Goal: Task Accomplishment & Management: Use online tool/utility

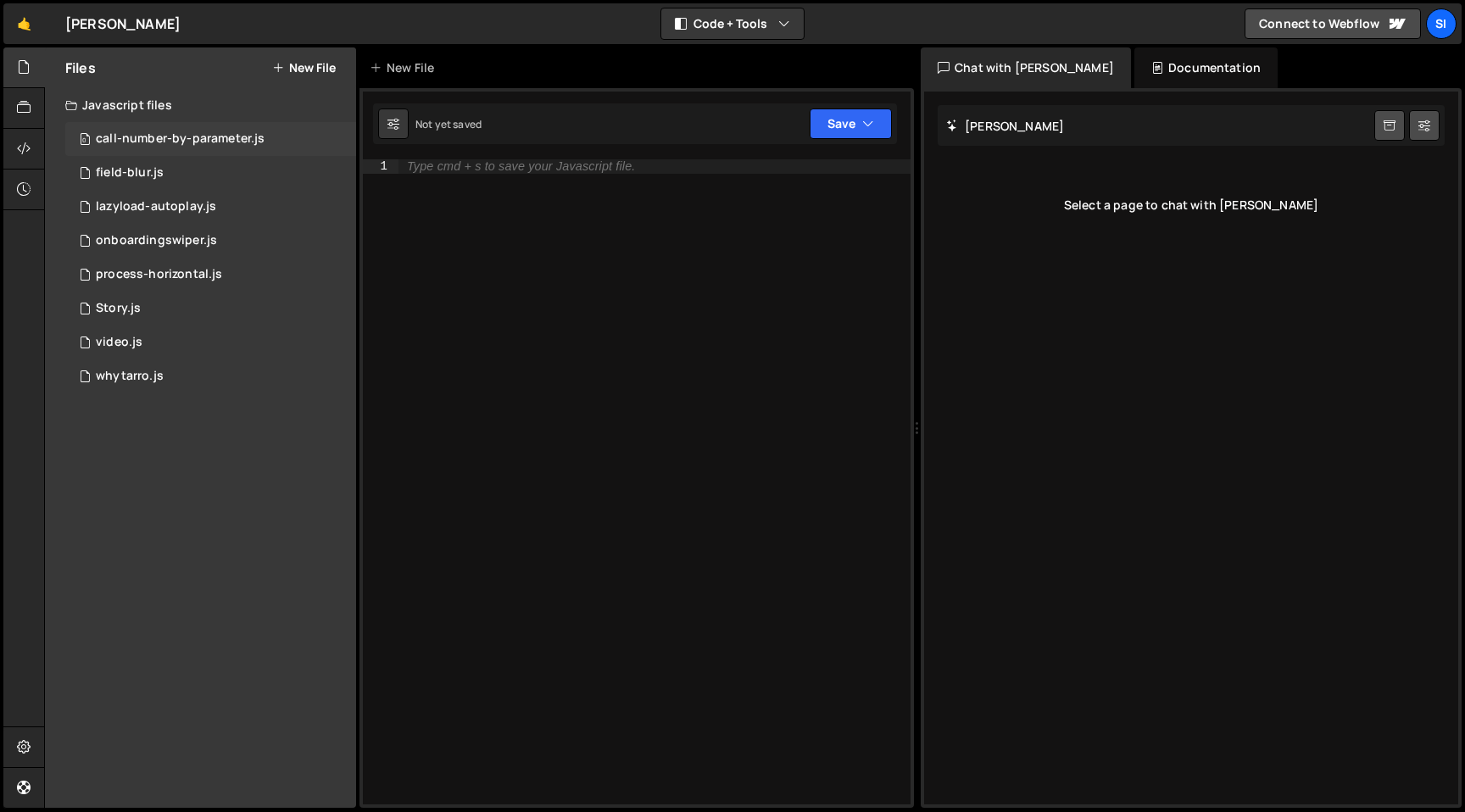
click at [220, 147] on div "0 call-number-by-parameter.js 0" at bounding box center [210, 139] width 290 height 34
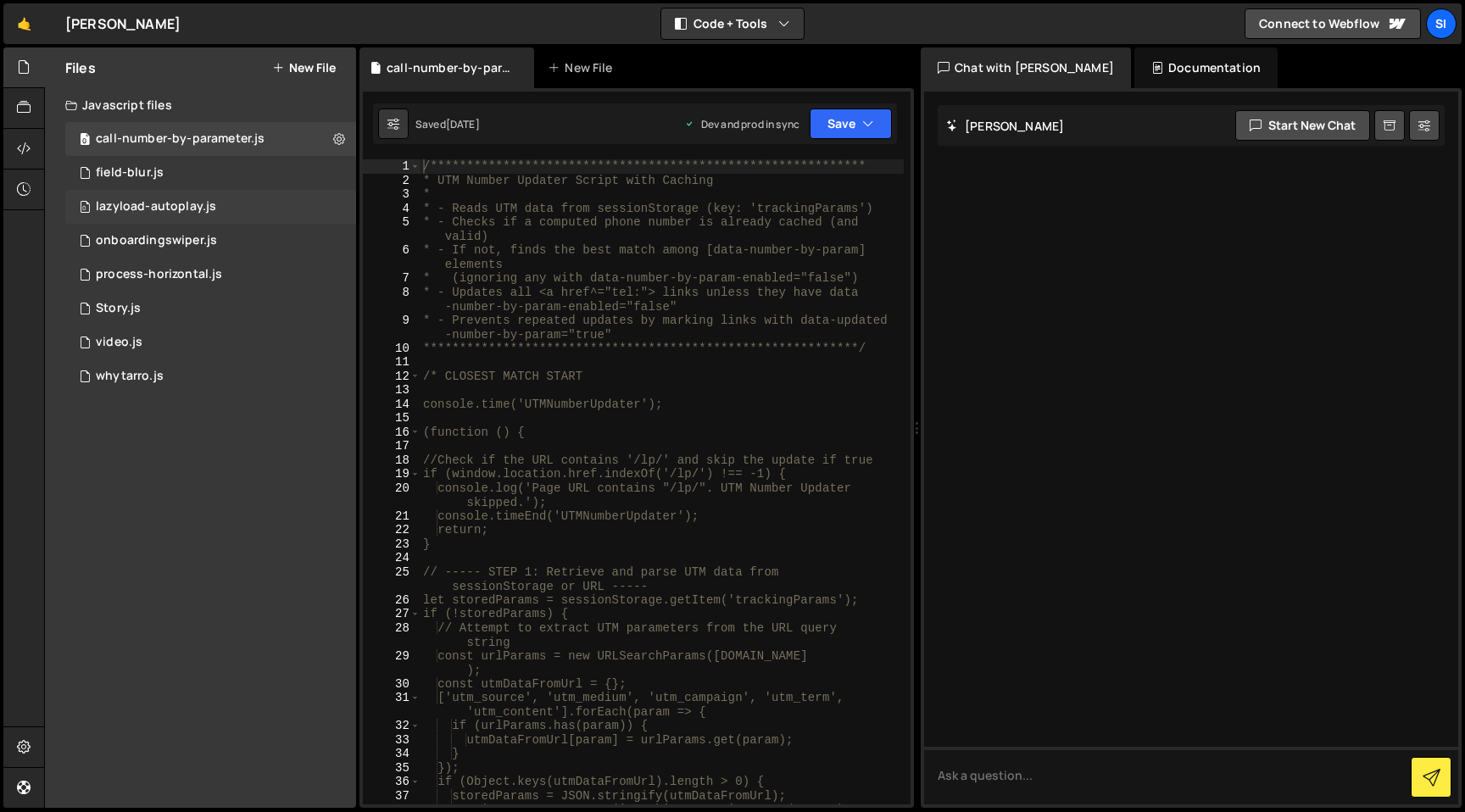
click at [217, 210] on div "0 lazyload-autoplay.js 0" at bounding box center [210, 206] width 290 height 34
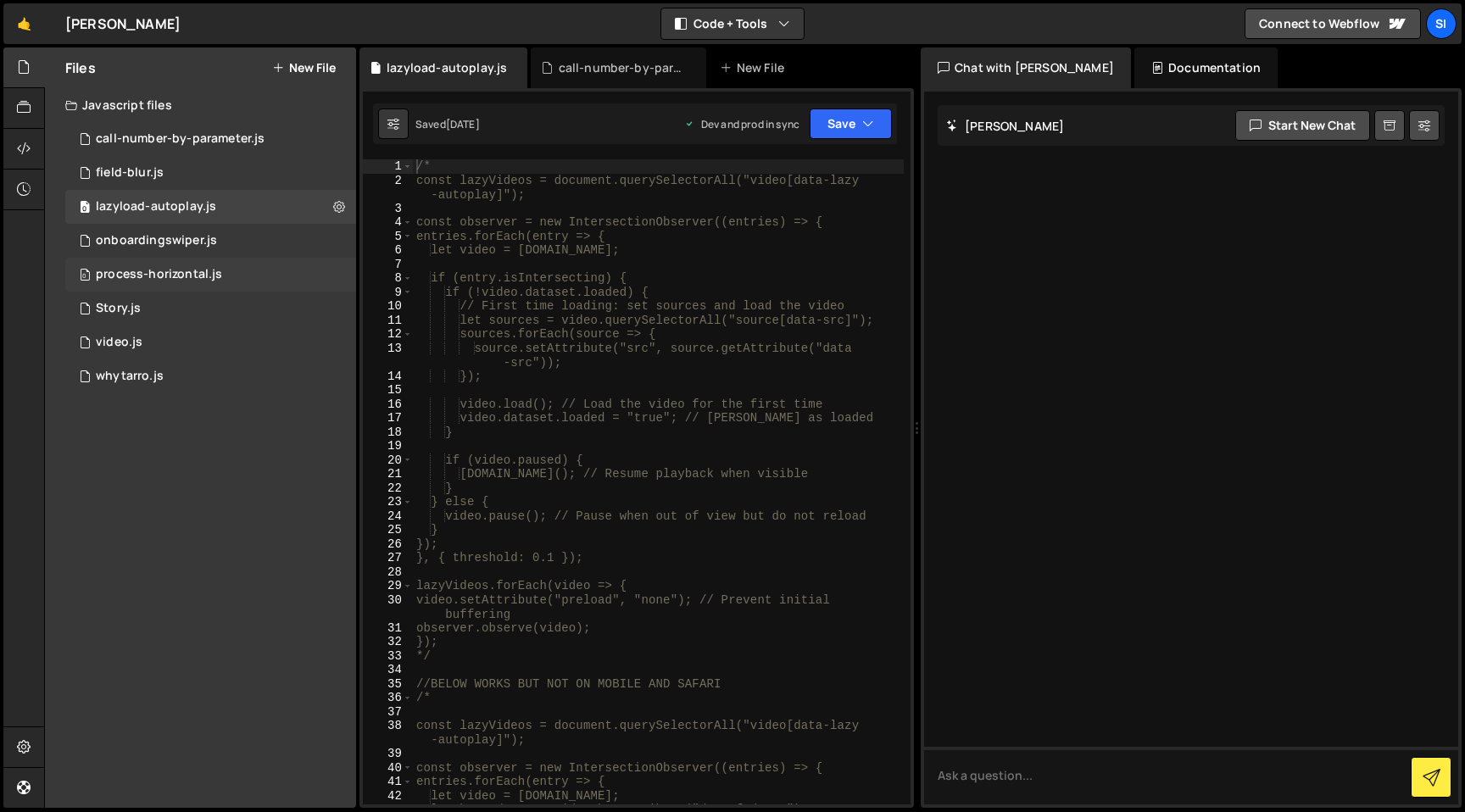
click at [236, 266] on div "0 process-horizontal.js 0" at bounding box center [210, 274] width 290 height 34
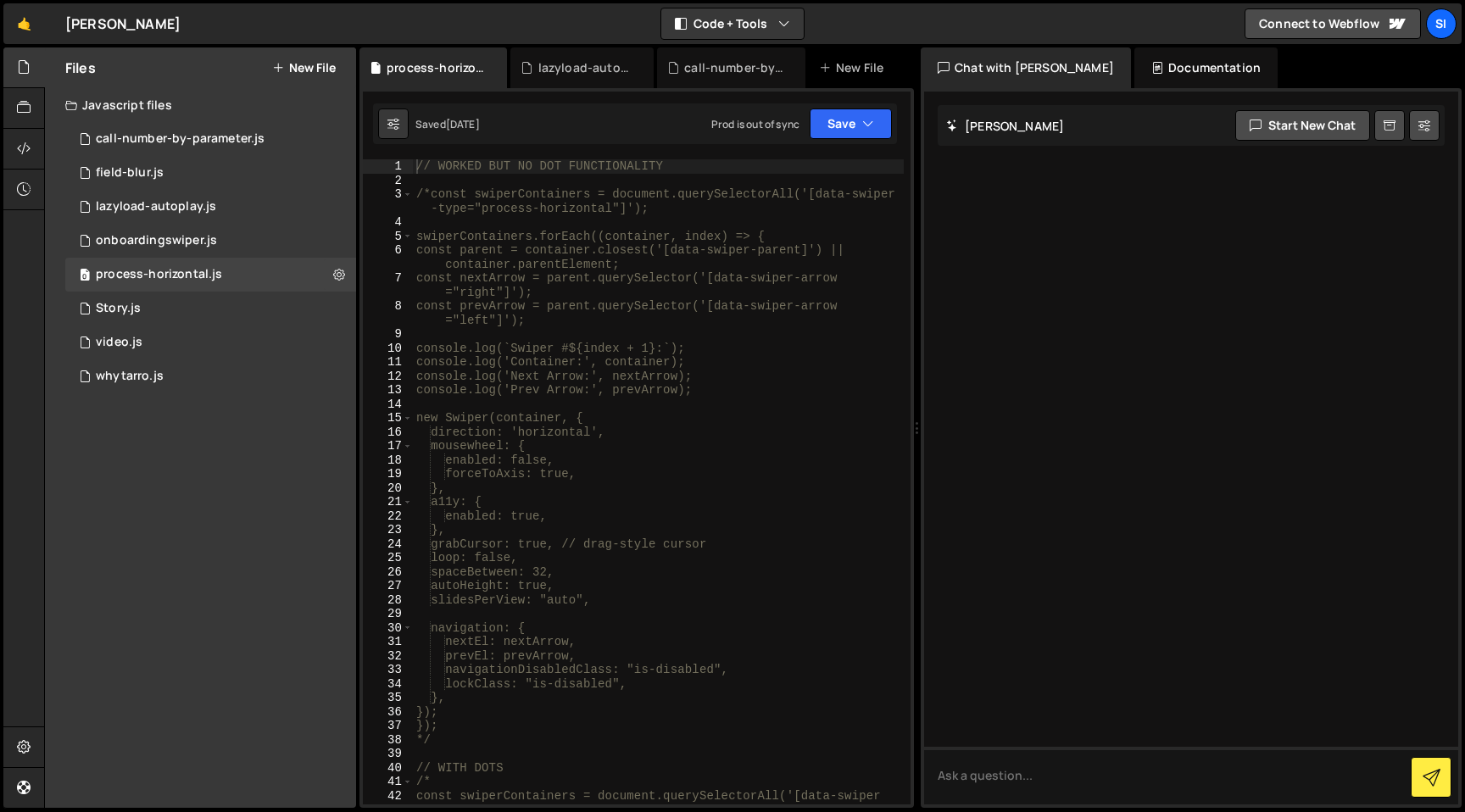
click at [24, 70] on icon at bounding box center [24, 67] width 14 height 19
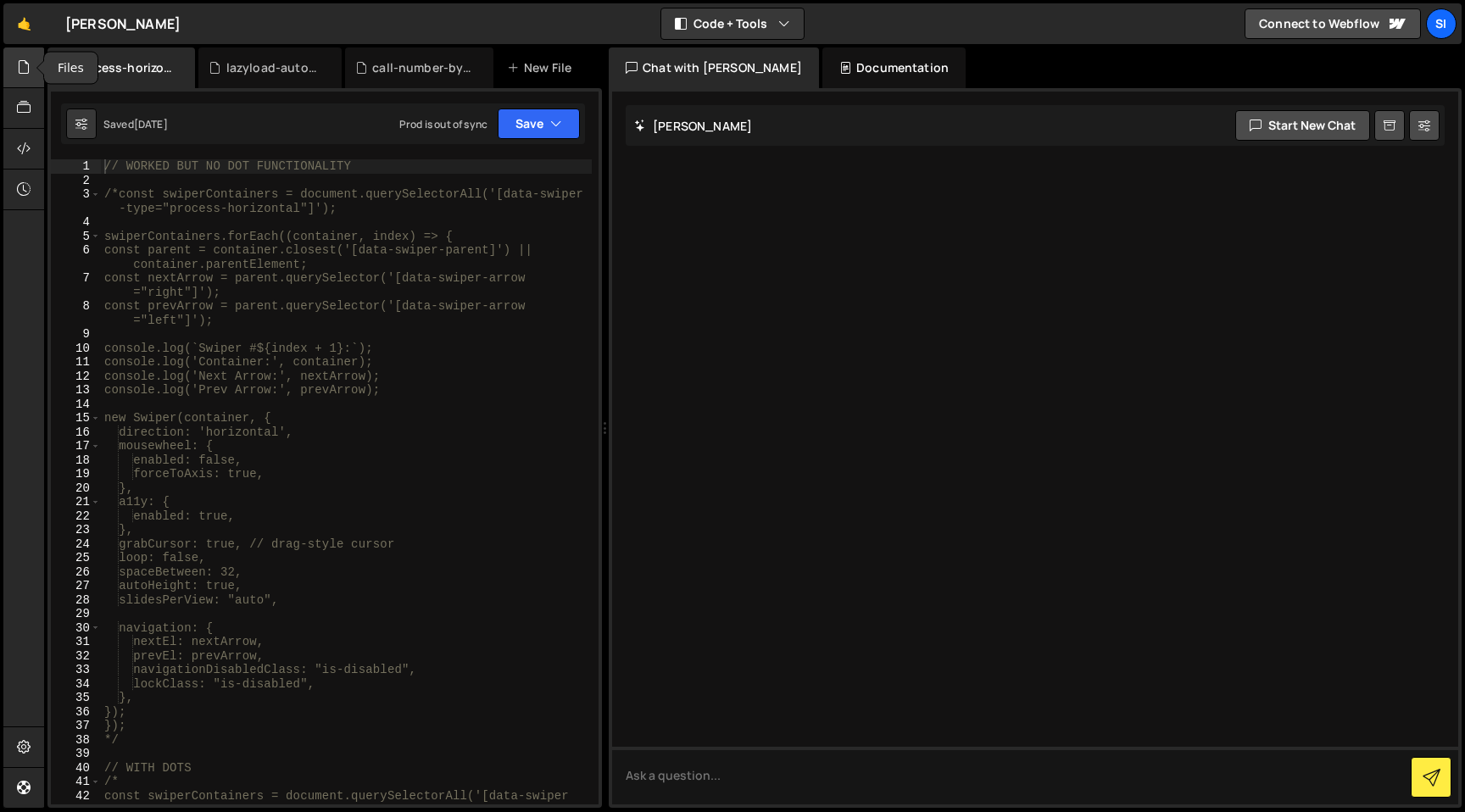
click at [24, 70] on icon at bounding box center [24, 67] width 14 height 19
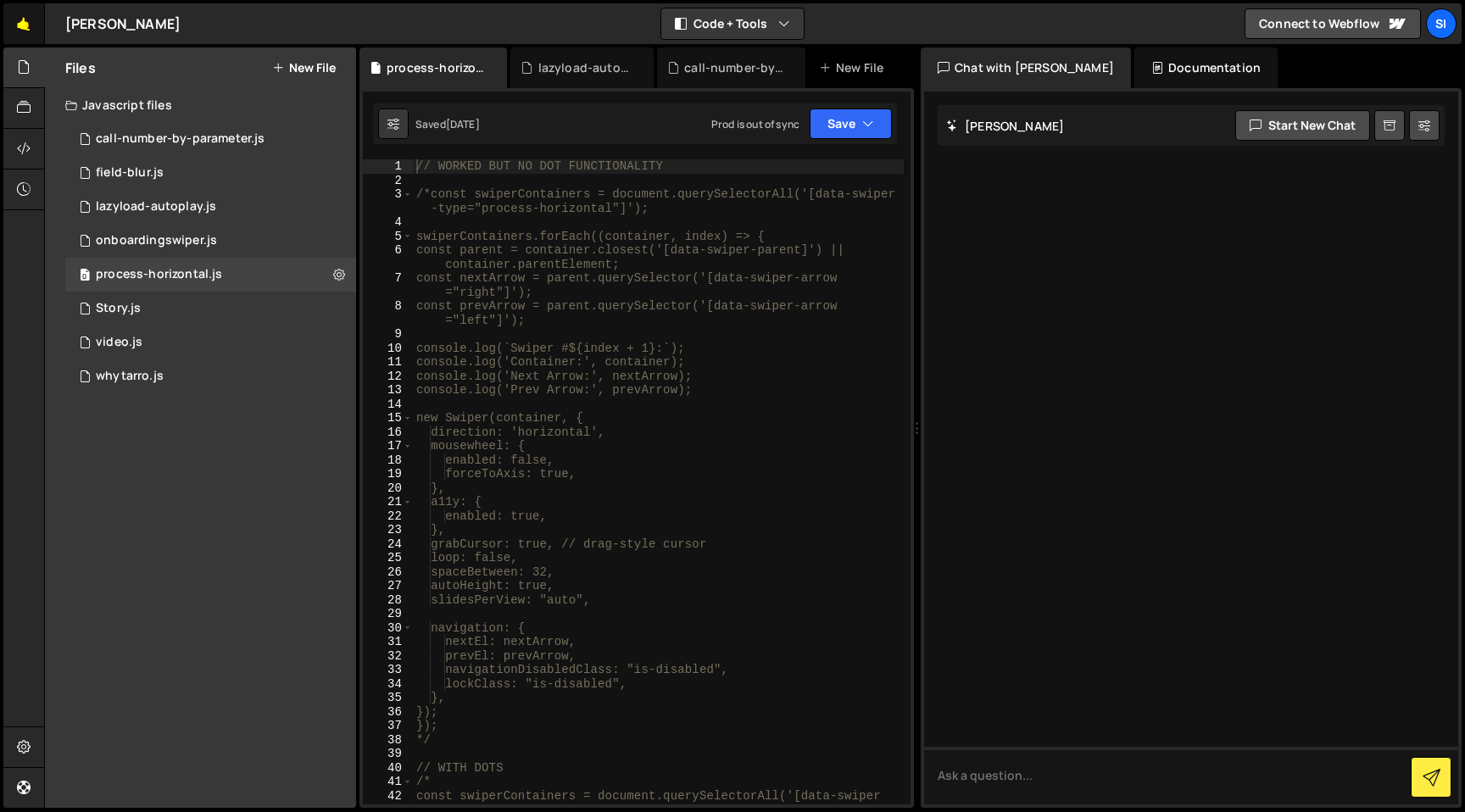
click at [25, 40] on link "🤙" at bounding box center [24, 23] width 42 height 41
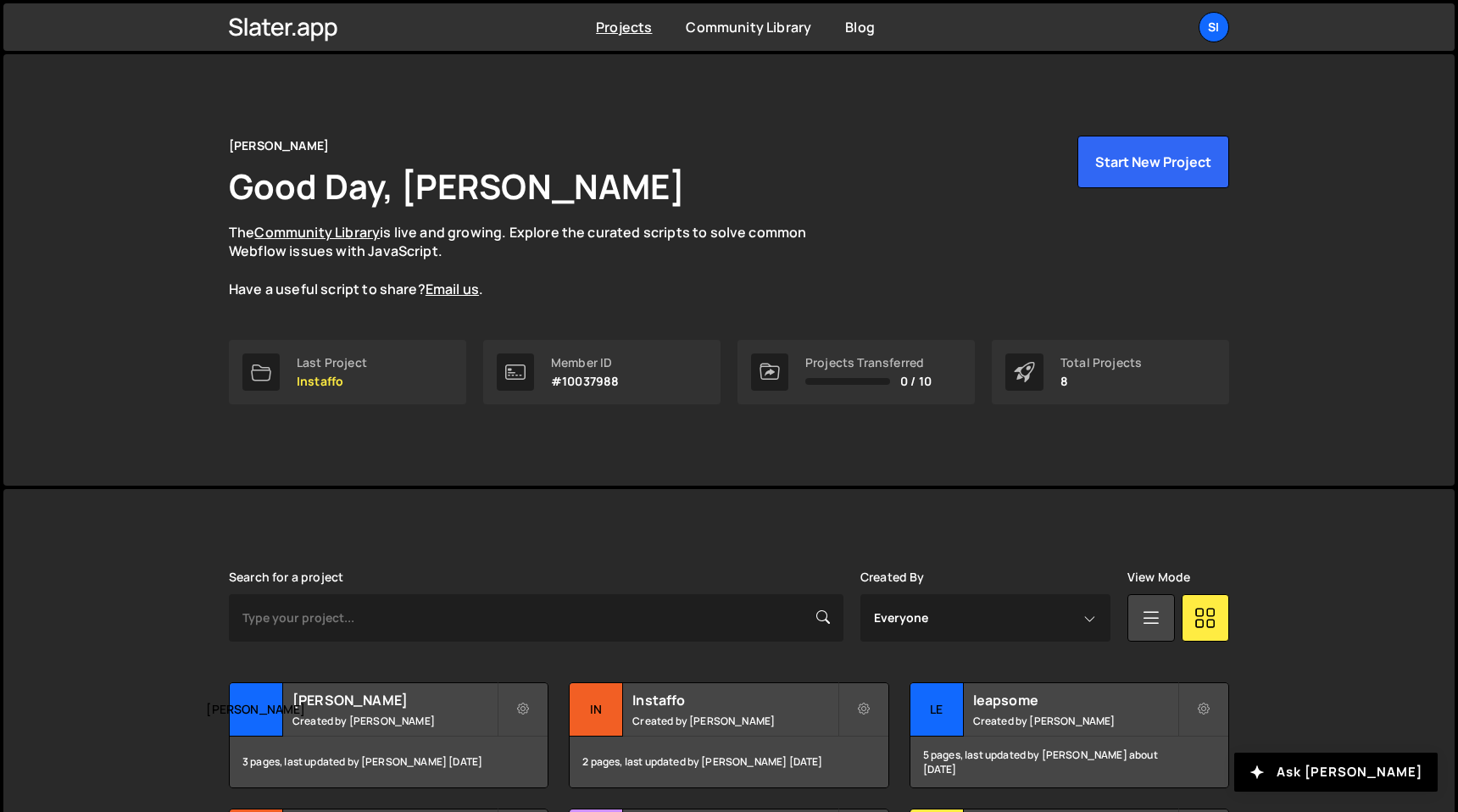
scroll to position [312, 0]
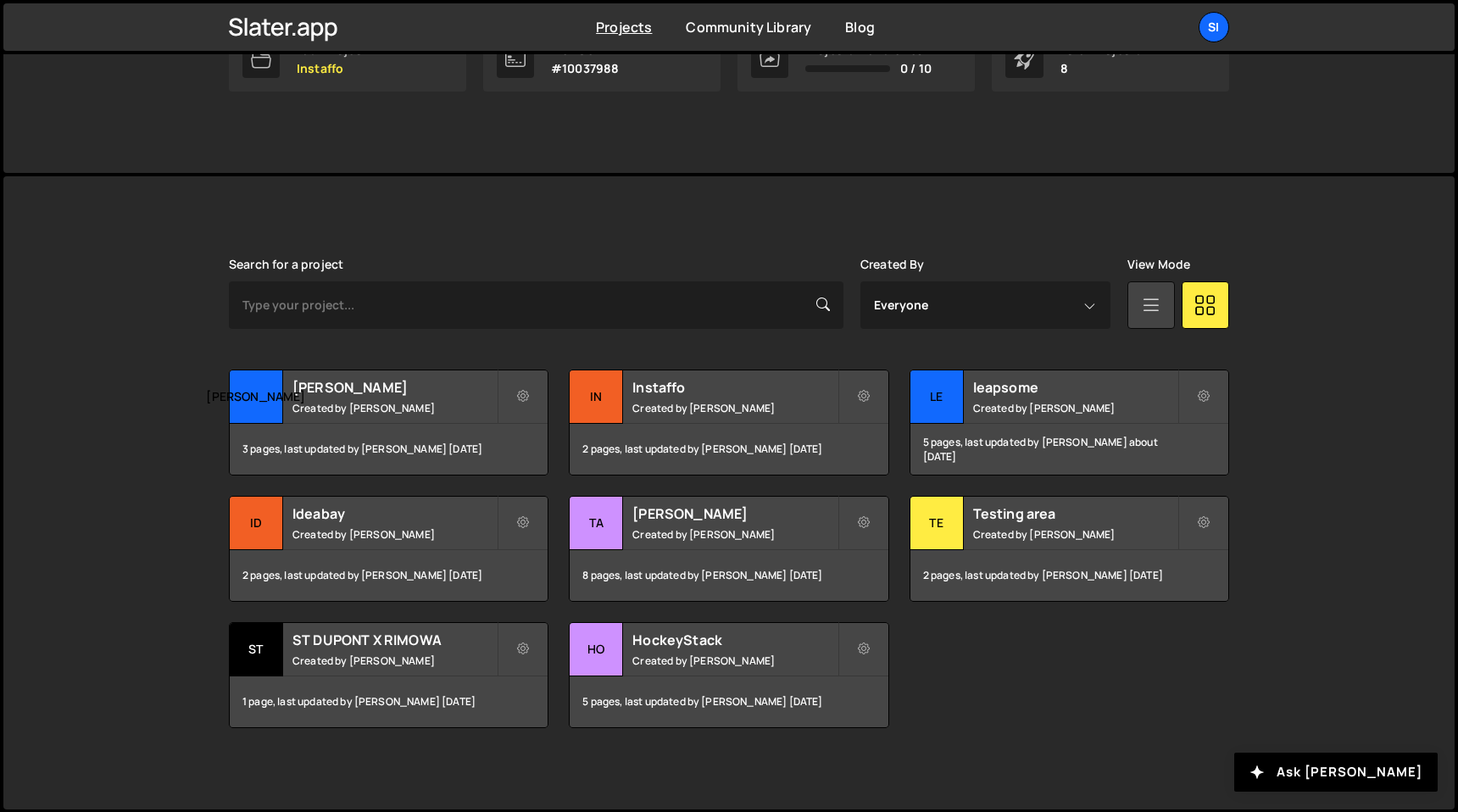
click at [1154, 303] on icon at bounding box center [1152, 304] width 22 height 31
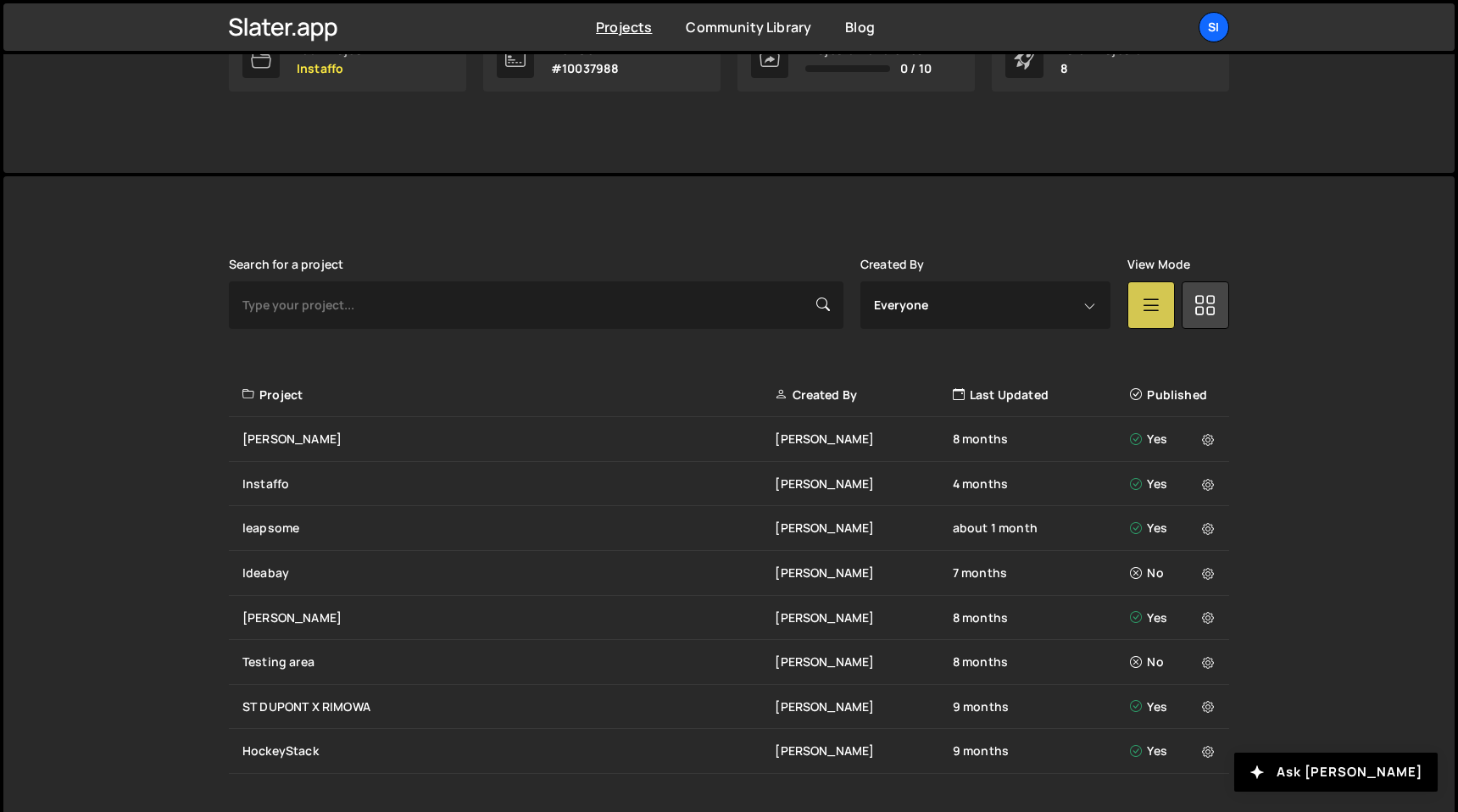
scroll to position [358, 0]
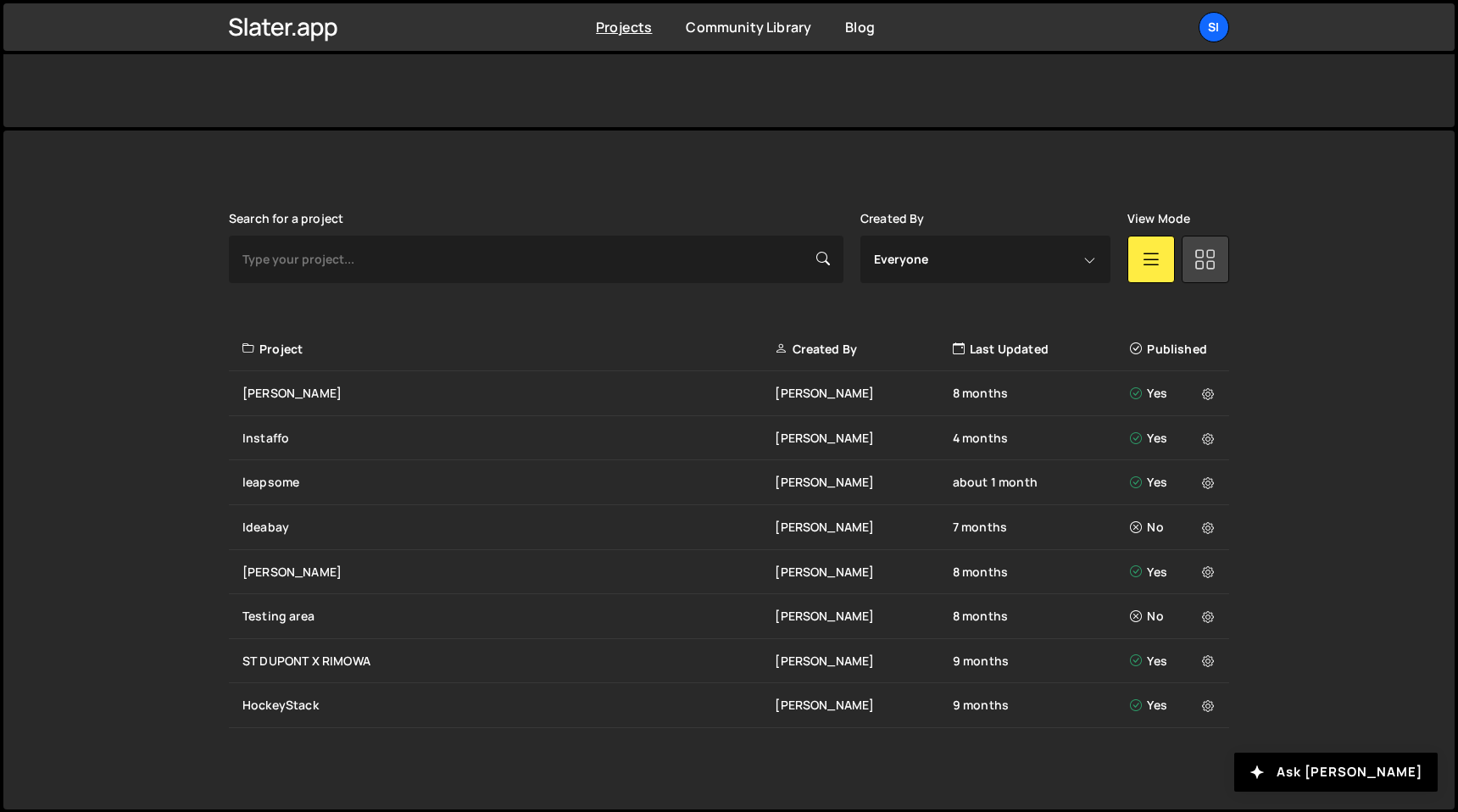
click at [1219, 273] on link at bounding box center [1206, 259] width 48 height 48
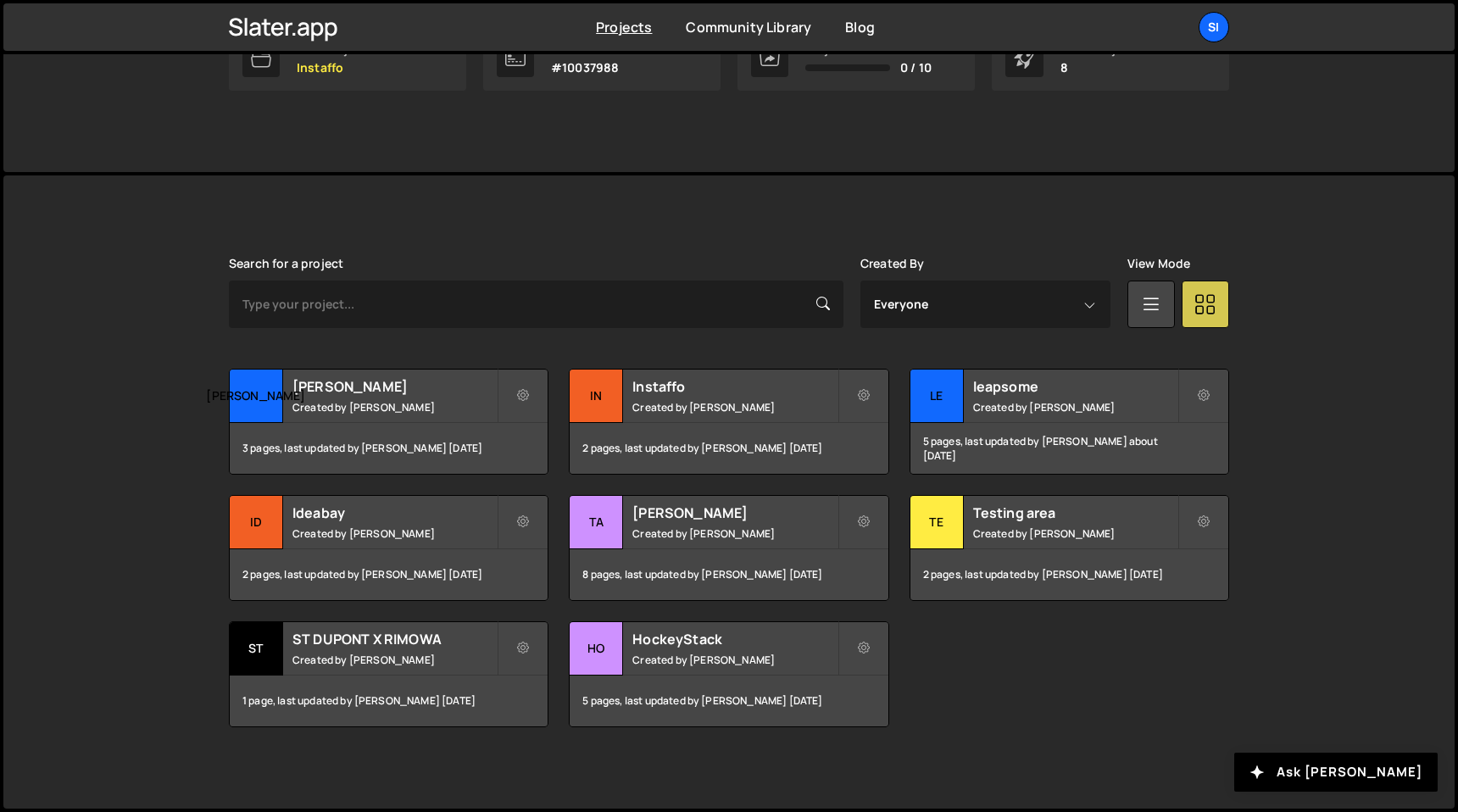
scroll to position [312, 0]
click at [1207, 397] on icon at bounding box center [1204, 396] width 12 height 17
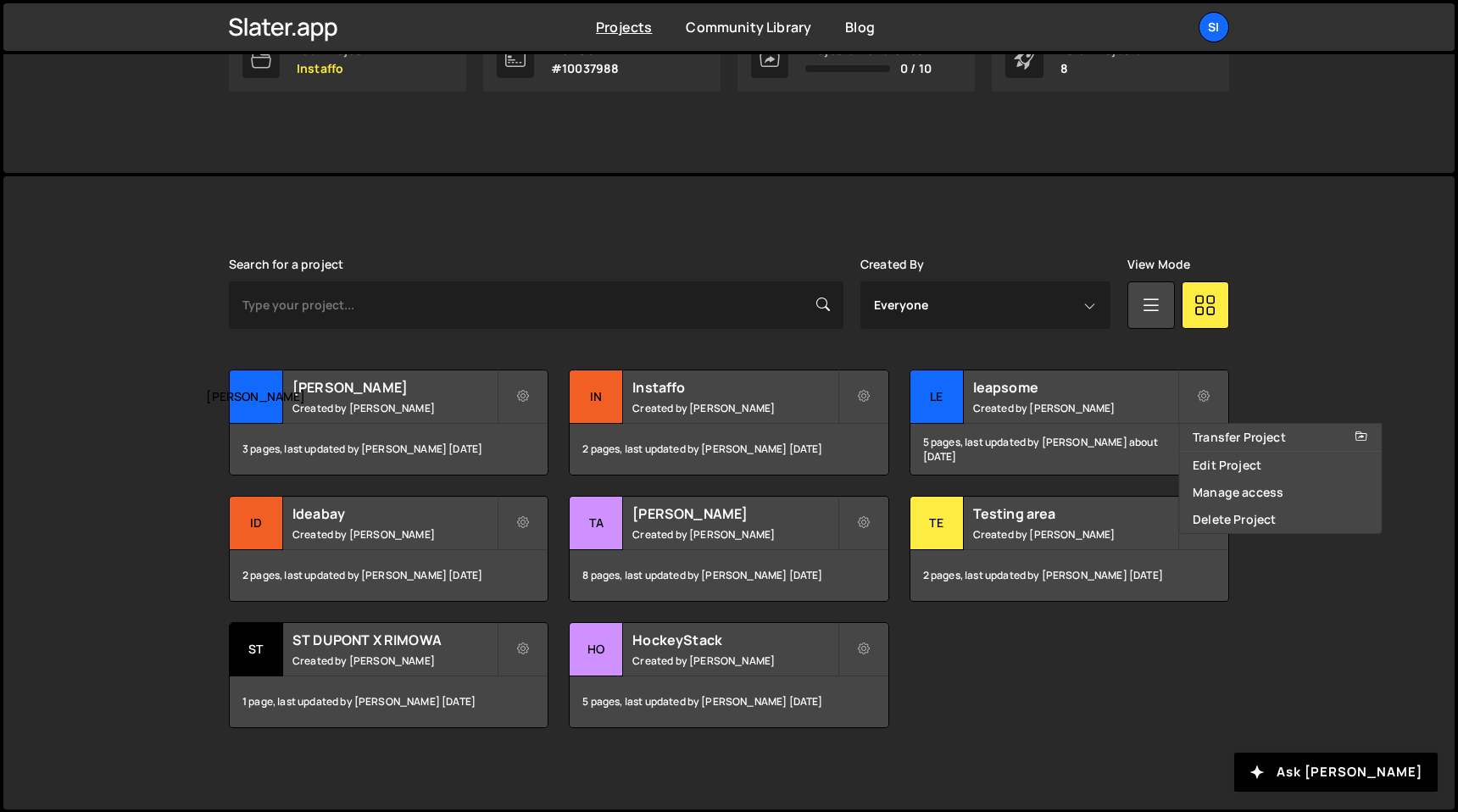
click at [1283, 365] on div "Slater is designed for desktop use. Please use a larger screen to access the fu…" at bounding box center [729, 493] width 1451 height 633
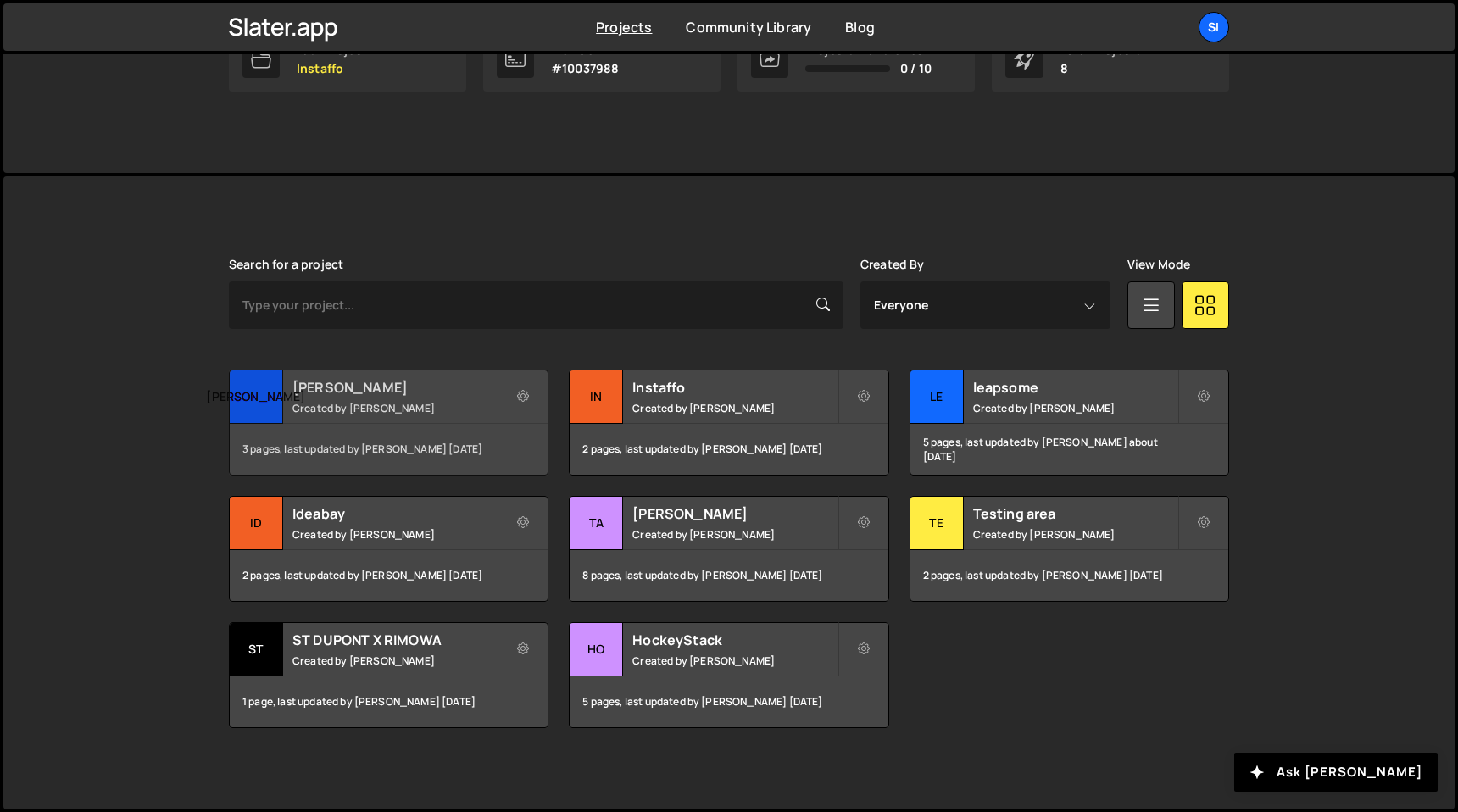
click at [450, 401] on small "Created by Simon Ziri" at bounding box center [394, 408] width 205 height 14
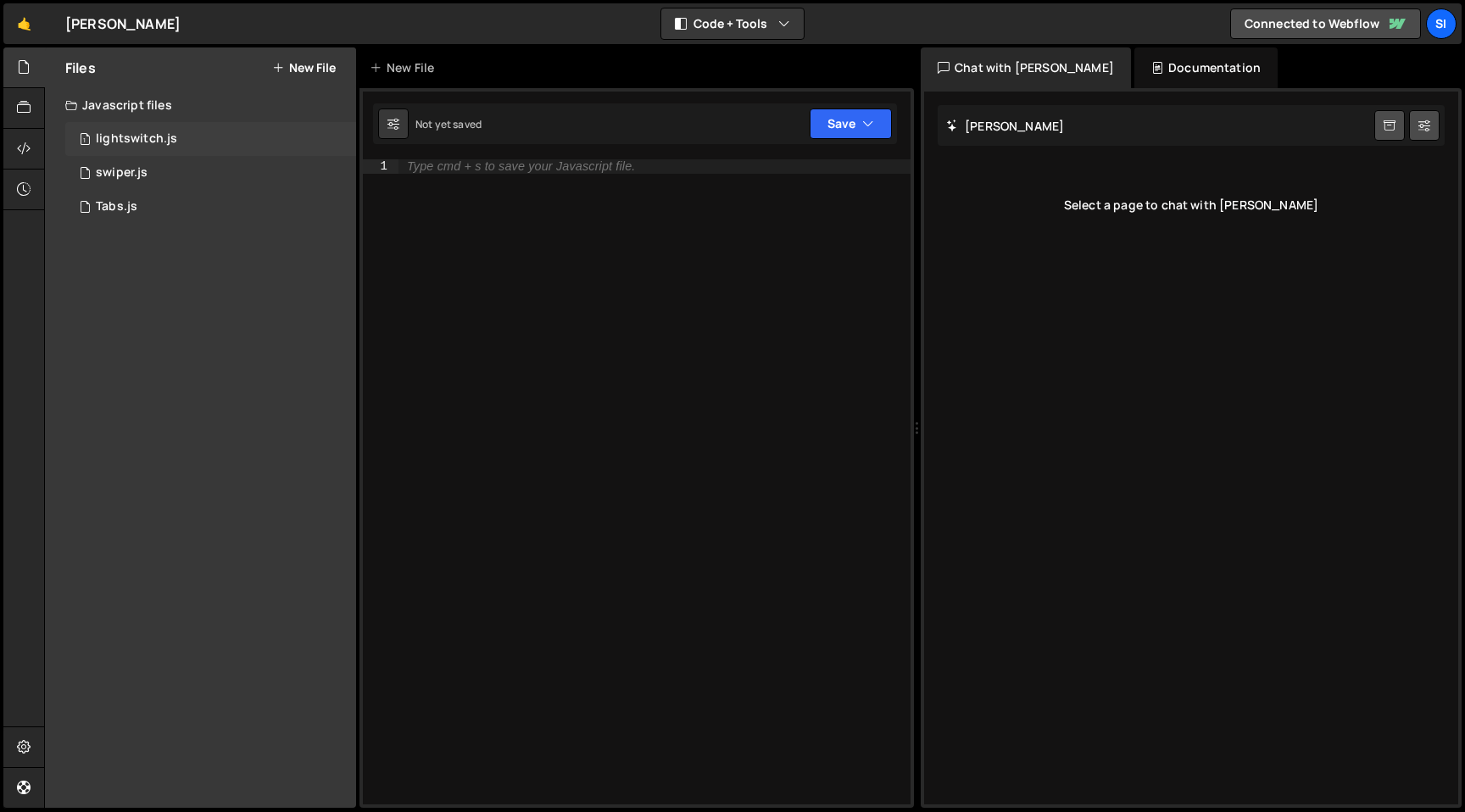
click at [294, 147] on div "1 lightswitch.js 0" at bounding box center [210, 139] width 290 height 34
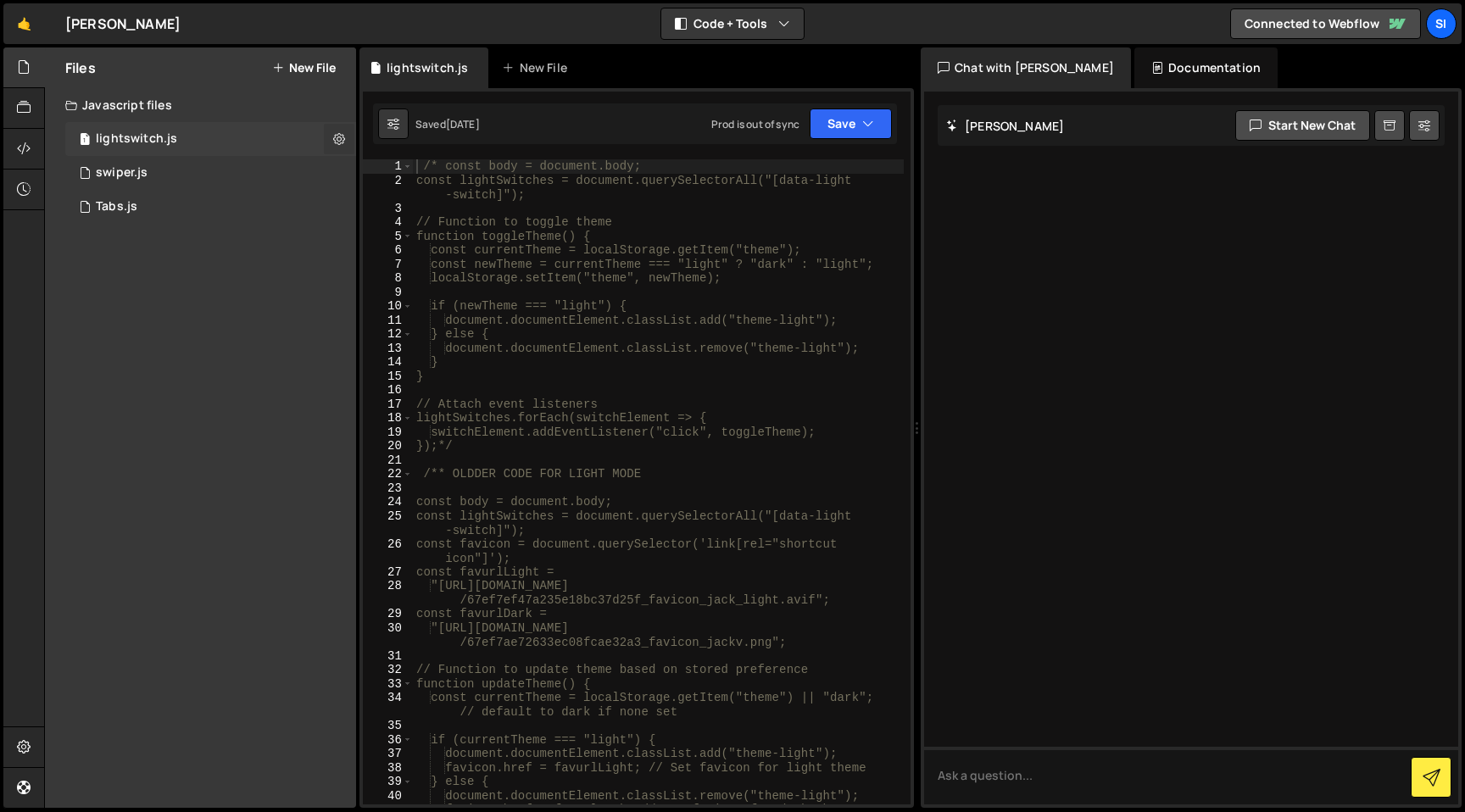
click at [339, 139] on icon at bounding box center [339, 139] width 12 height 16
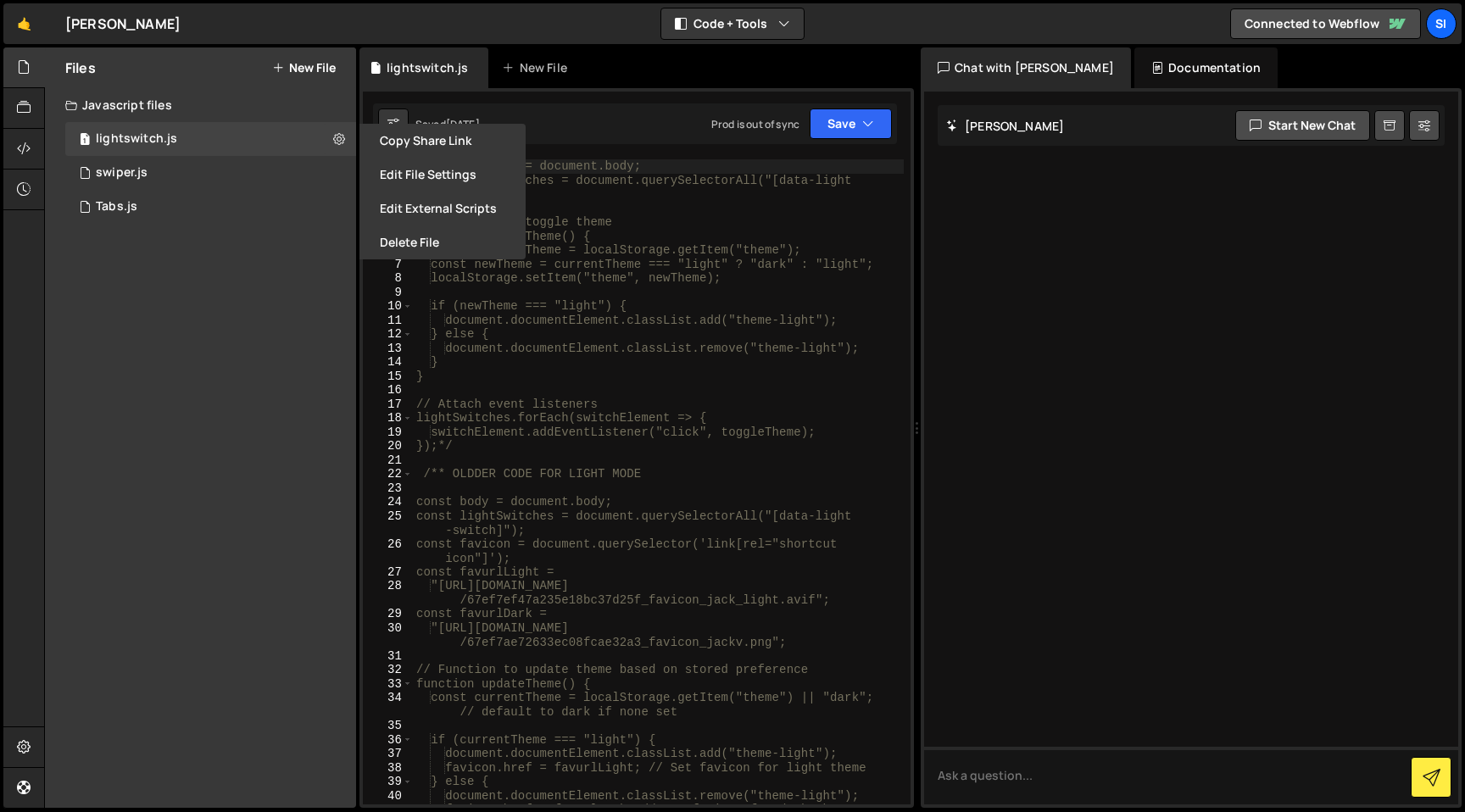
click at [272, 247] on div "Files New File Javascript files 1 lightswitch.js 0 1 swiper.js 0 1 Tabs.js 0 CS…" at bounding box center [201, 428] width 311 height 760
click at [28, 135] on div at bounding box center [24, 149] width 42 height 41
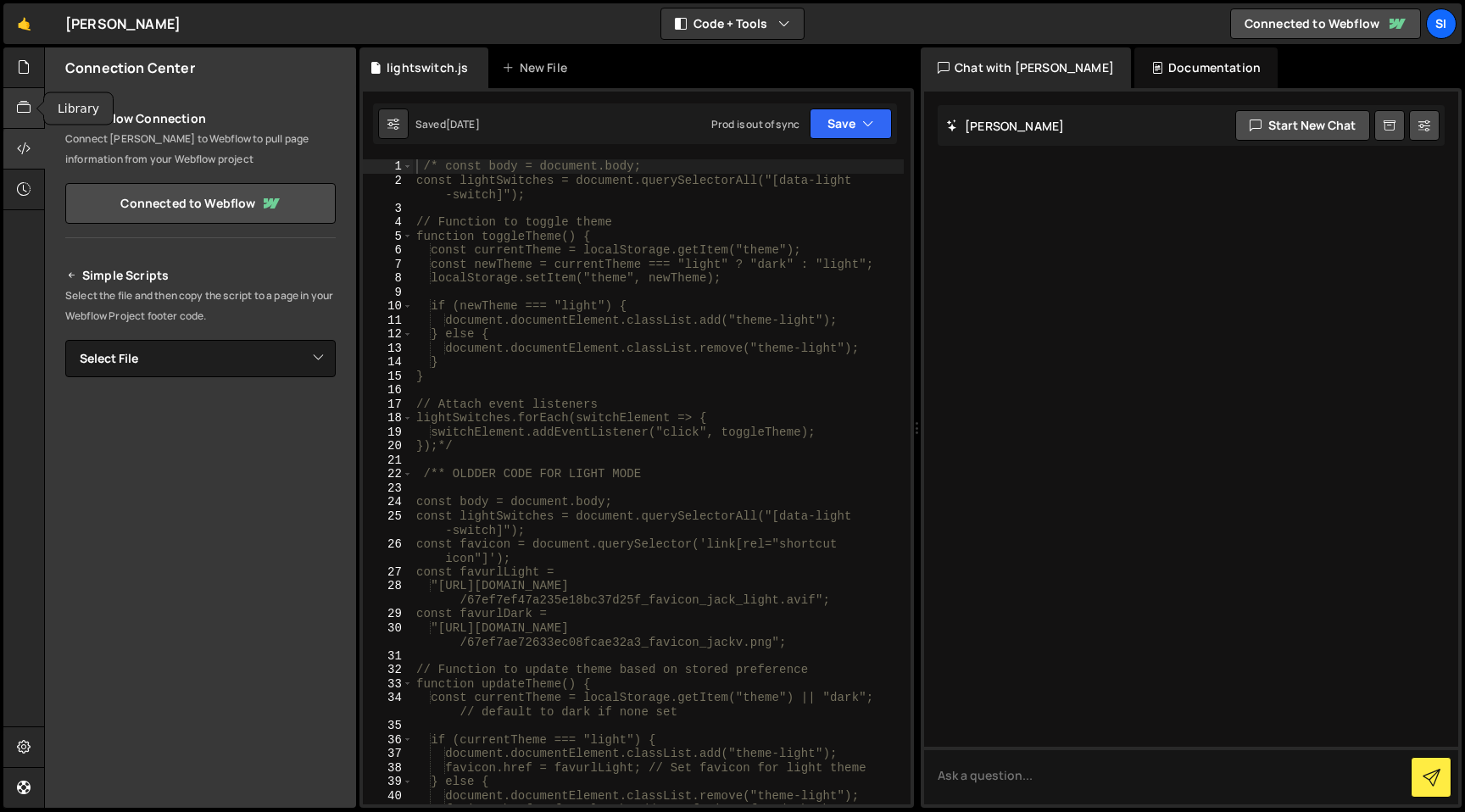
click at [20, 109] on icon at bounding box center [24, 108] width 14 height 19
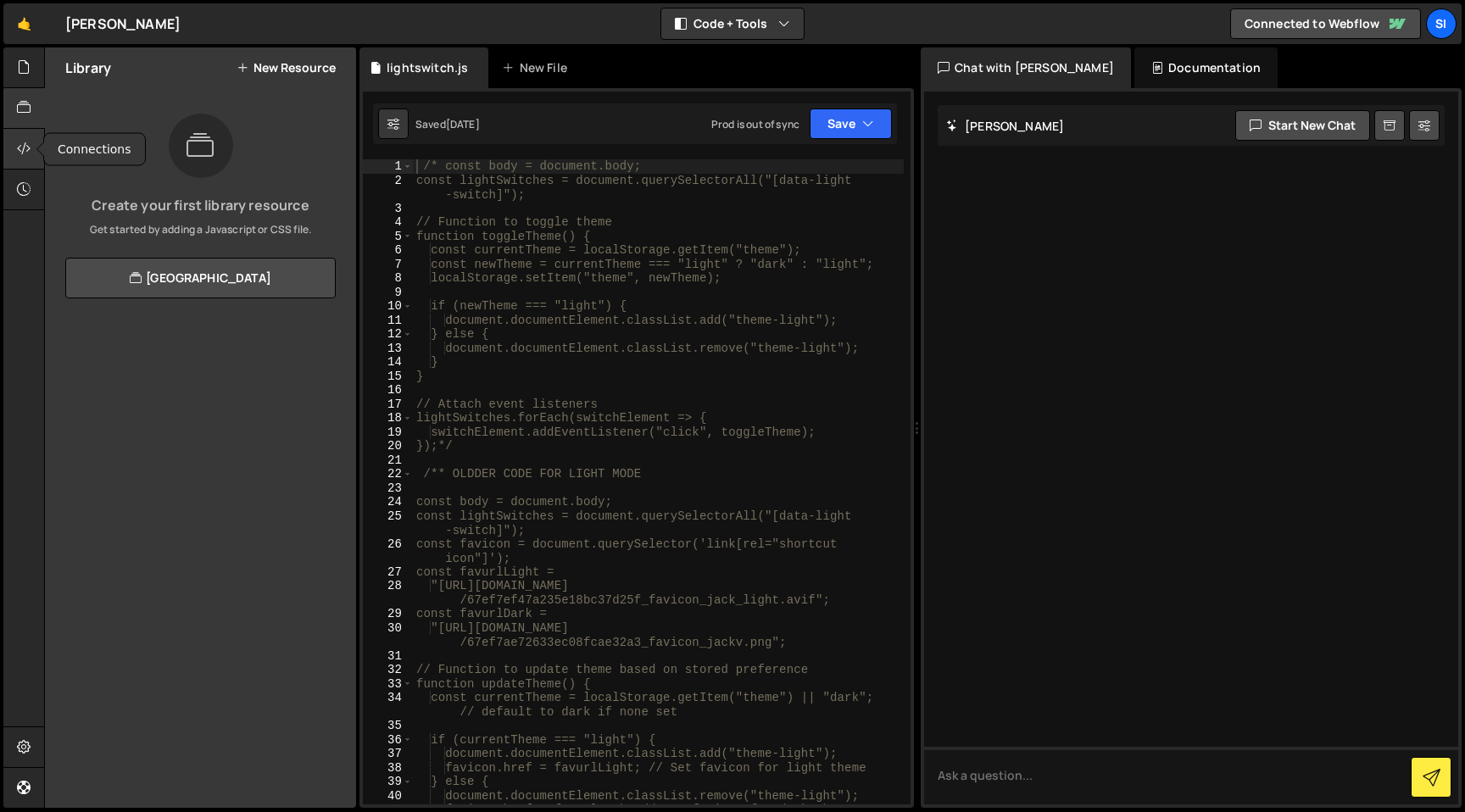
click at [23, 139] on icon at bounding box center [24, 148] width 14 height 19
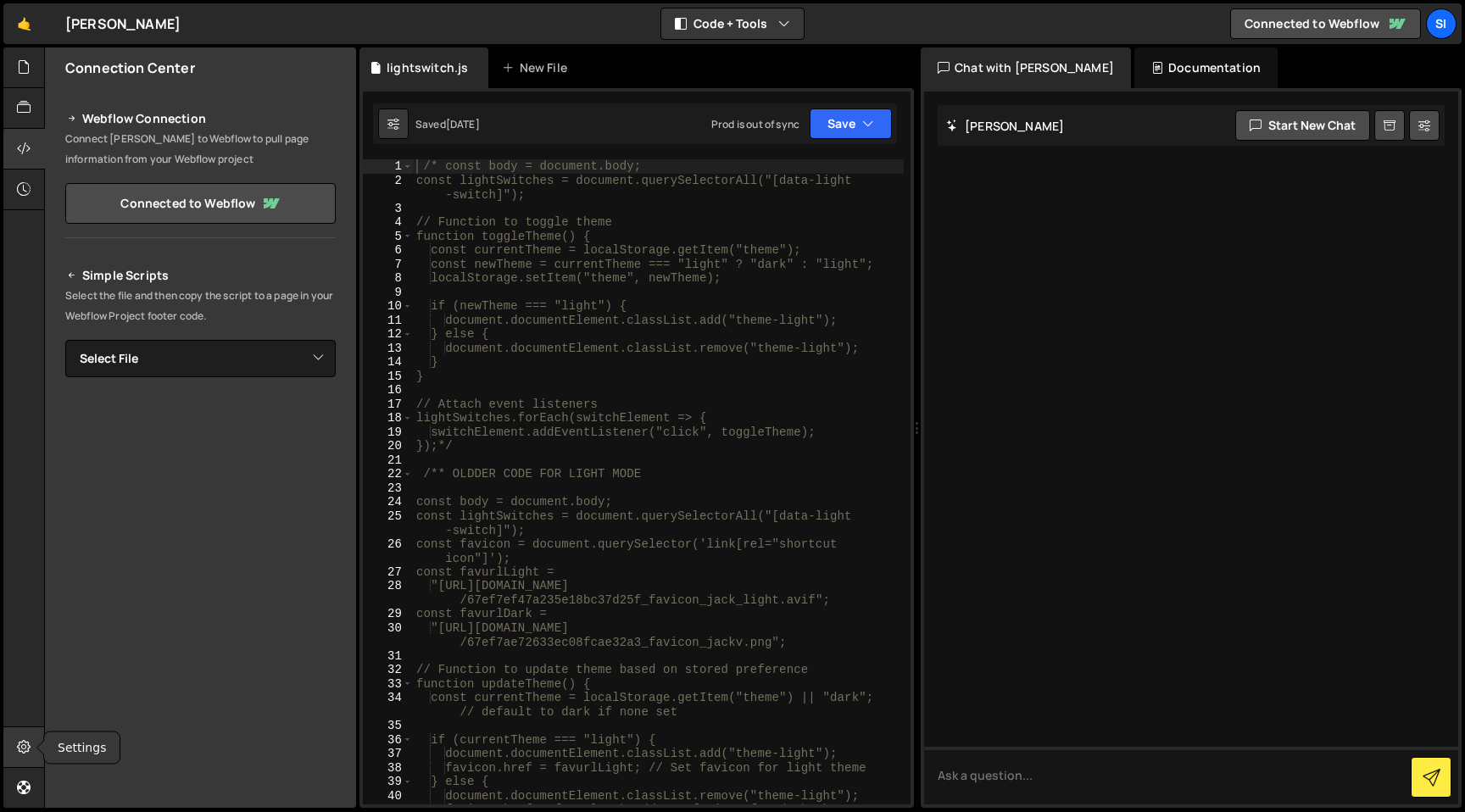
click at [27, 741] on icon at bounding box center [24, 746] width 14 height 19
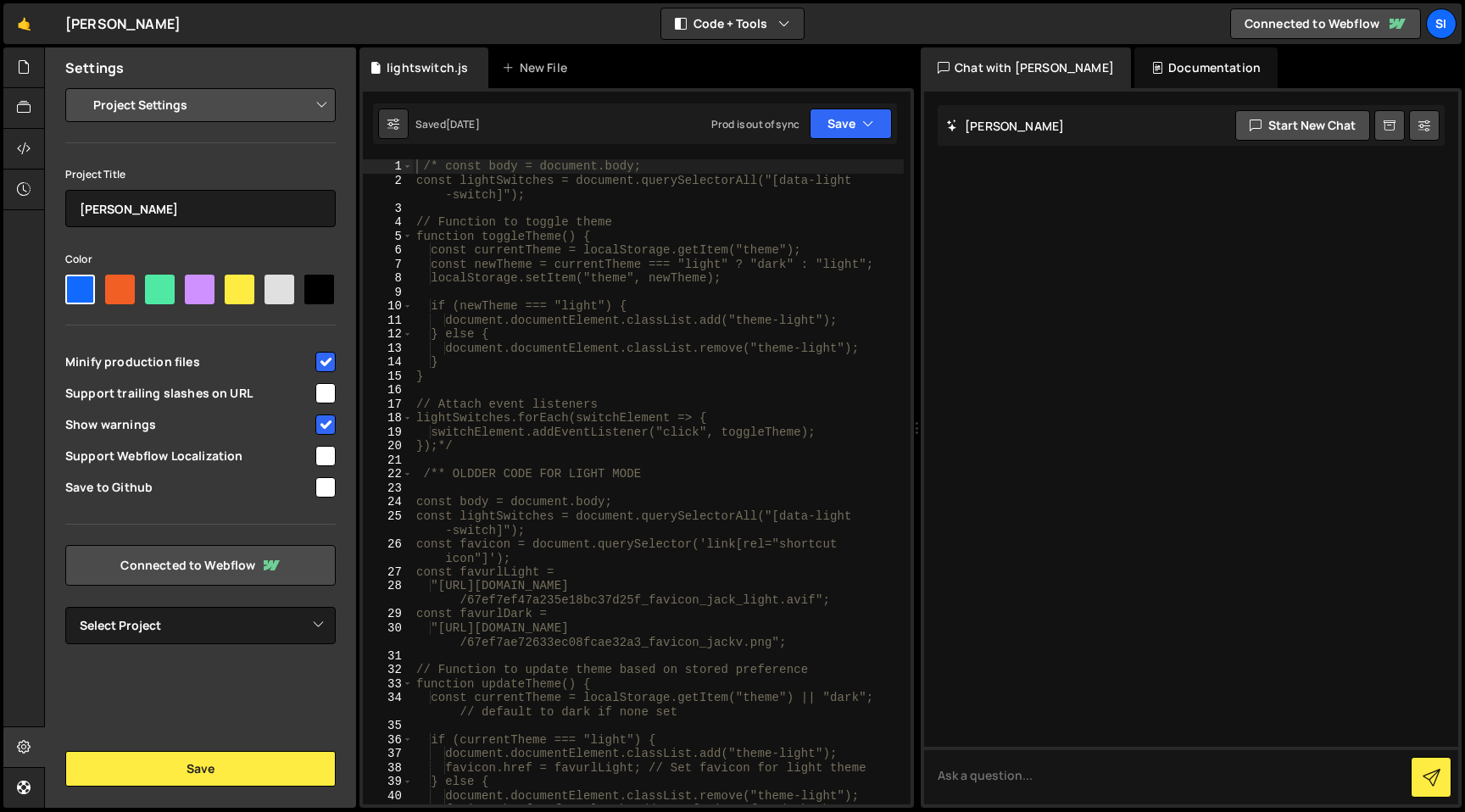
click at [165, 102] on select "Project Settings Code Editor Settings Chat Settings" at bounding box center [204, 105] width 248 height 37
click at [54, 77] on div "Settings" at bounding box center [201, 68] width 311 height 41
click at [30, 54] on div at bounding box center [24, 68] width 42 height 41
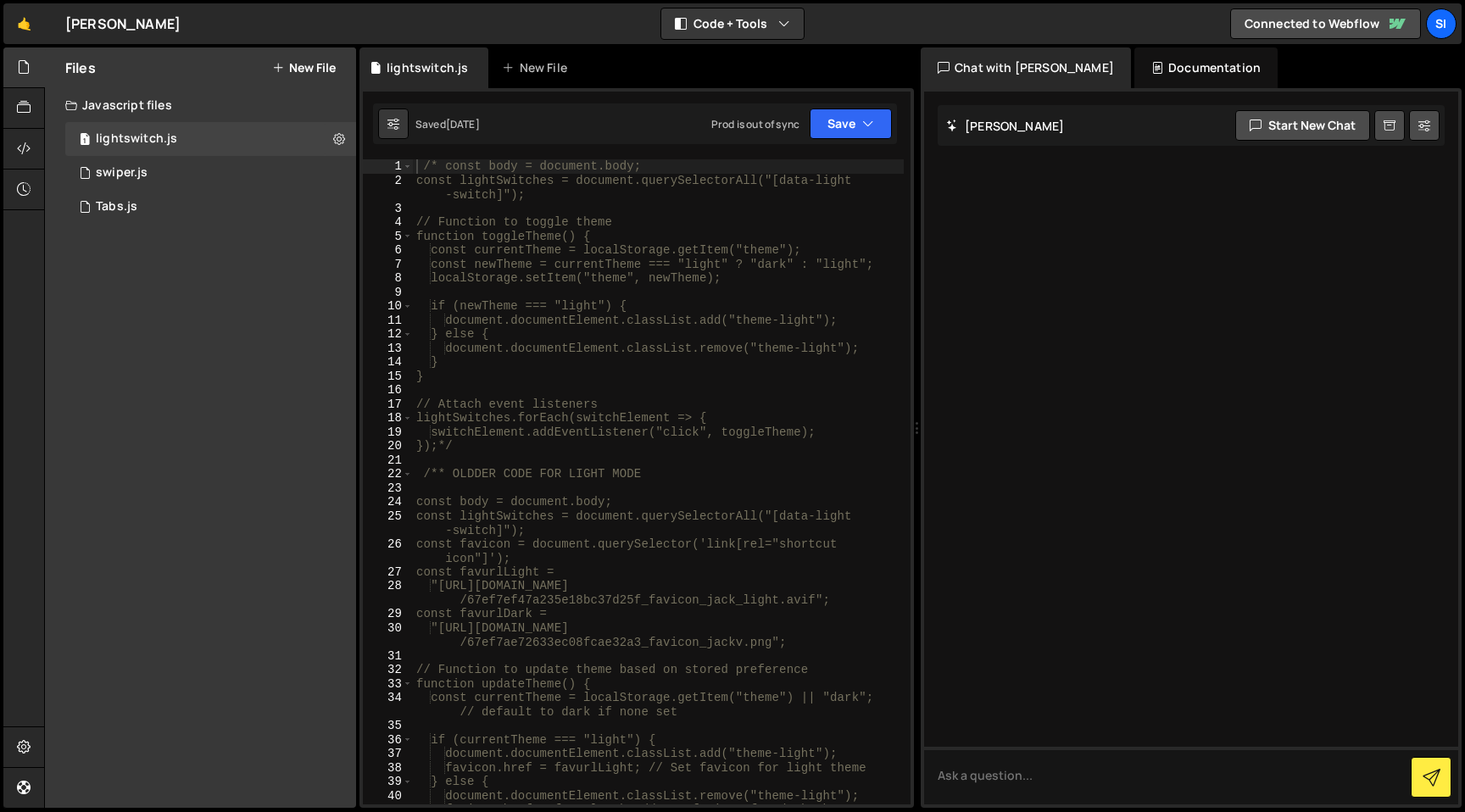
click at [247, 81] on div "Files New File" at bounding box center [201, 68] width 311 height 41
click at [240, 105] on div "Javascript files" at bounding box center [201, 105] width 311 height 34
click at [208, 105] on div "Javascript files" at bounding box center [201, 105] width 311 height 34
click at [329, 144] on button at bounding box center [339, 139] width 31 height 31
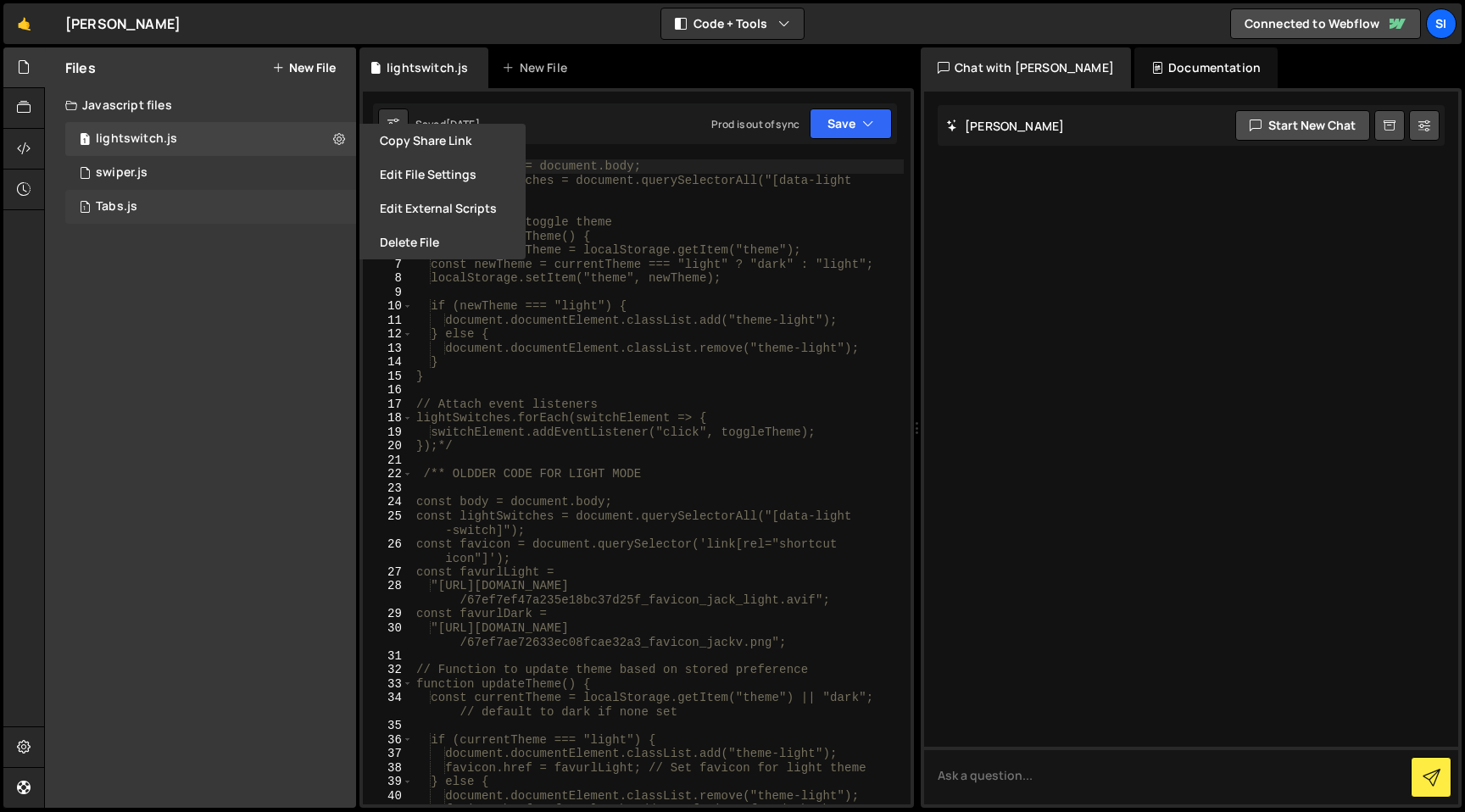
click at [345, 193] on div "1 Tabs.js 0" at bounding box center [213, 206] width 296 height 34
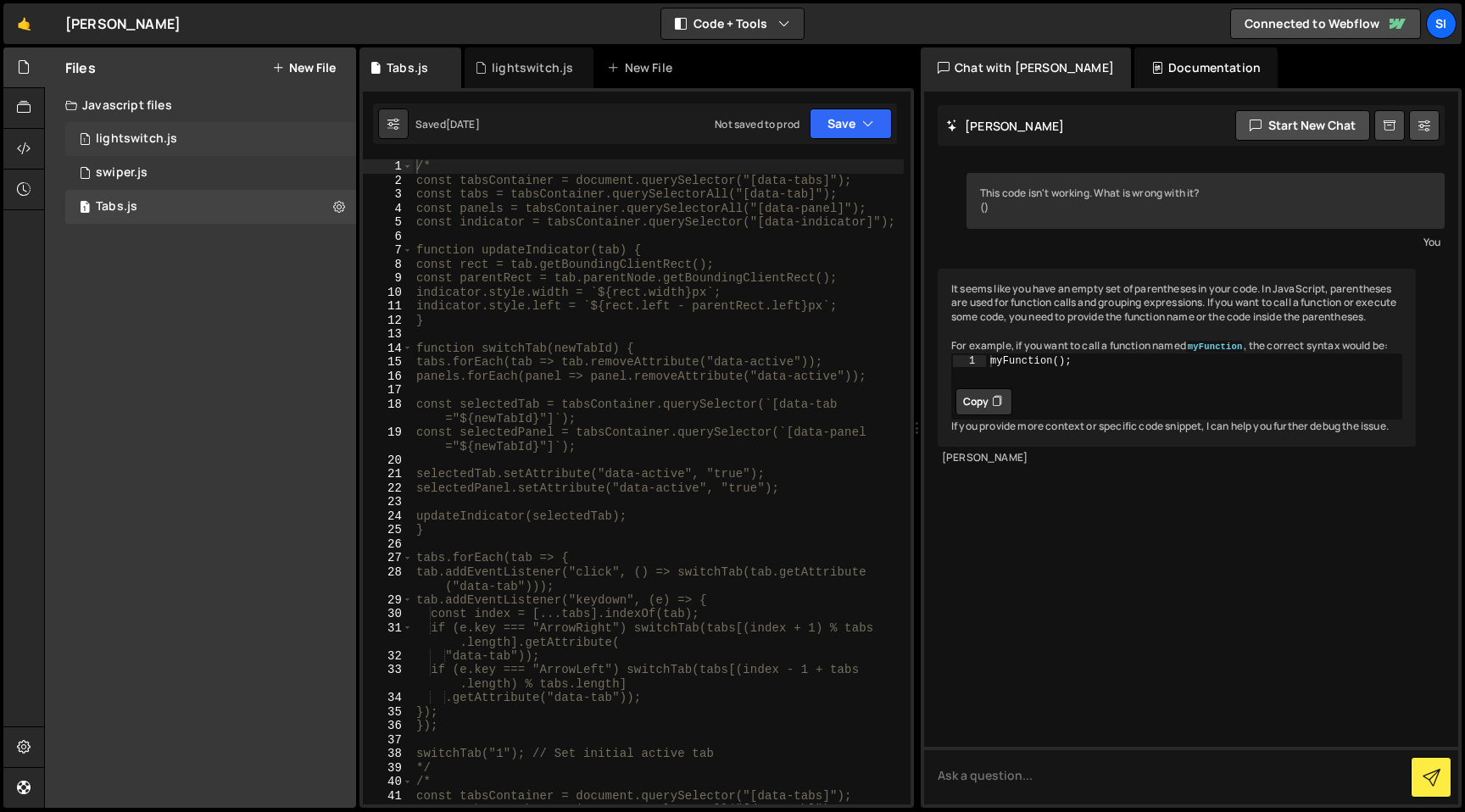
click at [337, 152] on div "1 lightswitch.js 0" at bounding box center [213, 139] width 296 height 34
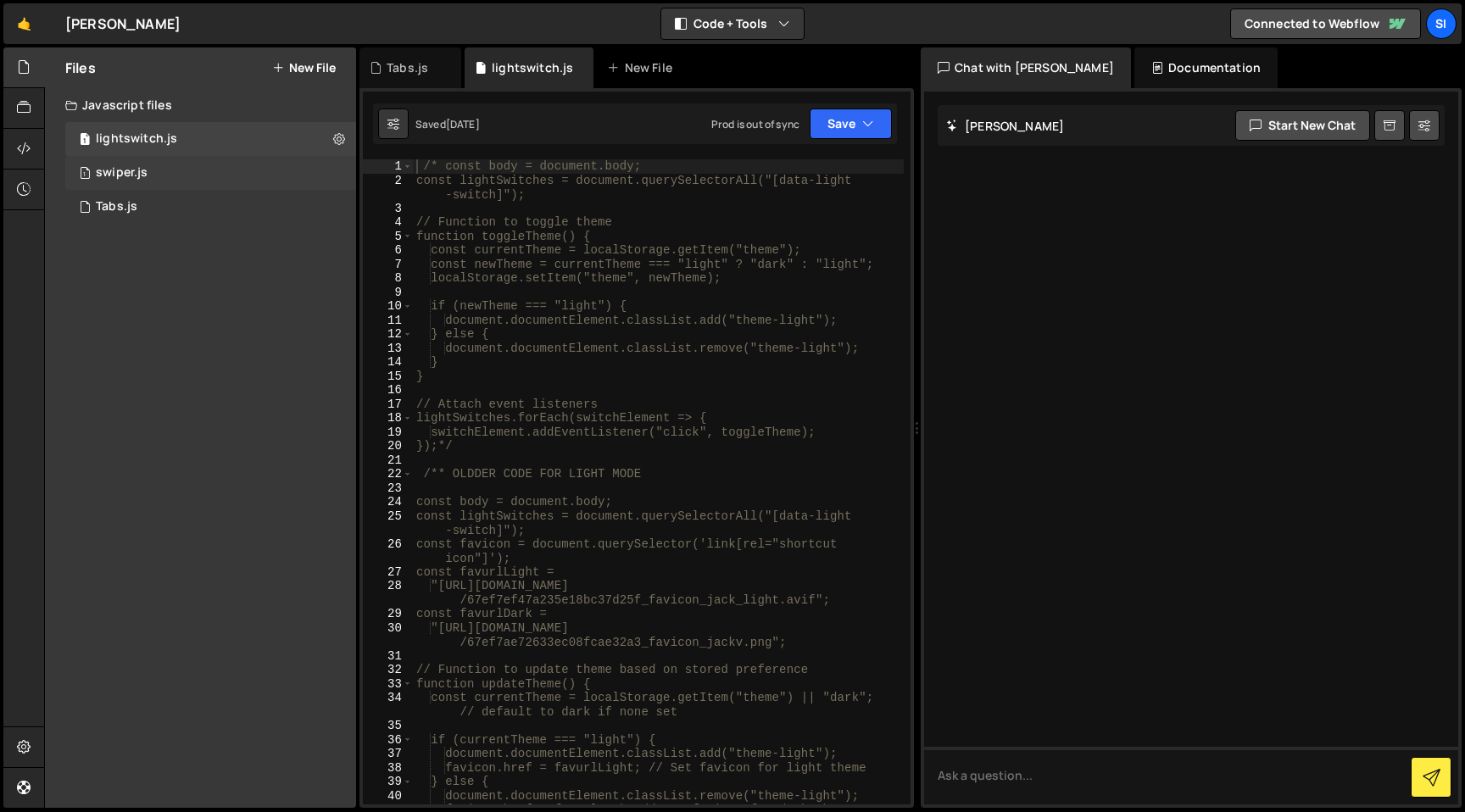
click at [337, 177] on div "1 swiper.js 0" at bounding box center [213, 173] width 296 height 34
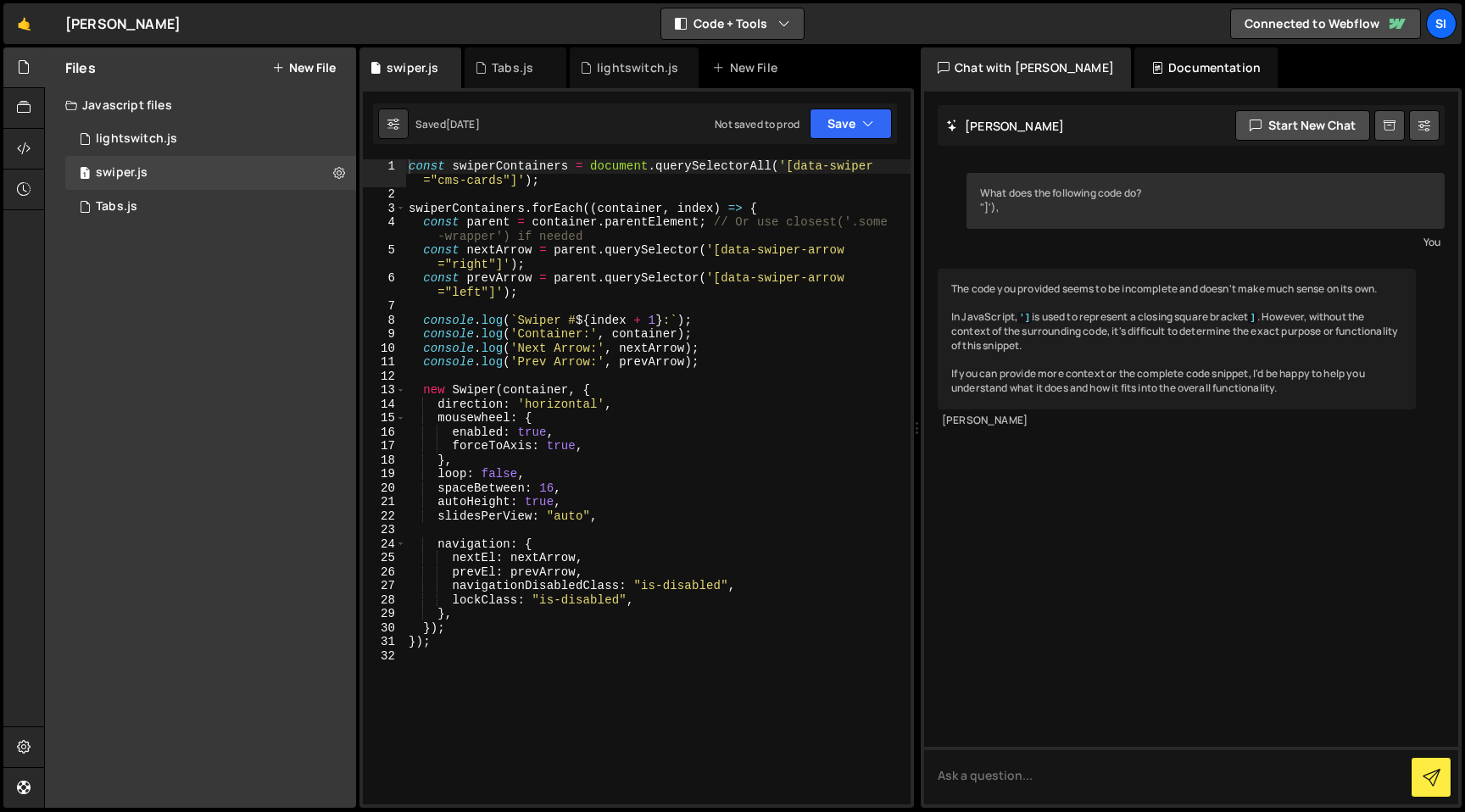
click at [757, 32] on button "Code + Tools" at bounding box center [732, 23] width 143 height 31
click at [850, 686] on div "const swiperContainers = document . querySelectorAll ( '[data-swiper ="cms-card…" at bounding box center [658, 503] width 505 height 687
click at [260, 752] on div "Files New File Javascript files 1 lightswitch.js 0 1 swiper.js 0 1 Tabs.js 0 CS…" at bounding box center [201, 428] width 311 height 760
click at [24, 787] on icon at bounding box center [24, 787] width 14 height 19
click at [41, 785] on div at bounding box center [40, 788] width 7 height 14
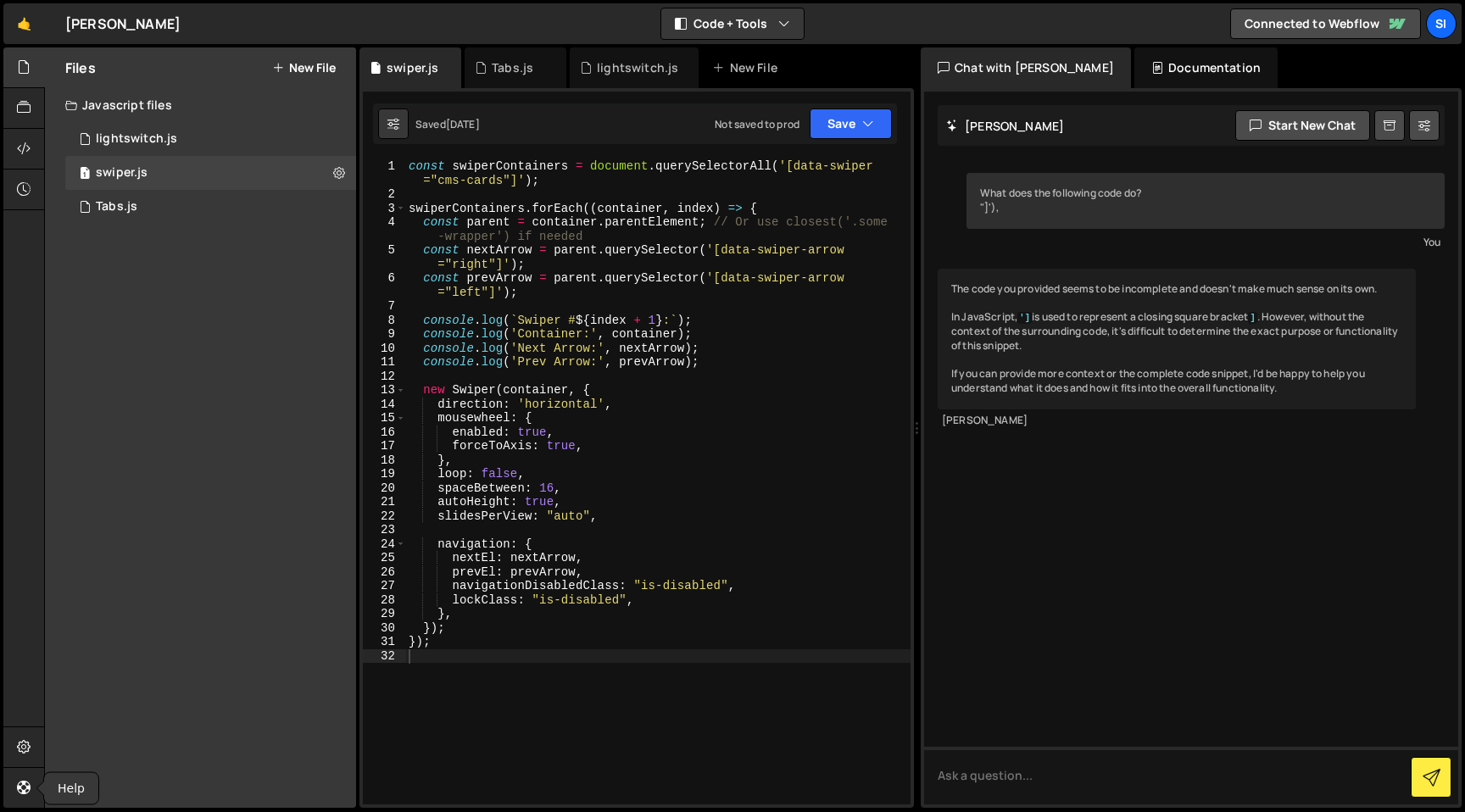
click at [37, 787] on div at bounding box center [40, 788] width 7 height 14
click at [31, 788] on icon at bounding box center [24, 787] width 14 height 19
click at [4, 722] on div "Help" at bounding box center [23, 428] width 41 height 761
click at [16, 731] on div at bounding box center [24, 747] width 42 height 41
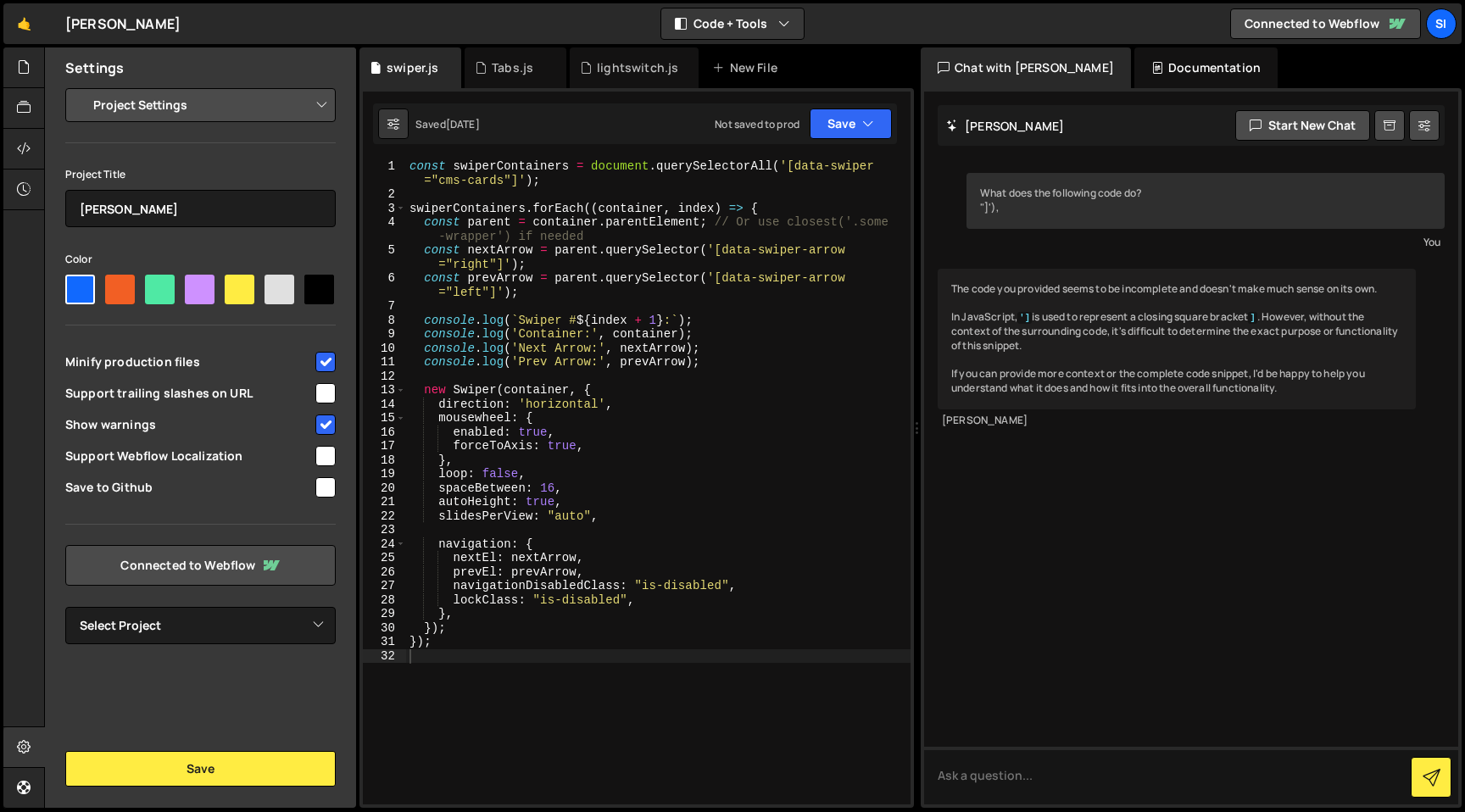
click at [264, 121] on select "Project Settings Code Editor Settings Chat Settings" at bounding box center [204, 105] width 248 height 37
click at [5, 65] on div at bounding box center [24, 68] width 42 height 41
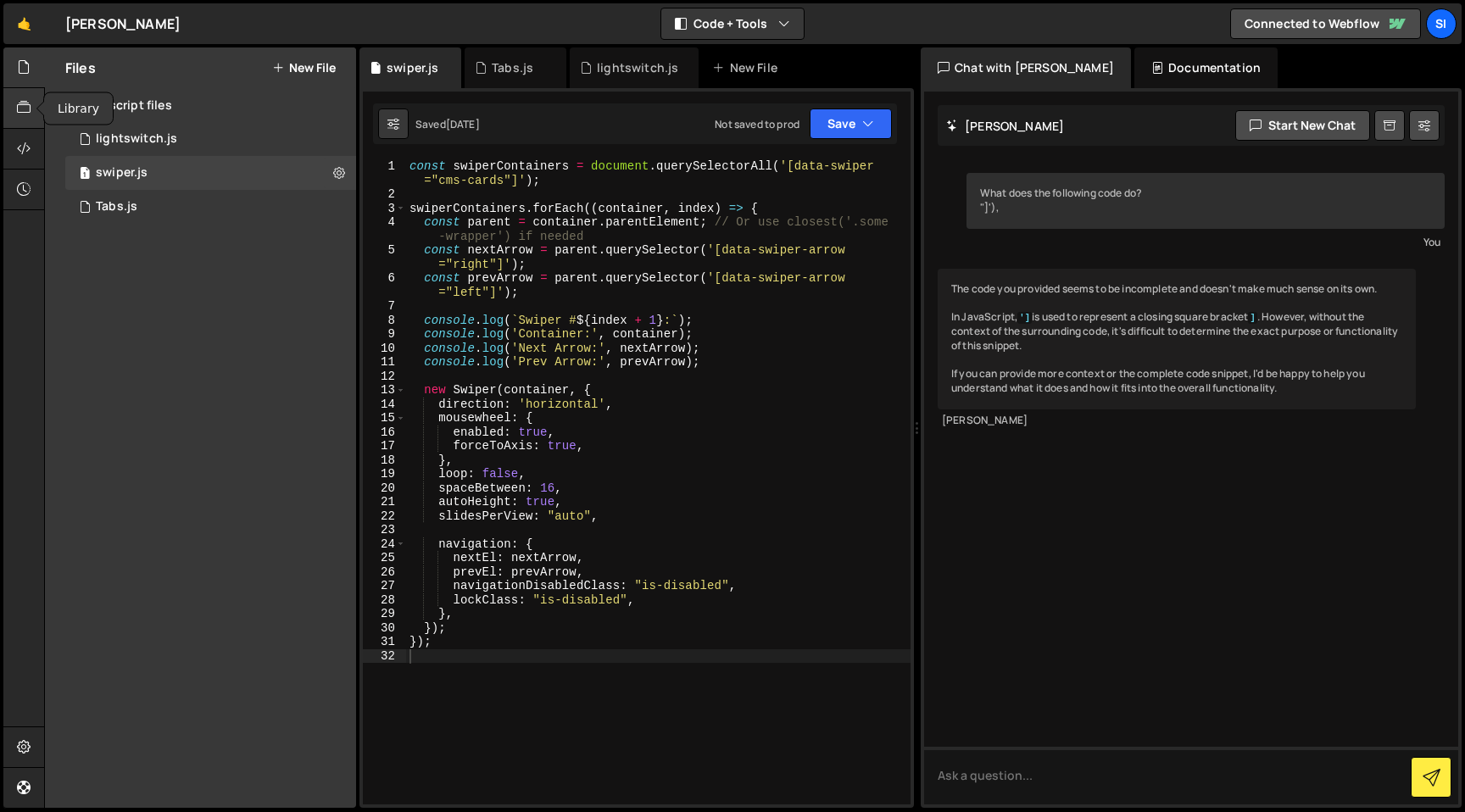
click at [27, 114] on icon at bounding box center [24, 108] width 14 height 19
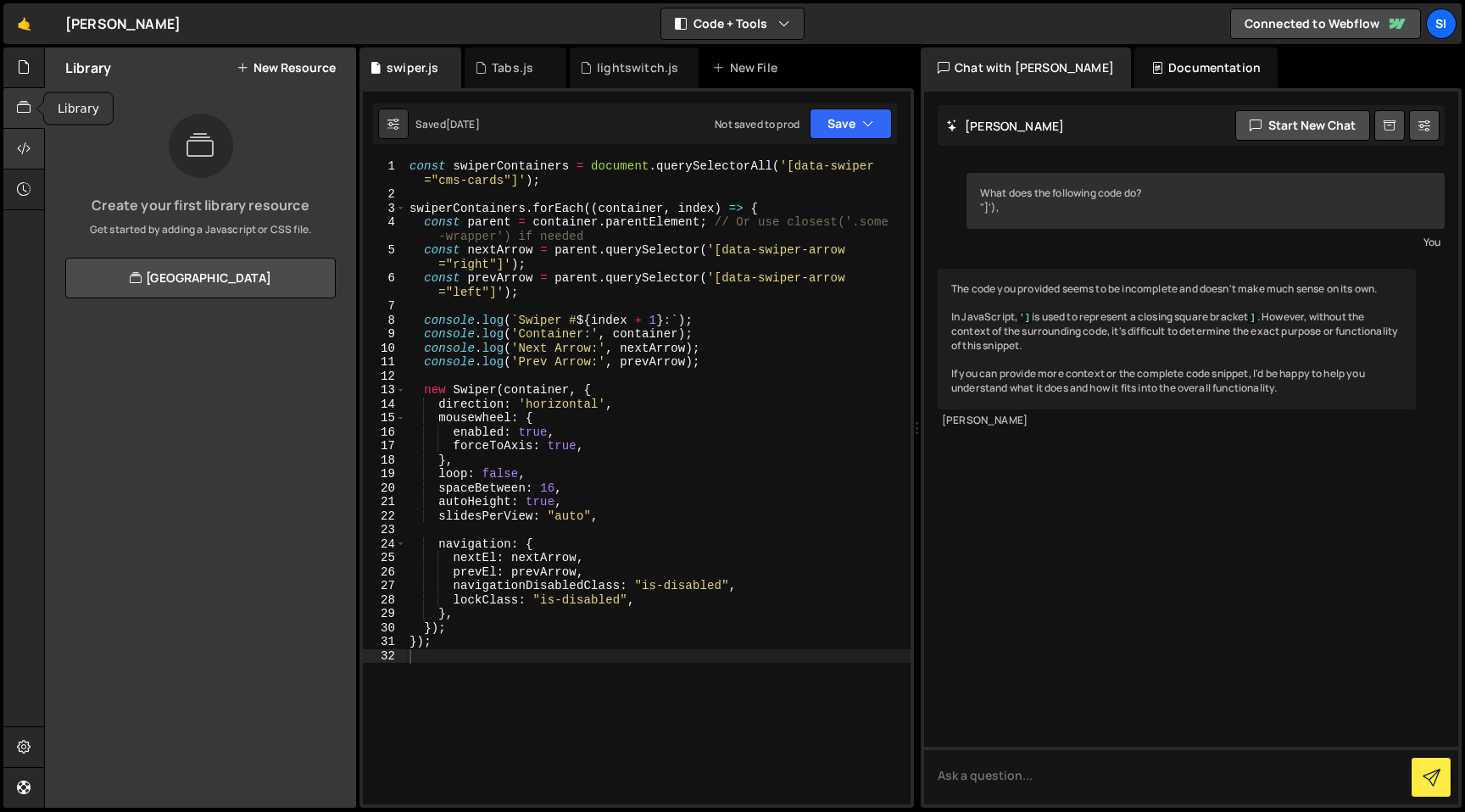
click at [25, 152] on icon at bounding box center [24, 148] width 14 height 19
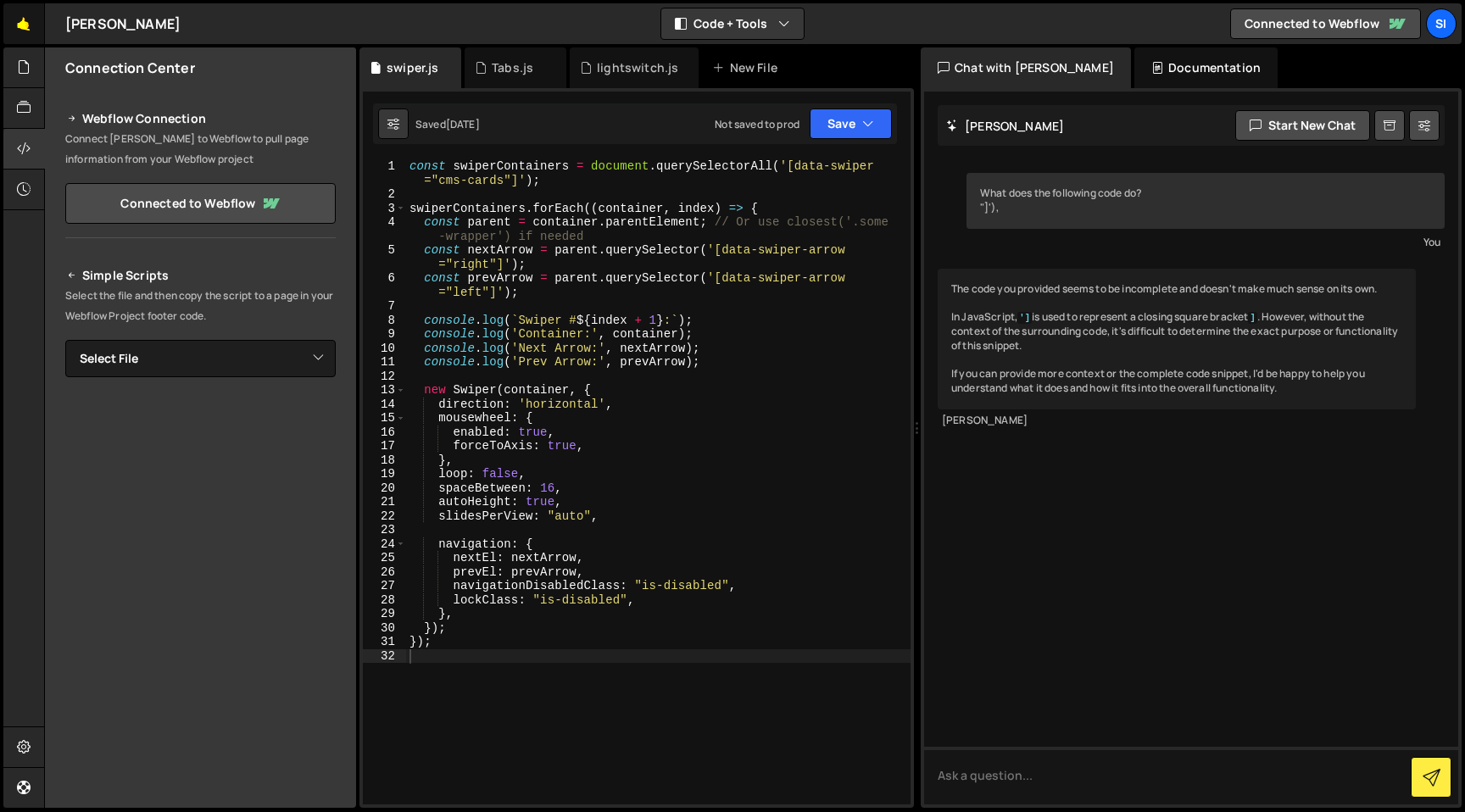
click at [17, 29] on link "🤙" at bounding box center [24, 23] width 42 height 41
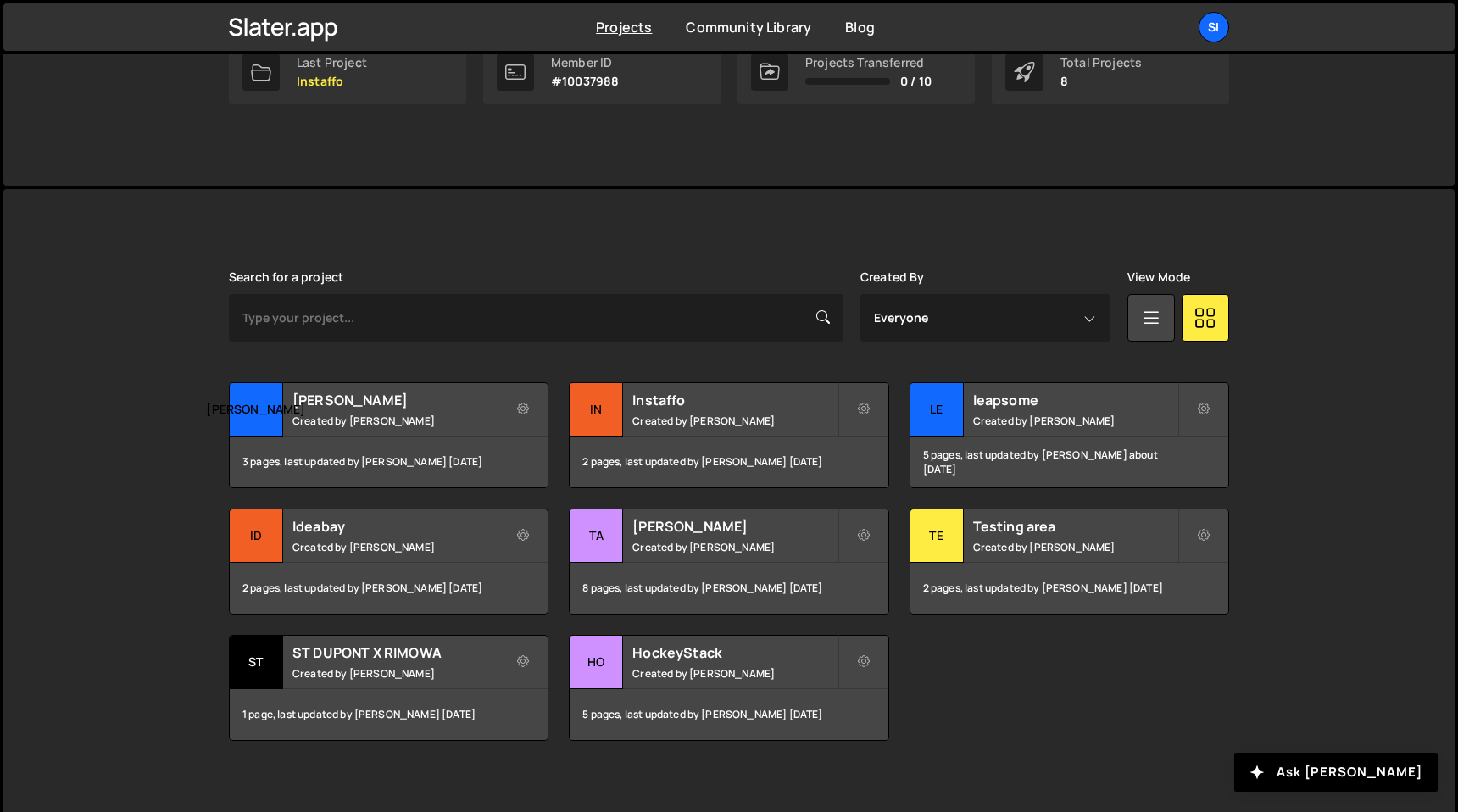
scroll to position [312, 0]
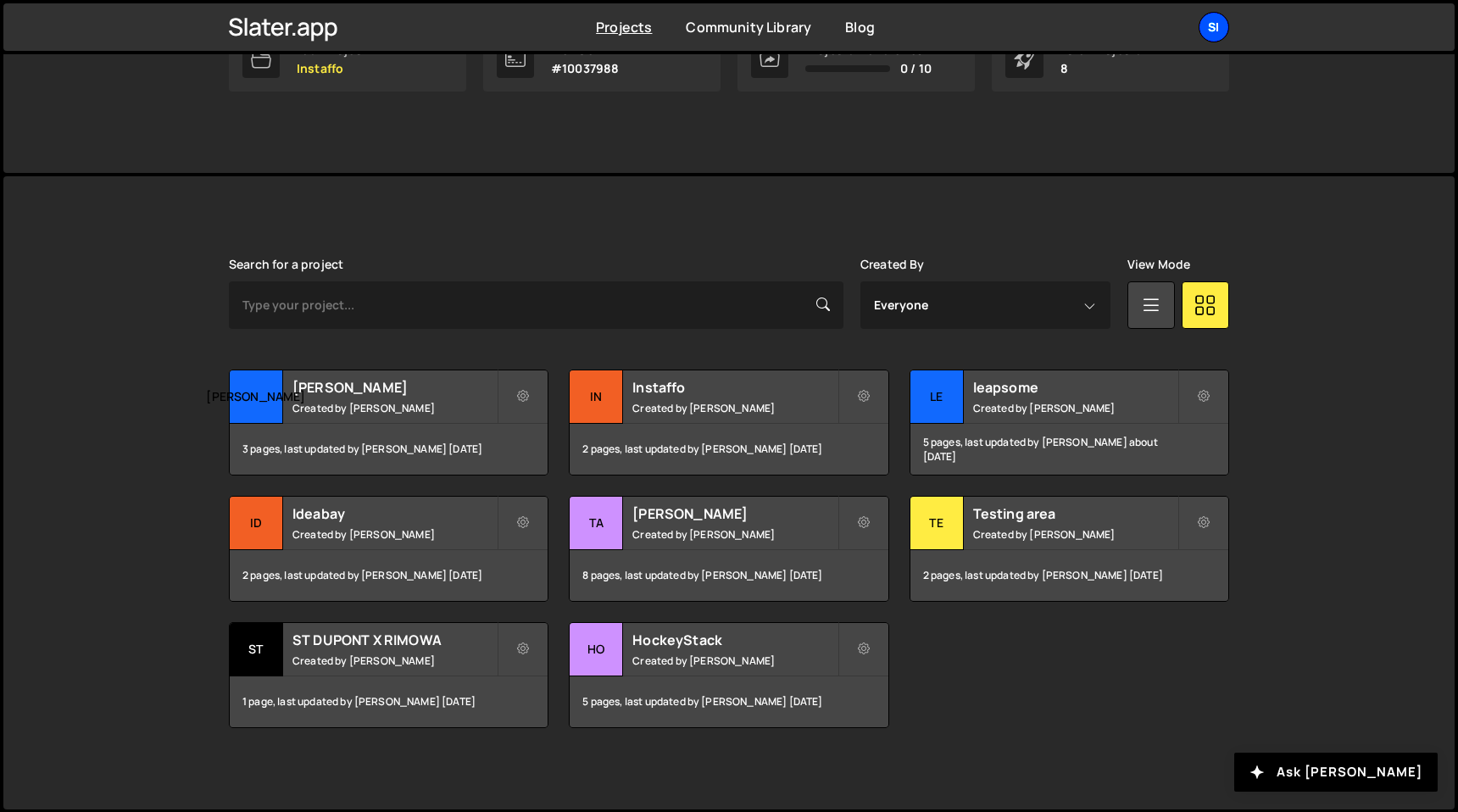
click at [1213, 26] on div "SI" at bounding box center [1214, 27] width 31 height 31
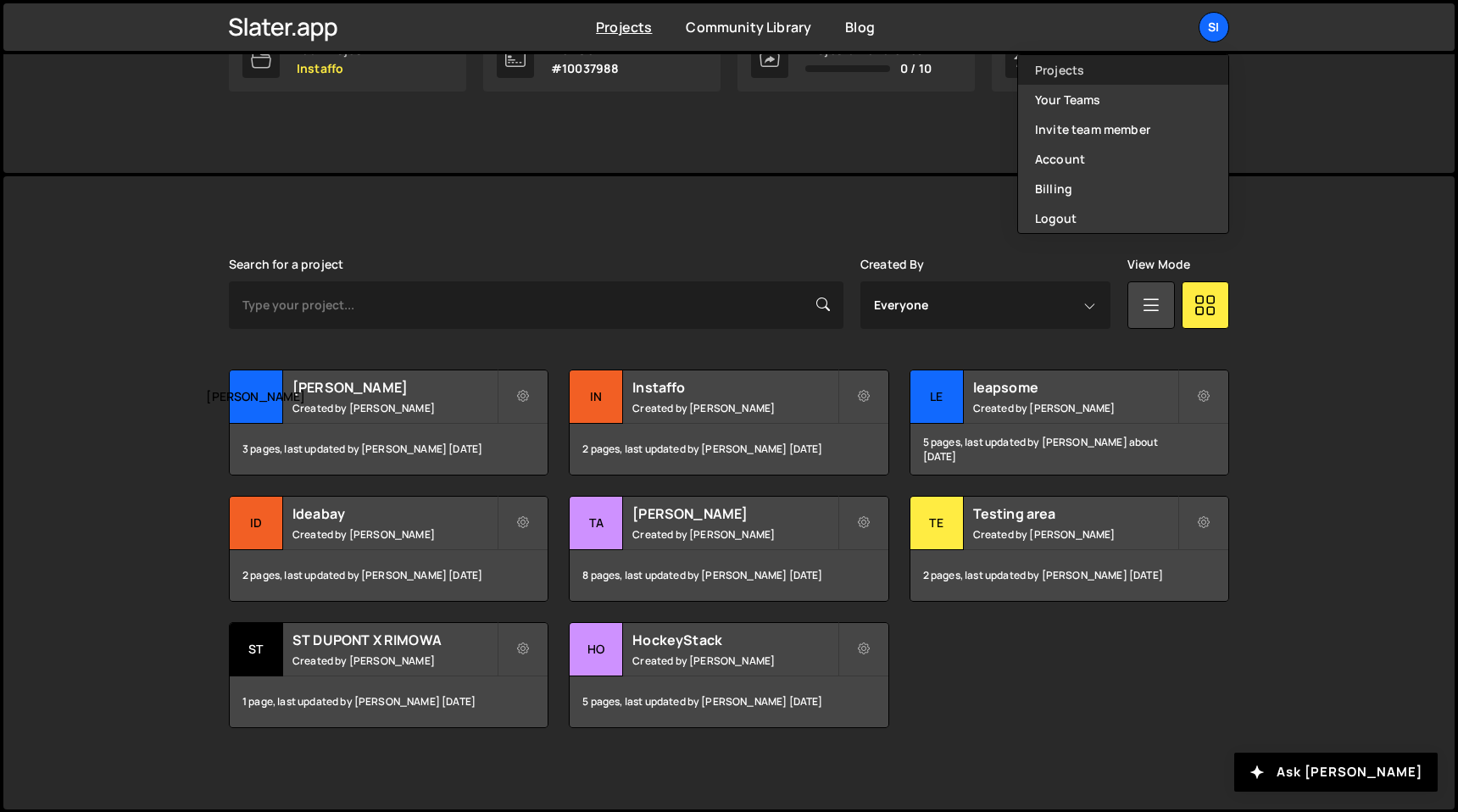
click at [1103, 75] on link "Projects" at bounding box center [1123, 70] width 211 height 30
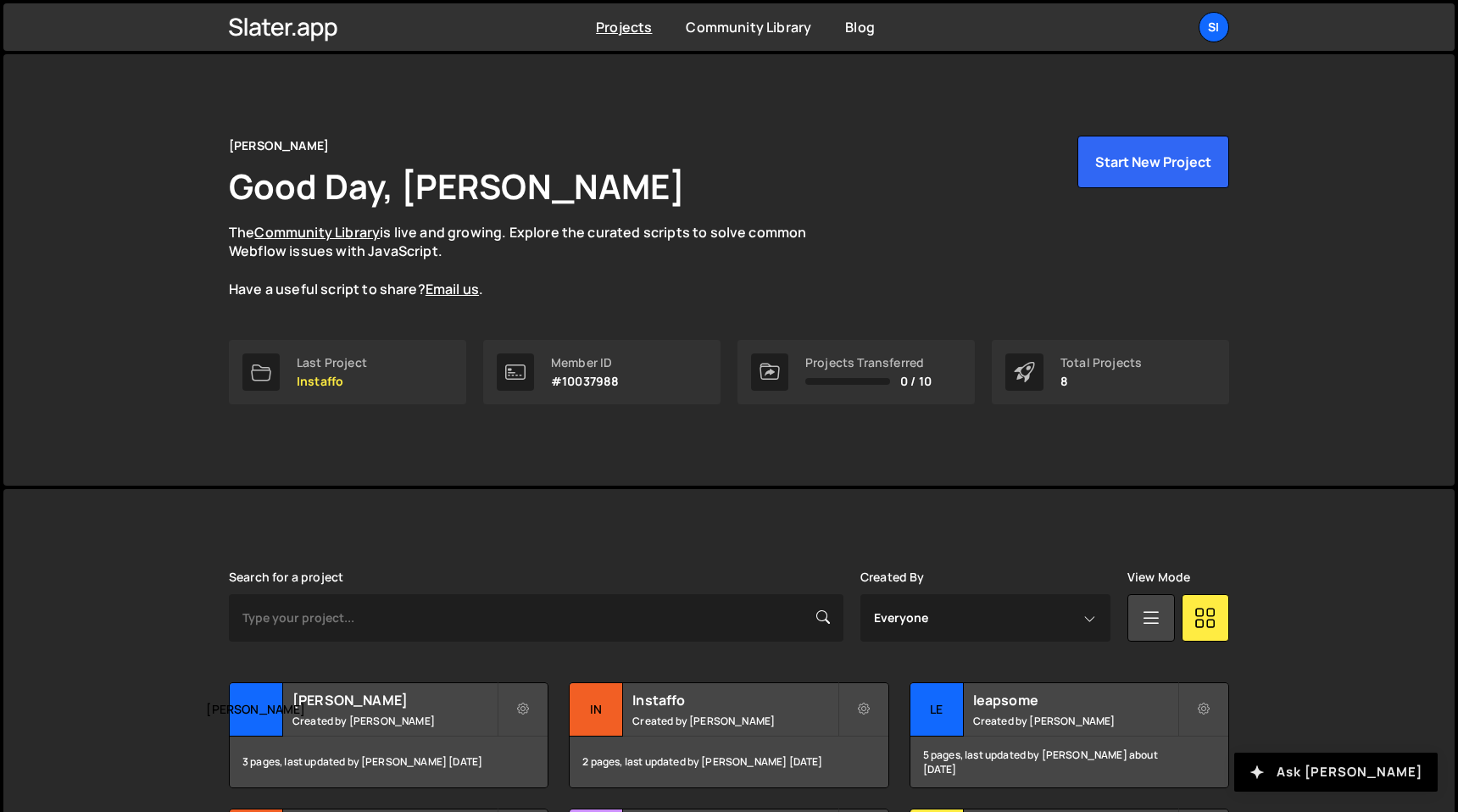
click at [1343, 785] on button "Ask [PERSON_NAME]" at bounding box center [1336, 771] width 204 height 39
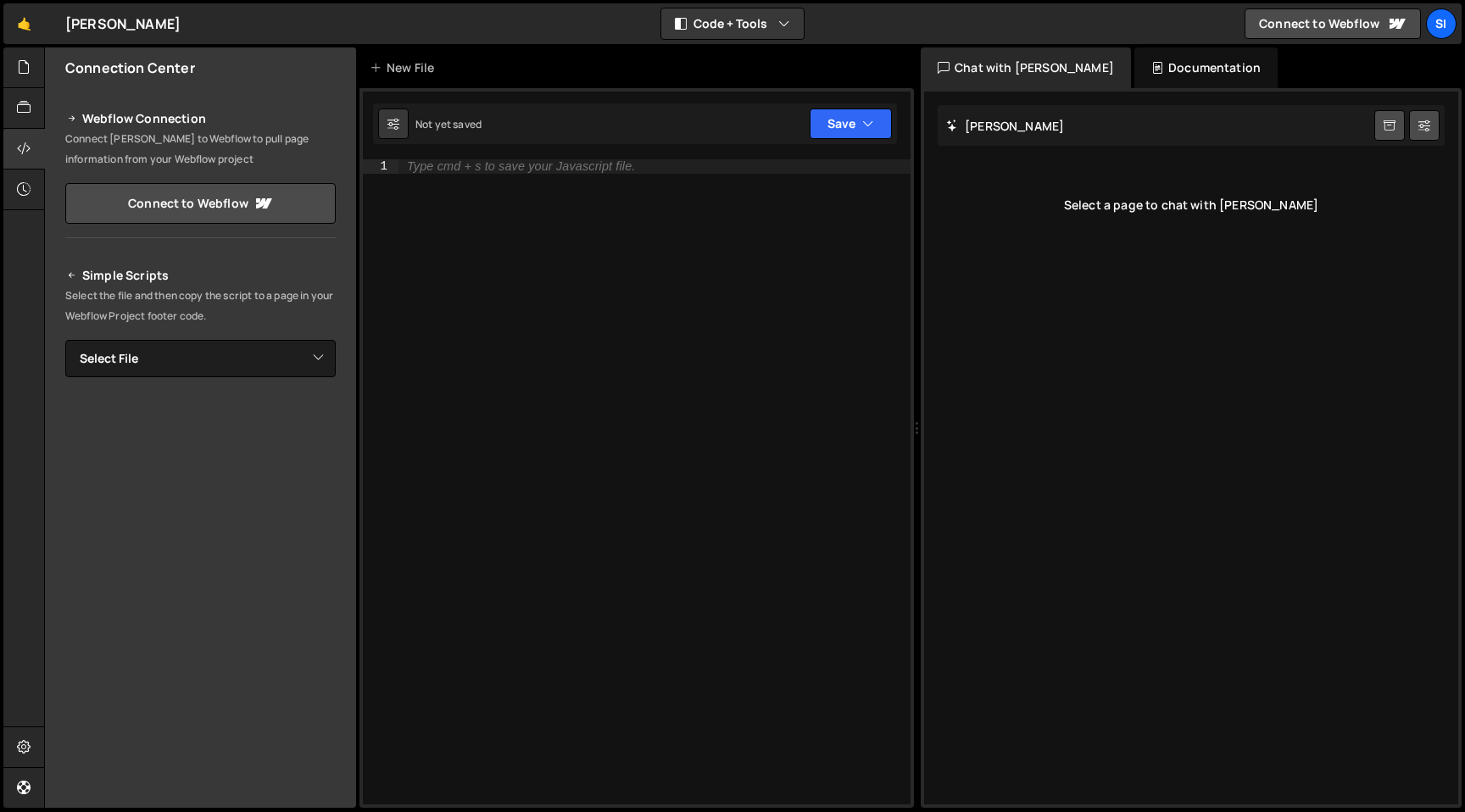
click at [558, 206] on div "Type cmd + s to save your Javascript file." at bounding box center [654, 496] width 512 height 673
click at [20, 113] on icon at bounding box center [24, 108] width 14 height 19
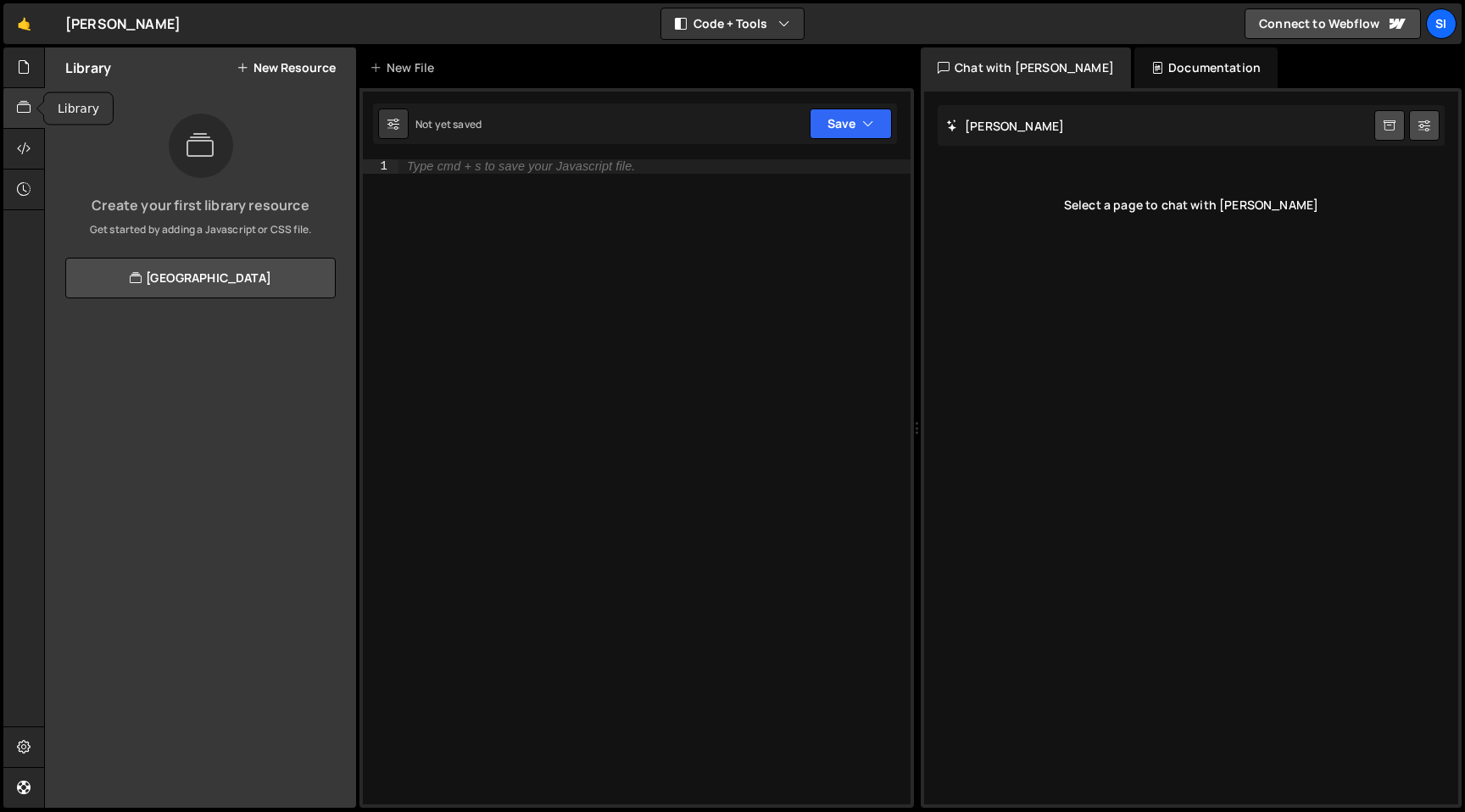
click at [20, 92] on div at bounding box center [24, 108] width 42 height 41
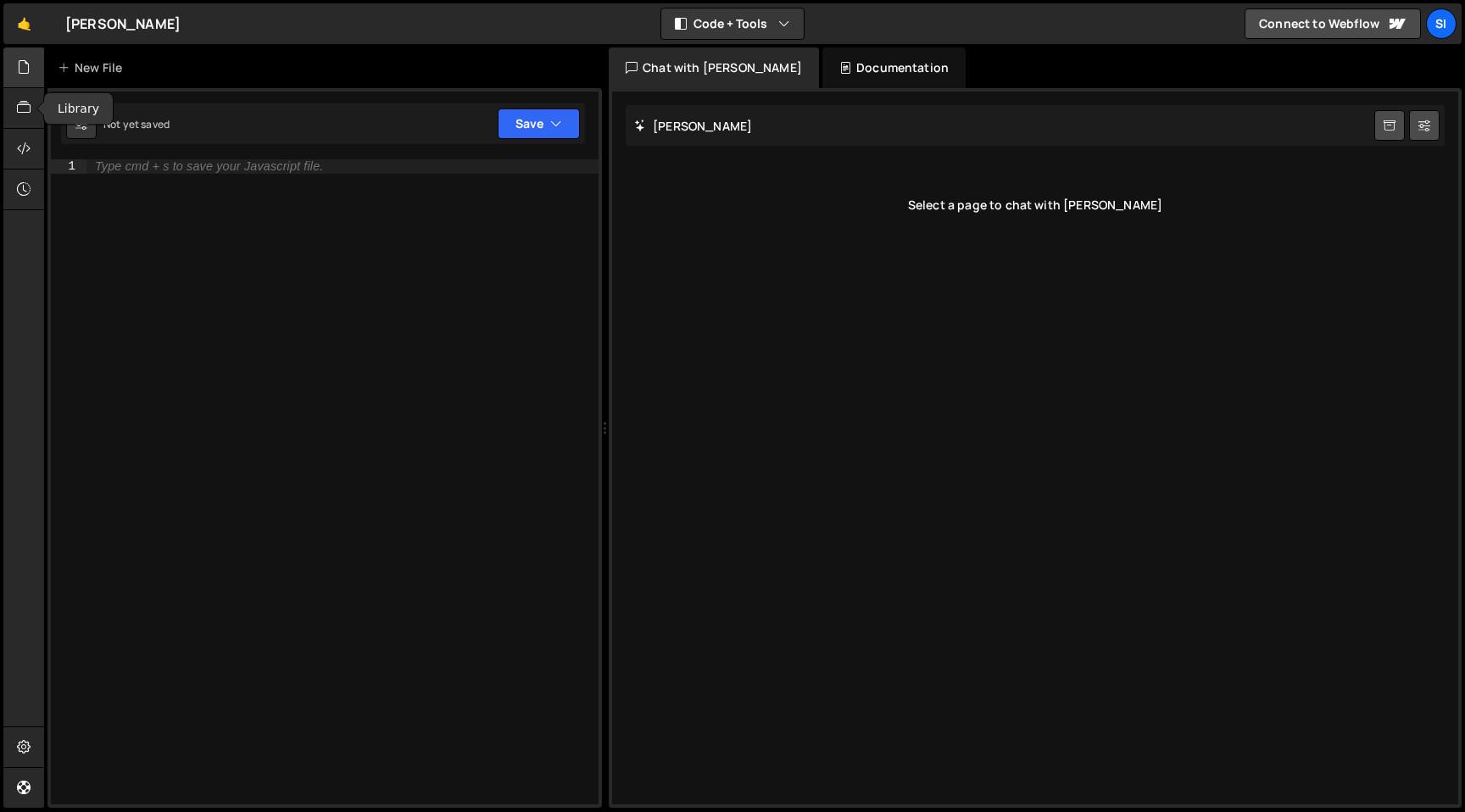
click at [20, 76] on icon at bounding box center [24, 67] width 14 height 19
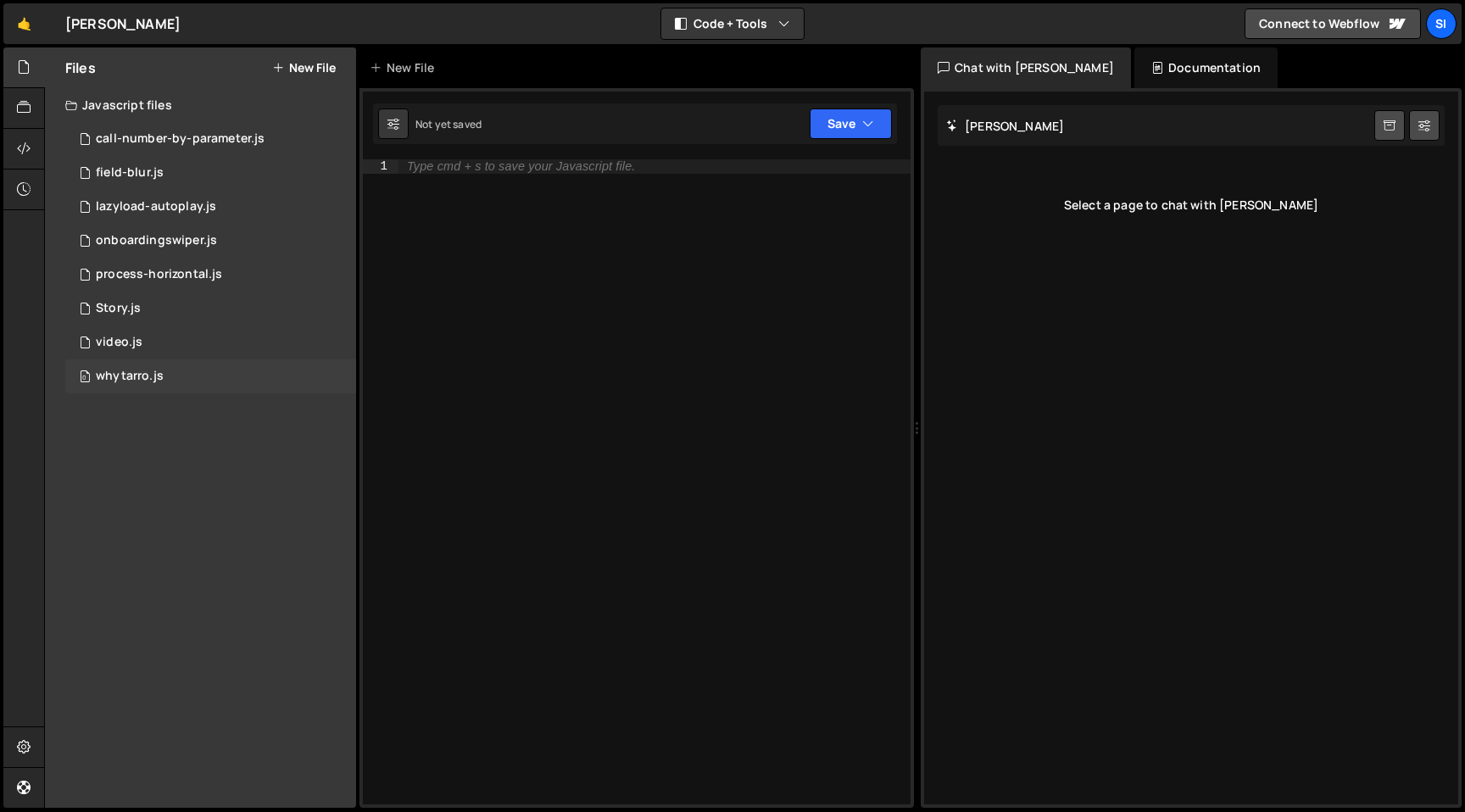
click at [232, 374] on div "0 whytarro.js 0" at bounding box center [210, 376] width 290 height 34
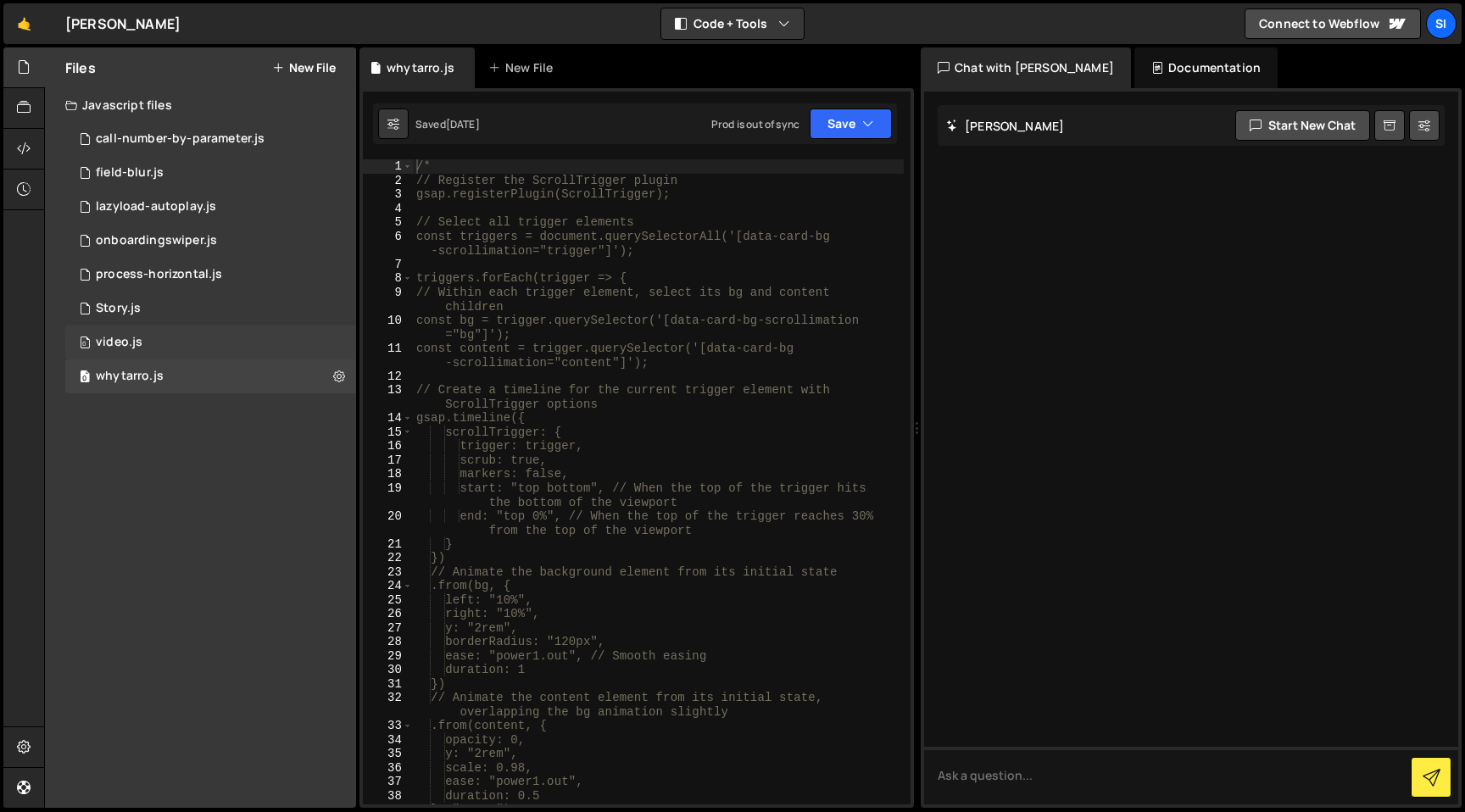
click at [231, 337] on div "0 video.js 0" at bounding box center [210, 342] width 290 height 34
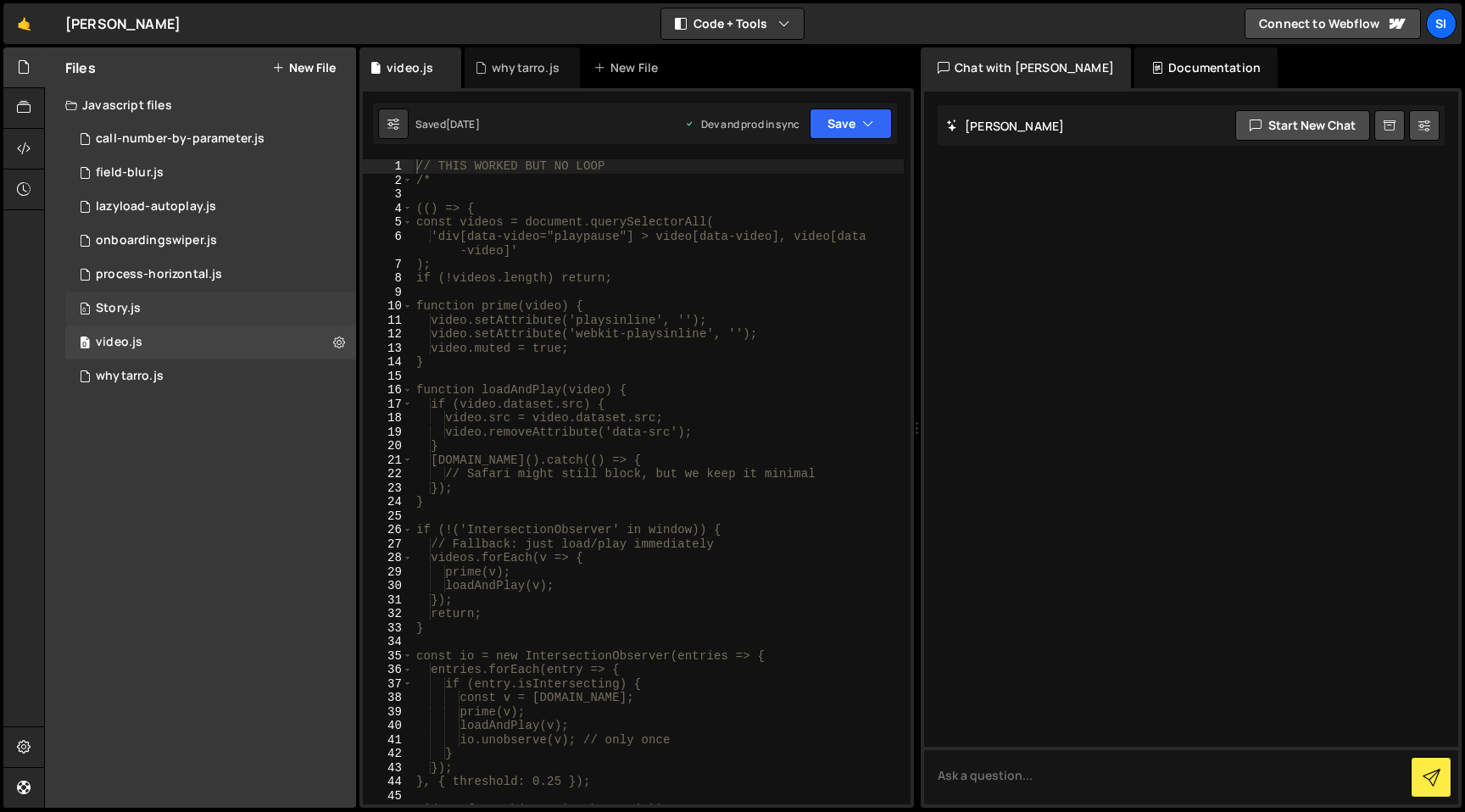
click at [232, 301] on div "0 Story.js 0" at bounding box center [210, 308] width 290 height 34
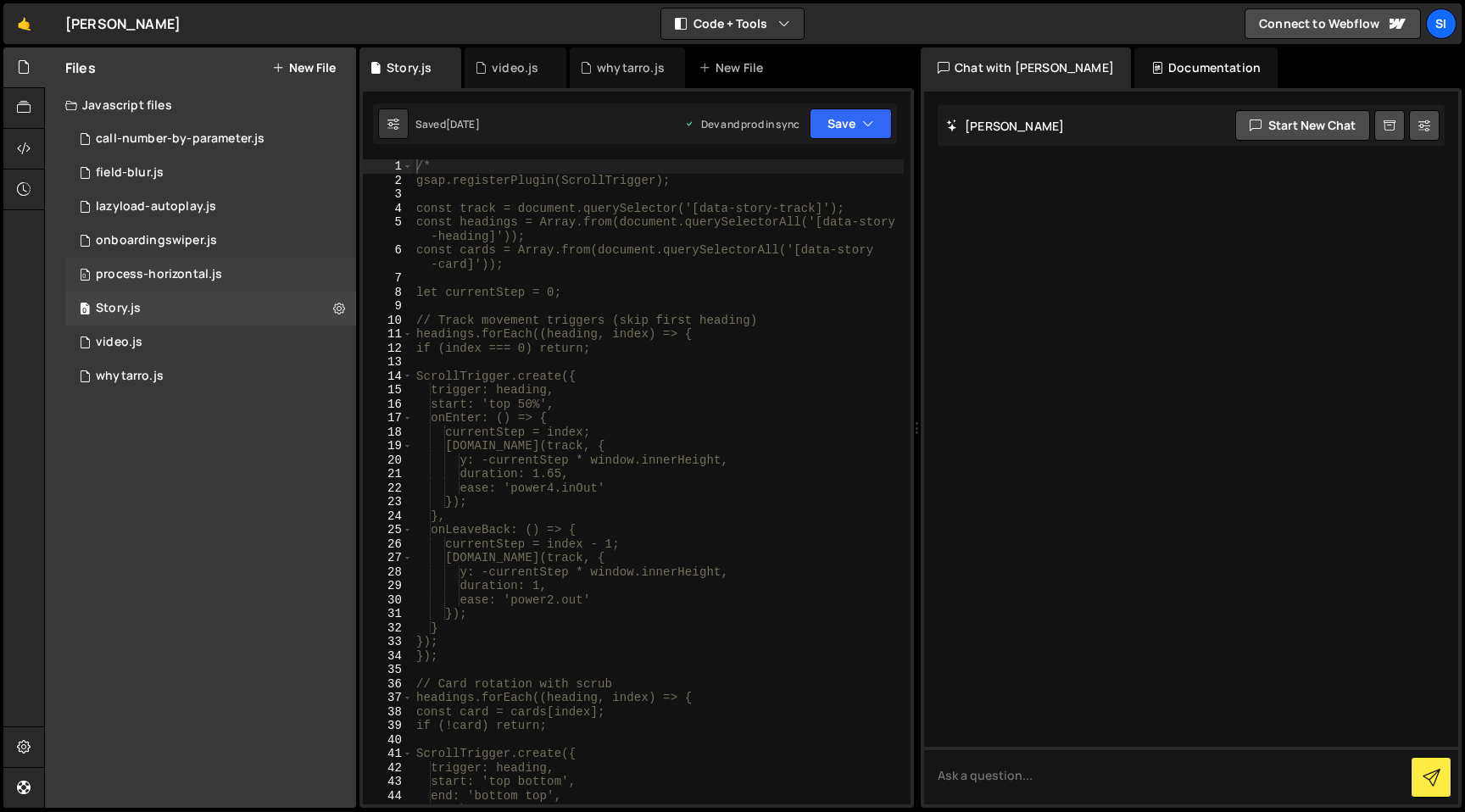
click at [234, 271] on div "0 process-horizontal.js 0" at bounding box center [210, 274] width 290 height 34
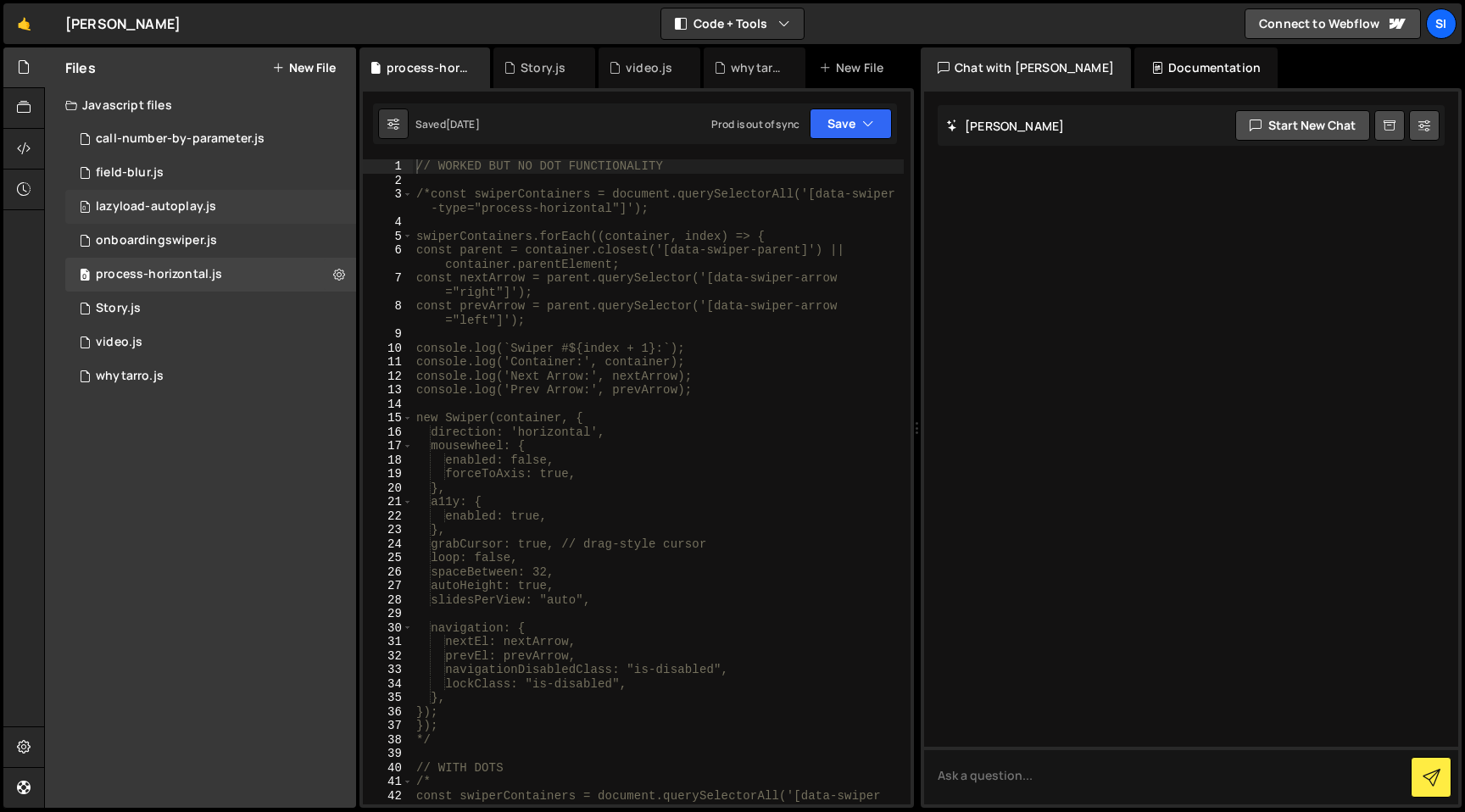
click at [241, 222] on div "0 lazyload-autoplay.js 0" at bounding box center [210, 206] width 290 height 34
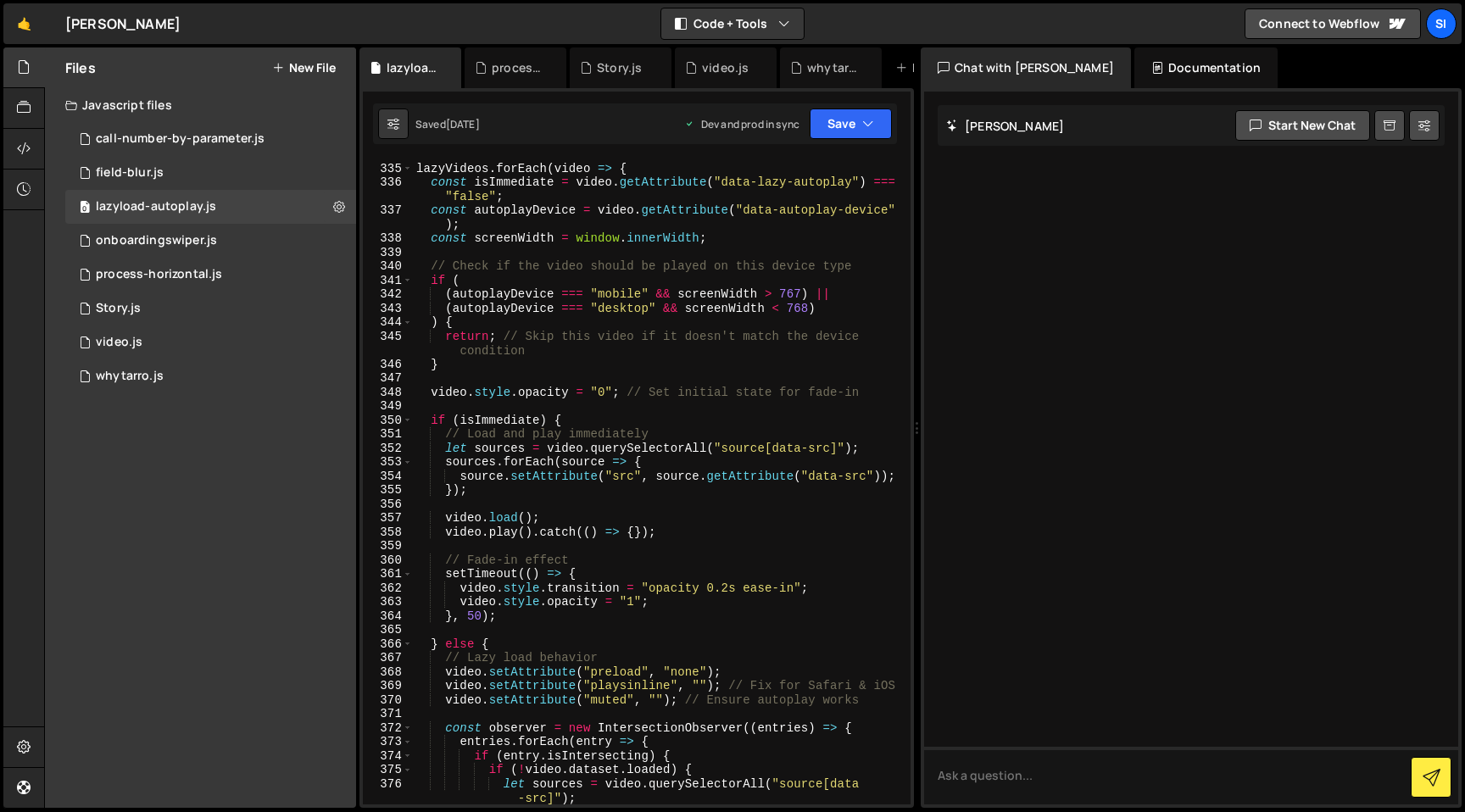
scroll to position [4934, 0]
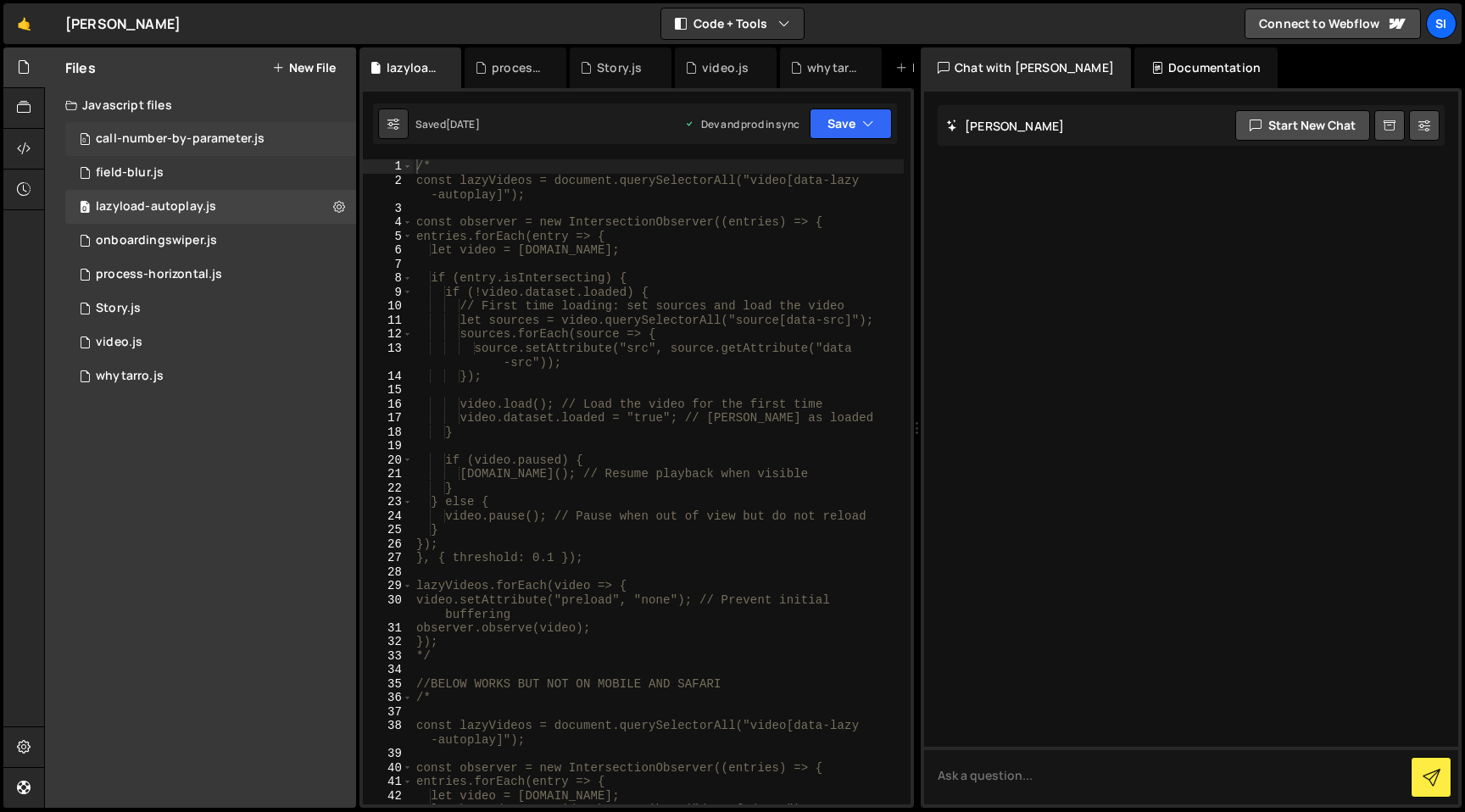
click at [276, 128] on div "0 call-number-by-parameter.js 0" at bounding box center [210, 139] width 290 height 34
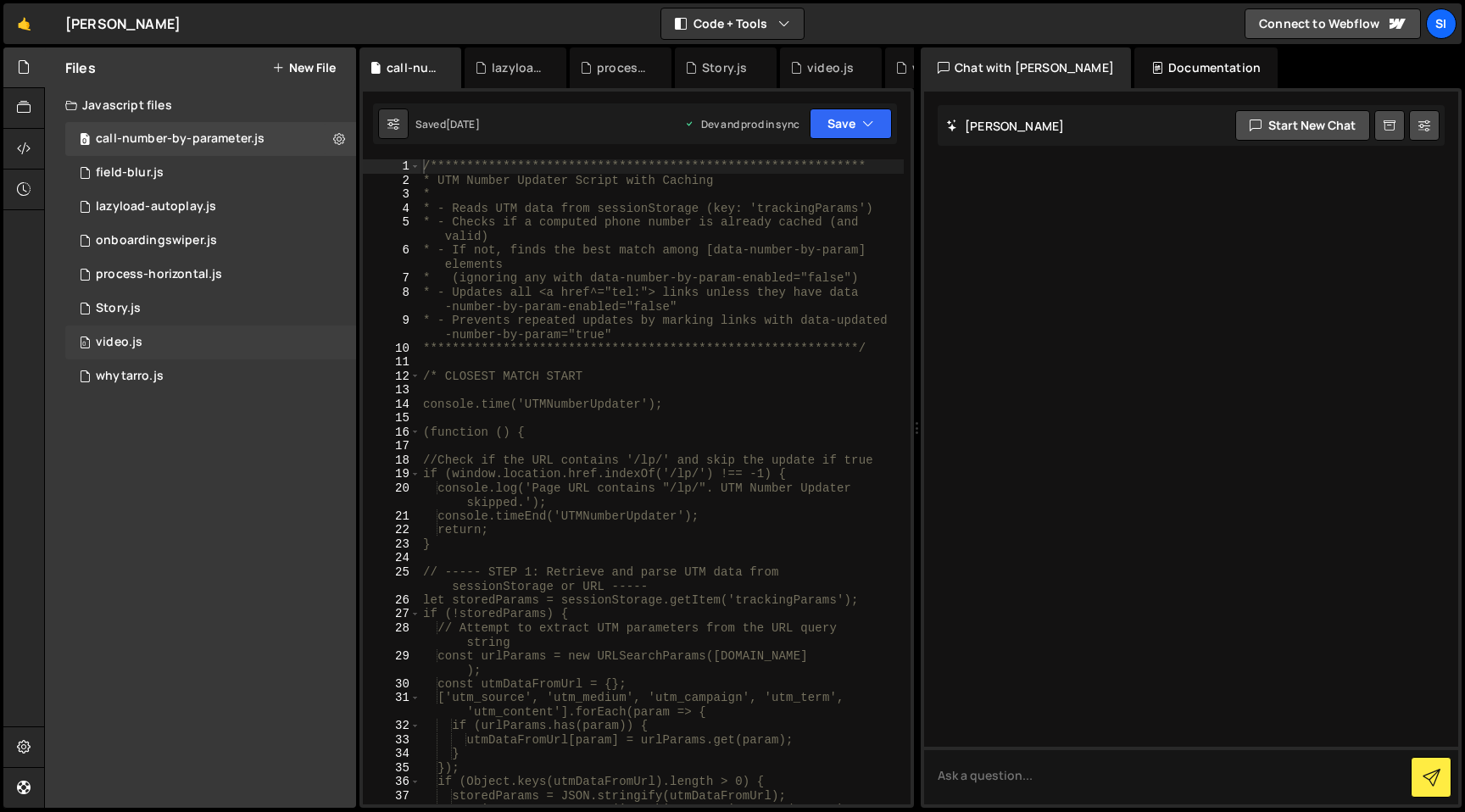
click at [274, 349] on div "0 video.js 0" at bounding box center [210, 342] width 290 height 34
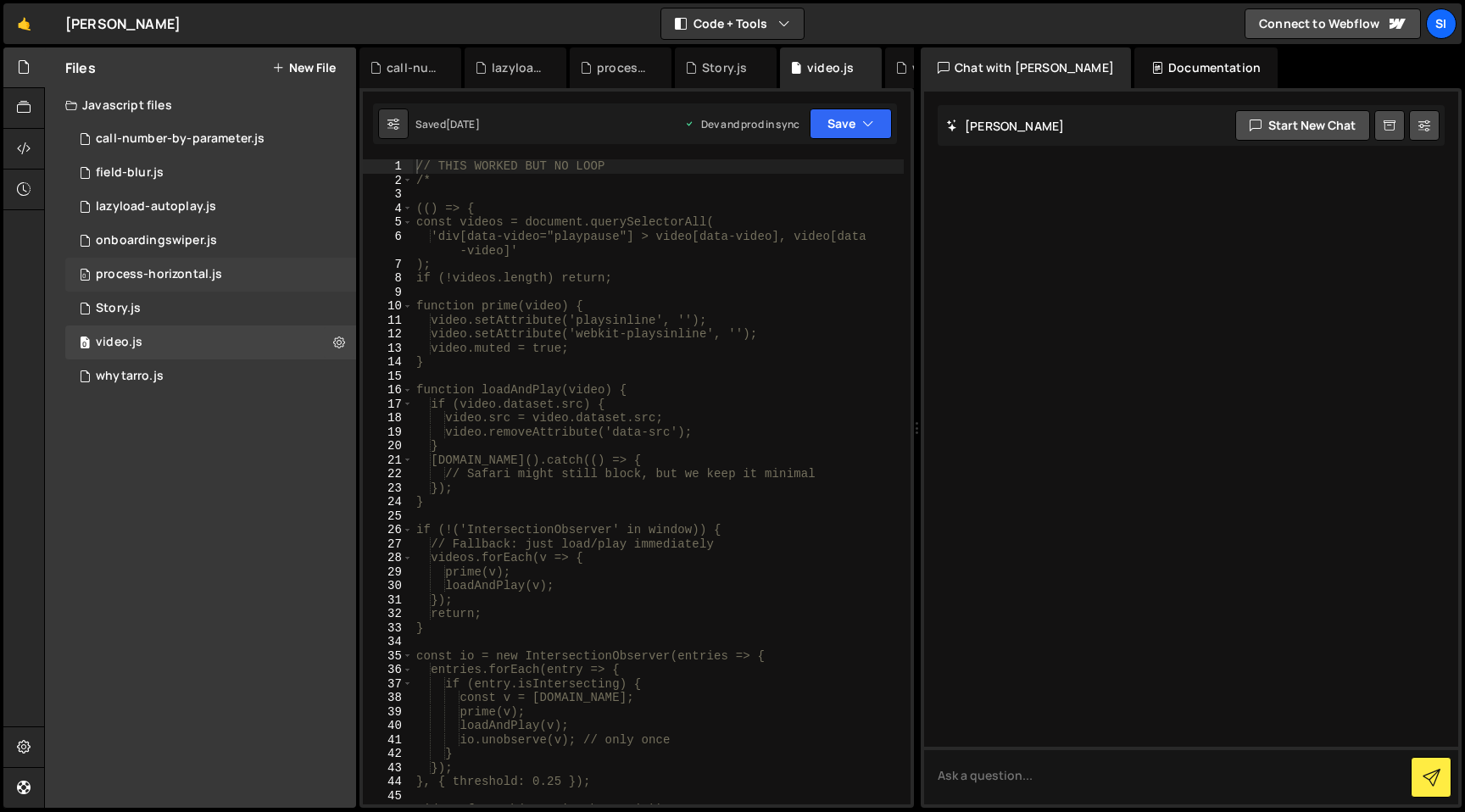
click at [273, 286] on div "0 process-horizontal.js 0" at bounding box center [210, 274] width 290 height 34
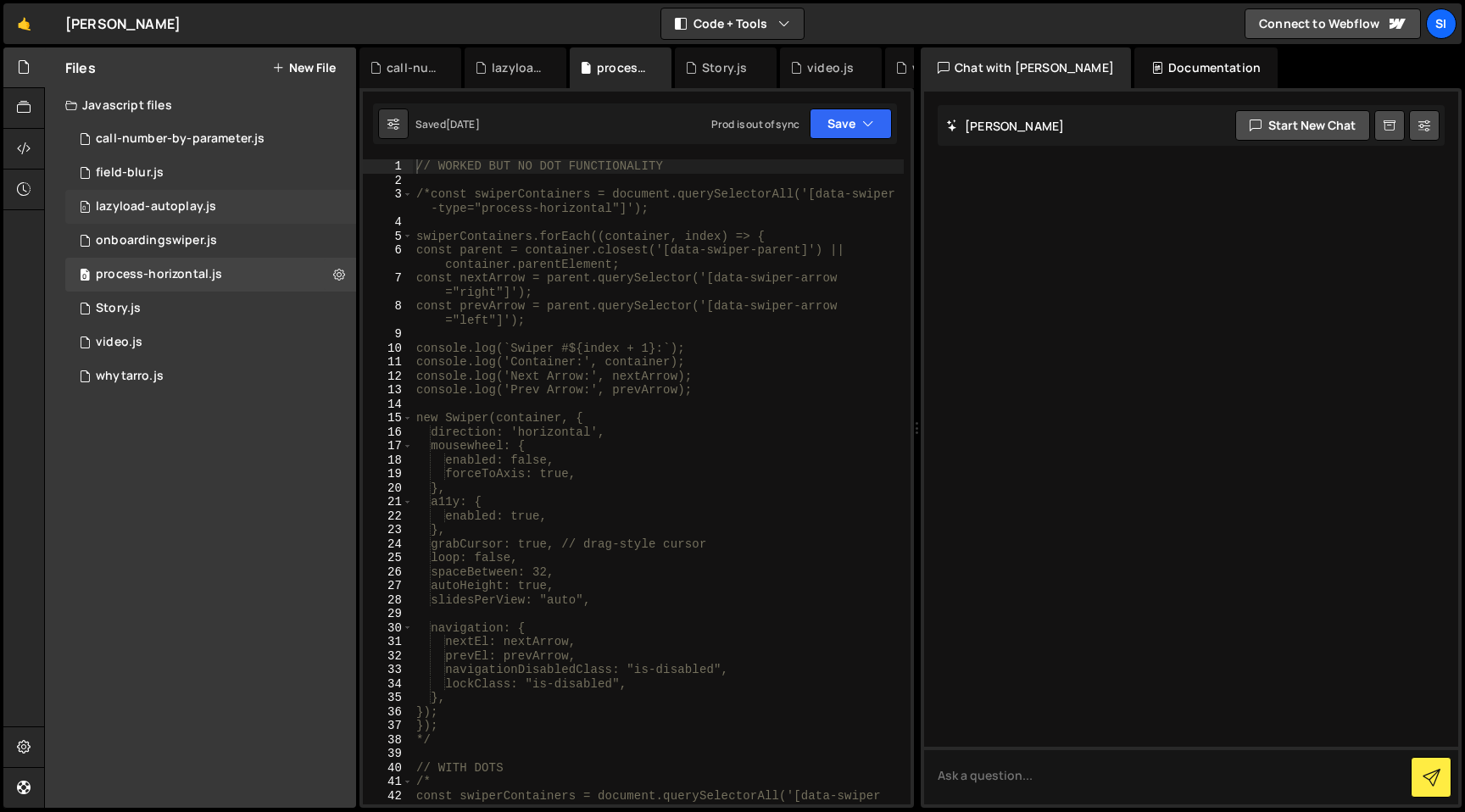
click at [267, 222] on div "0 lazyload-autoplay.js 0" at bounding box center [210, 206] width 290 height 34
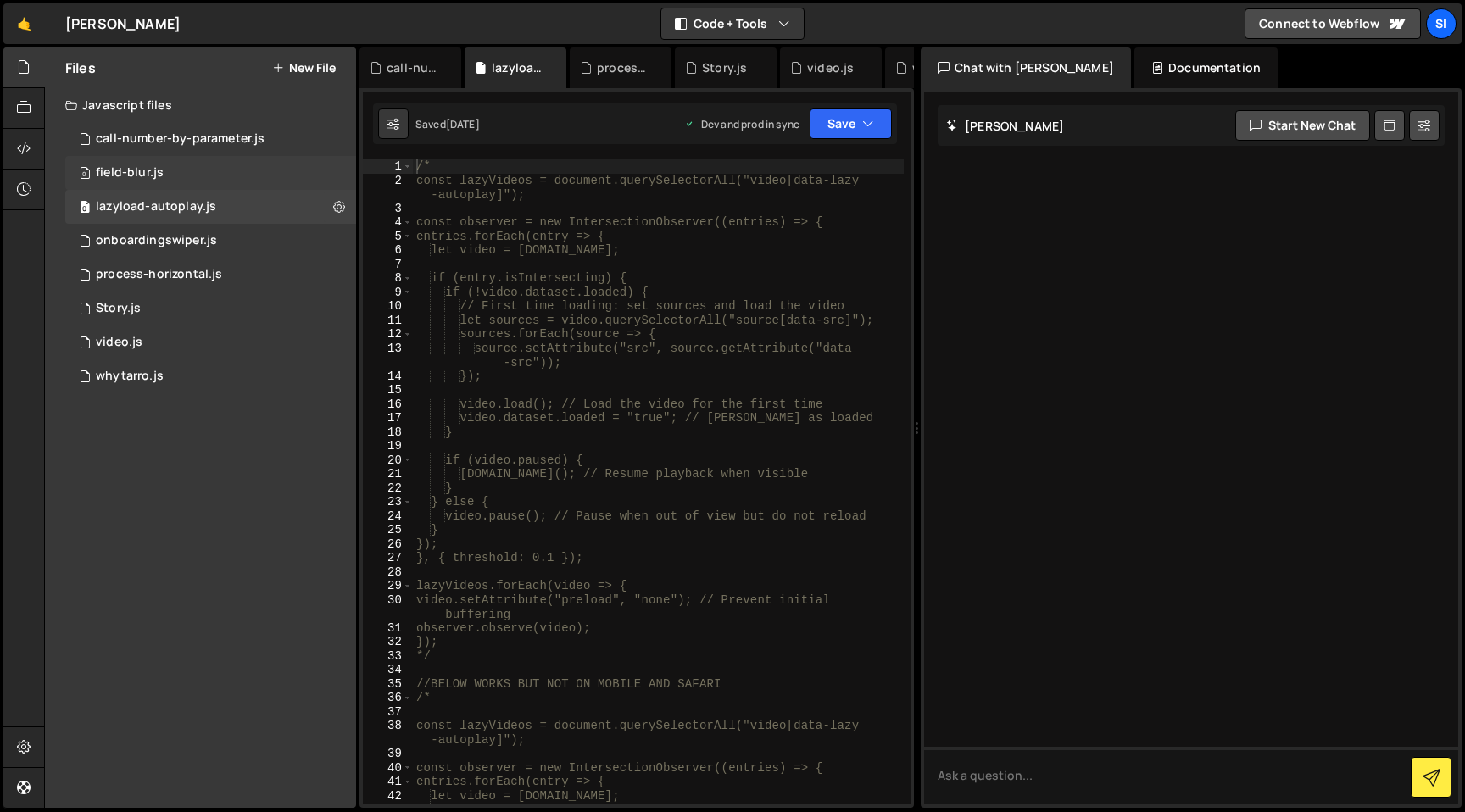
click at [272, 162] on div "0 field-blur.js 0" at bounding box center [210, 173] width 290 height 34
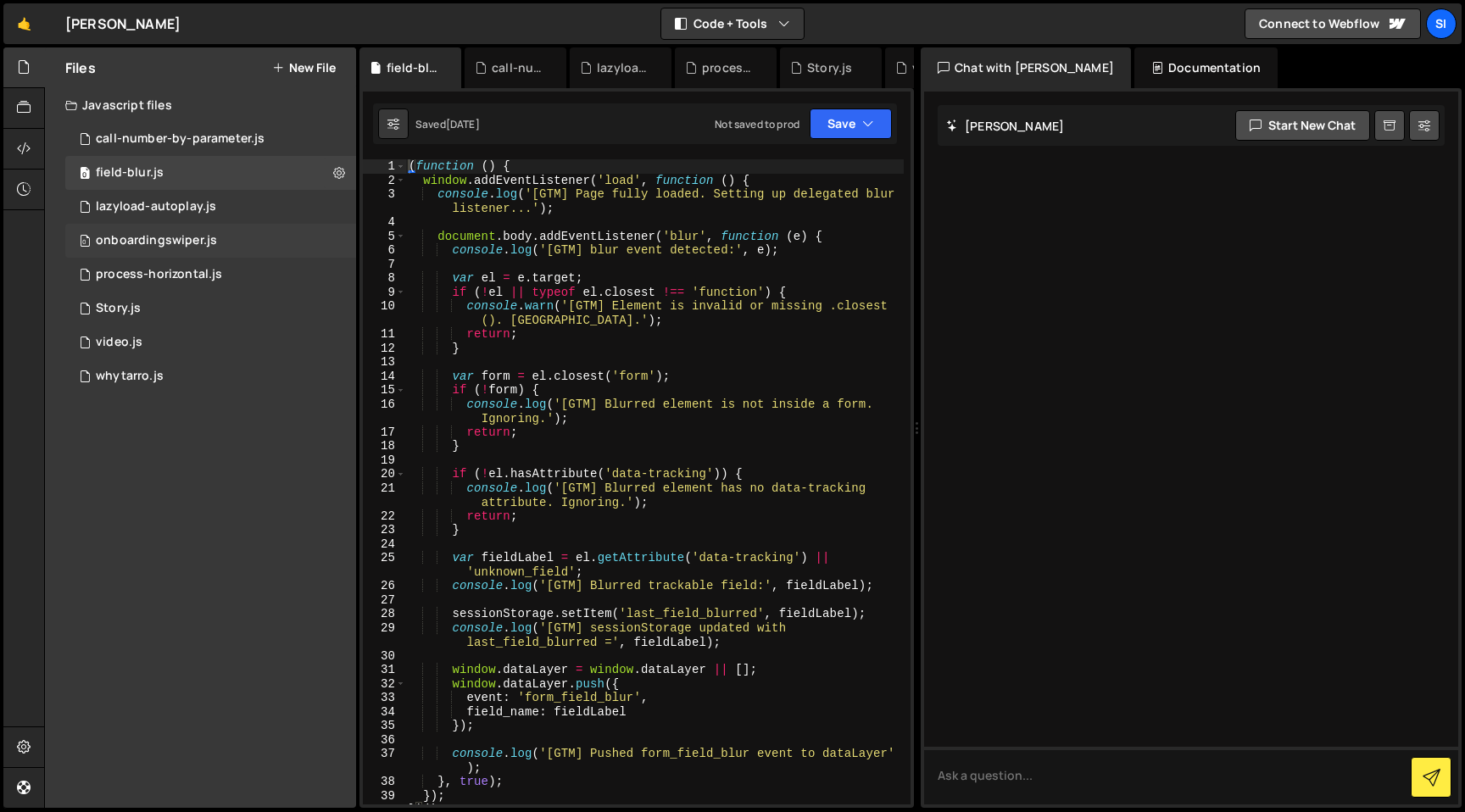
click at [262, 223] on div "0 onboardingswiper.js 0" at bounding box center [210, 240] width 290 height 34
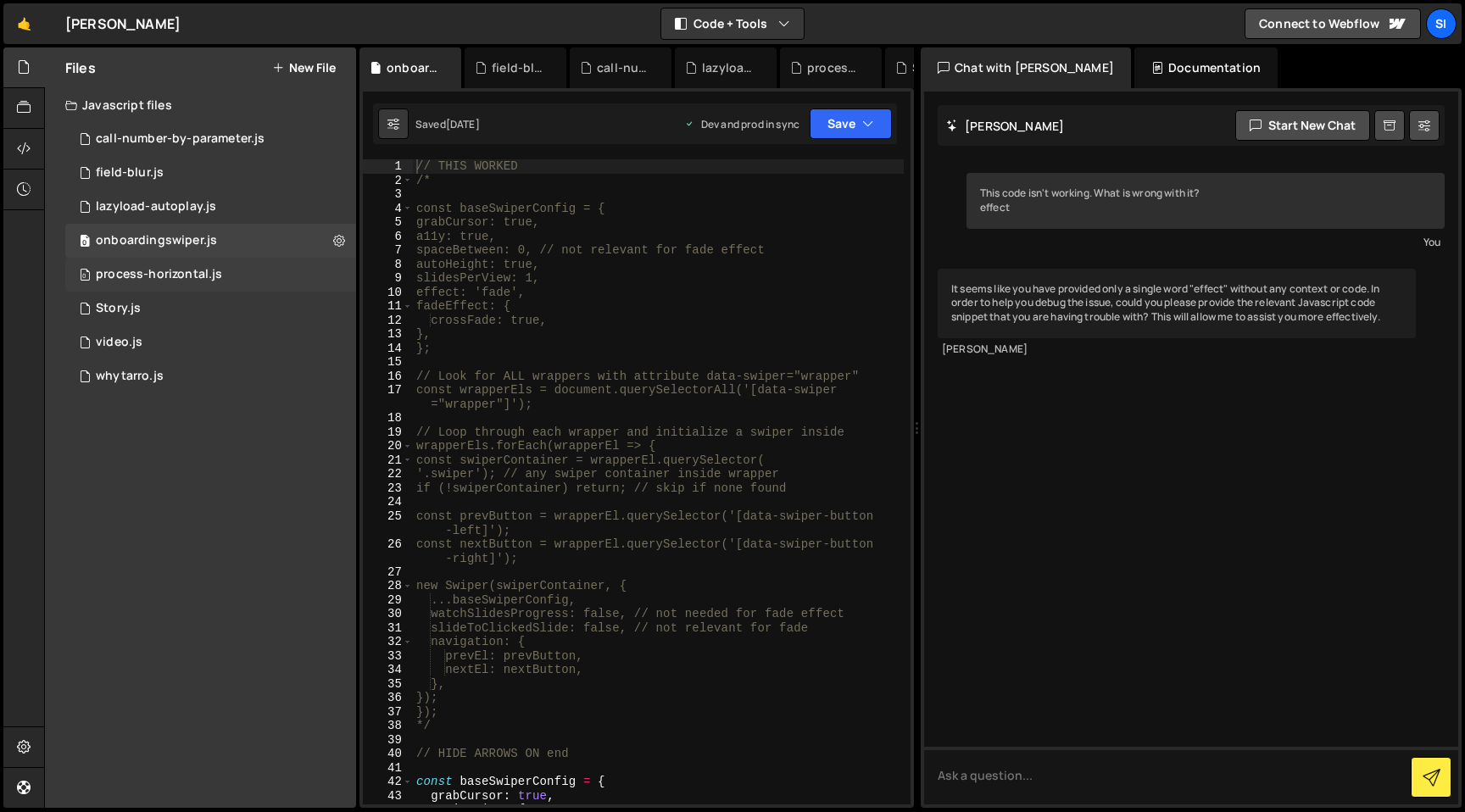
click at [260, 262] on div "0 process-horizontal.js 0" at bounding box center [210, 274] width 290 height 34
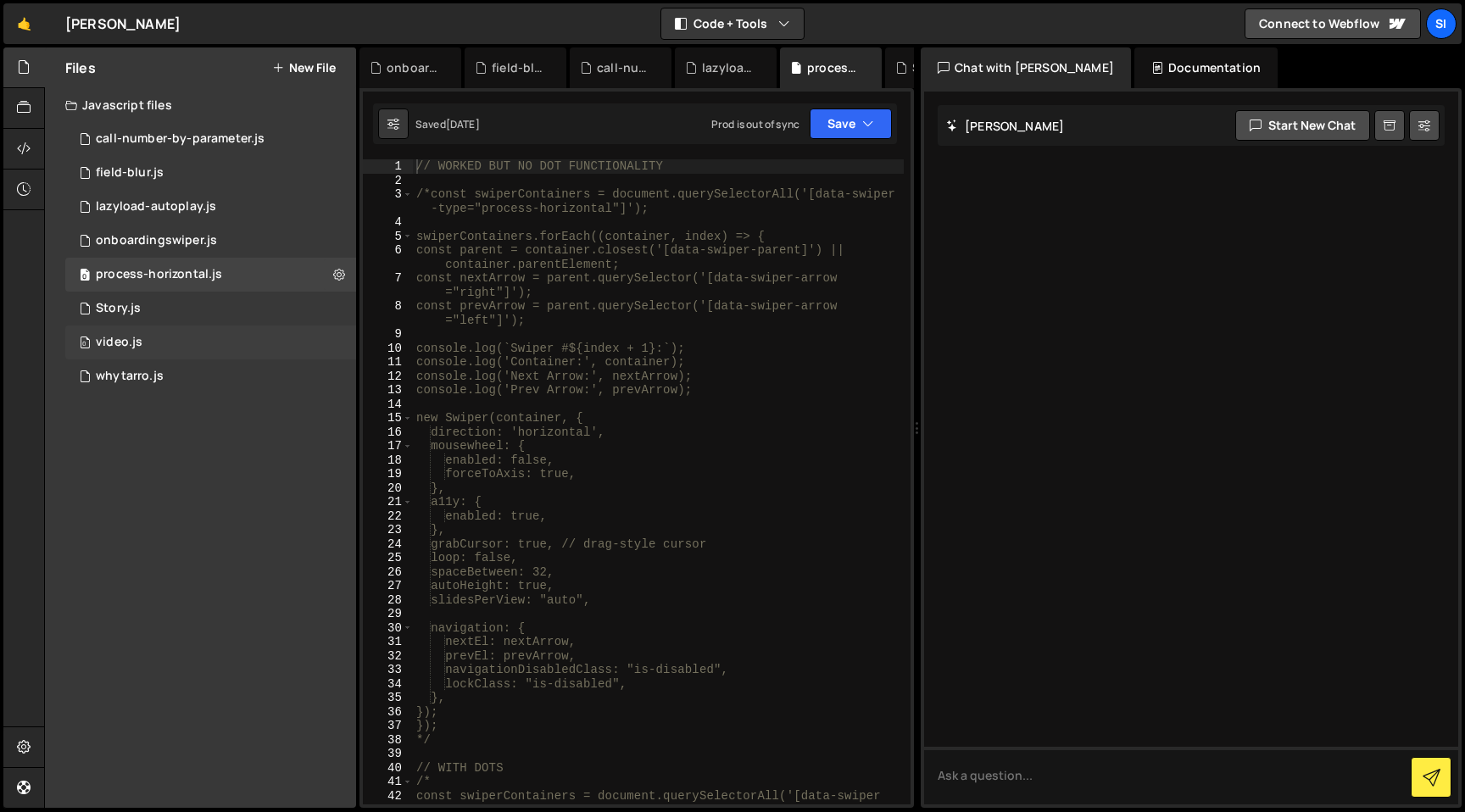
click at [256, 336] on div "0 video.js 0" at bounding box center [210, 342] width 290 height 34
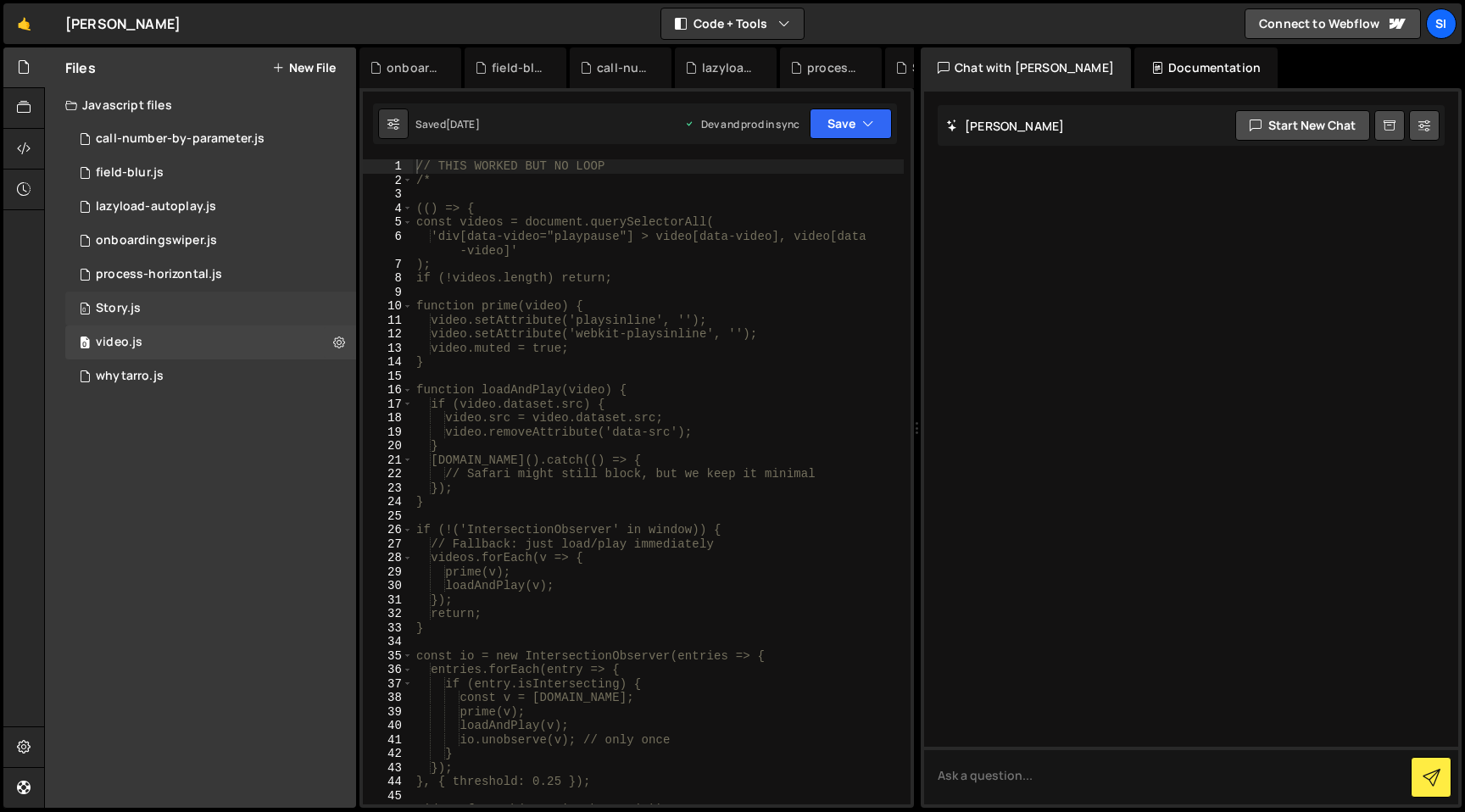
click at [257, 291] on div "0 Story.js 0" at bounding box center [210, 308] width 290 height 34
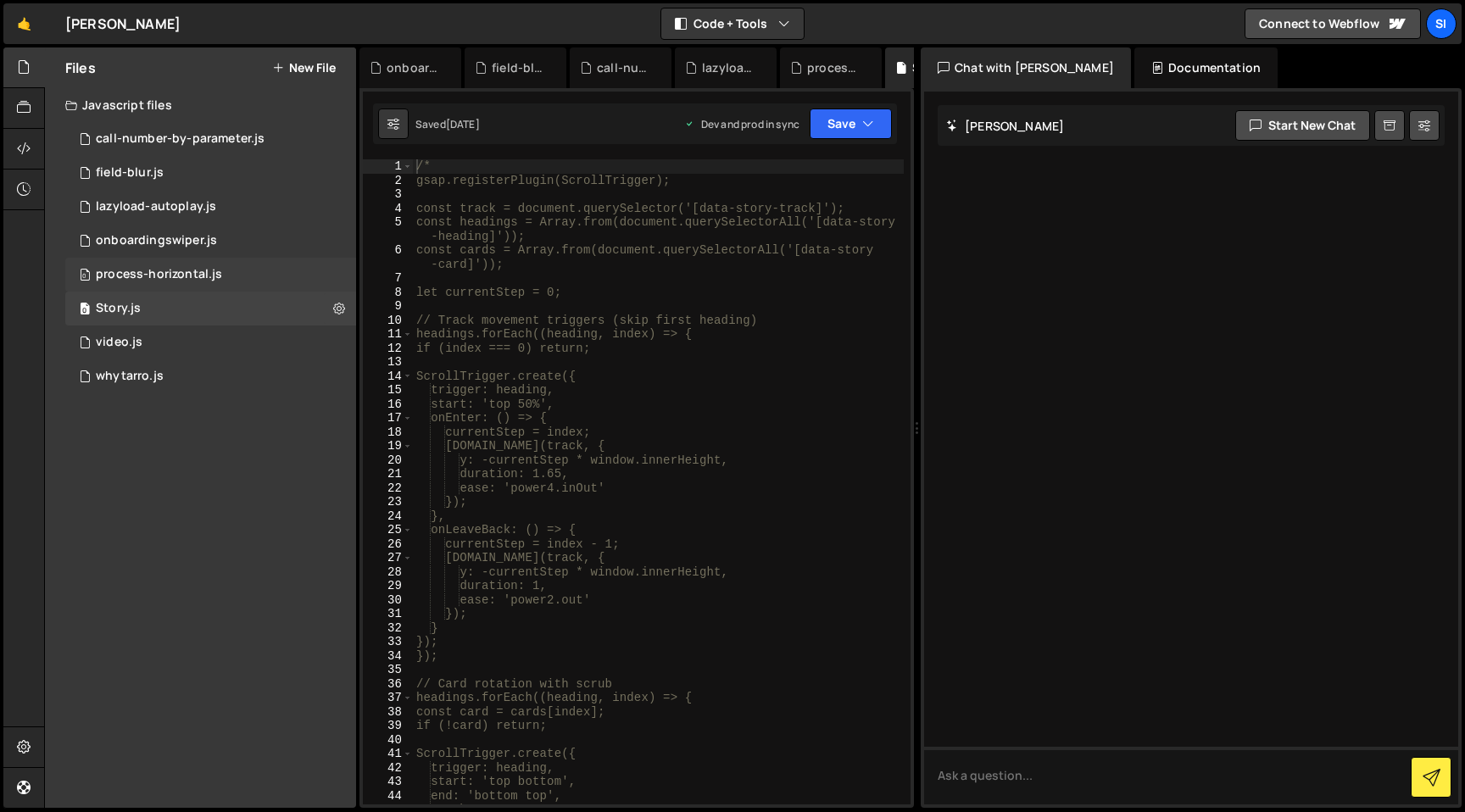
click at [263, 260] on div "0 process-horizontal.js 0" at bounding box center [210, 274] width 290 height 34
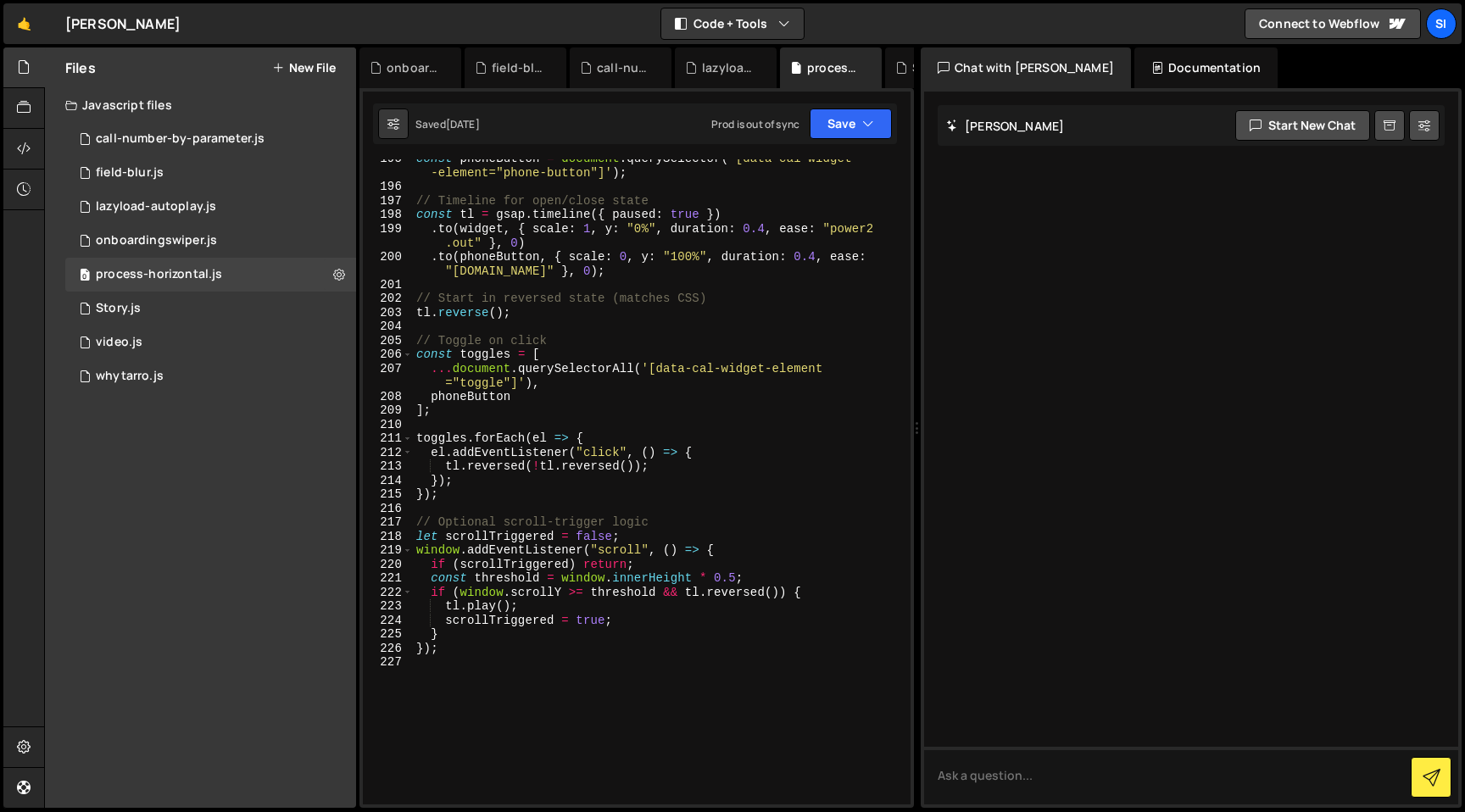
scroll to position [2976, 0]
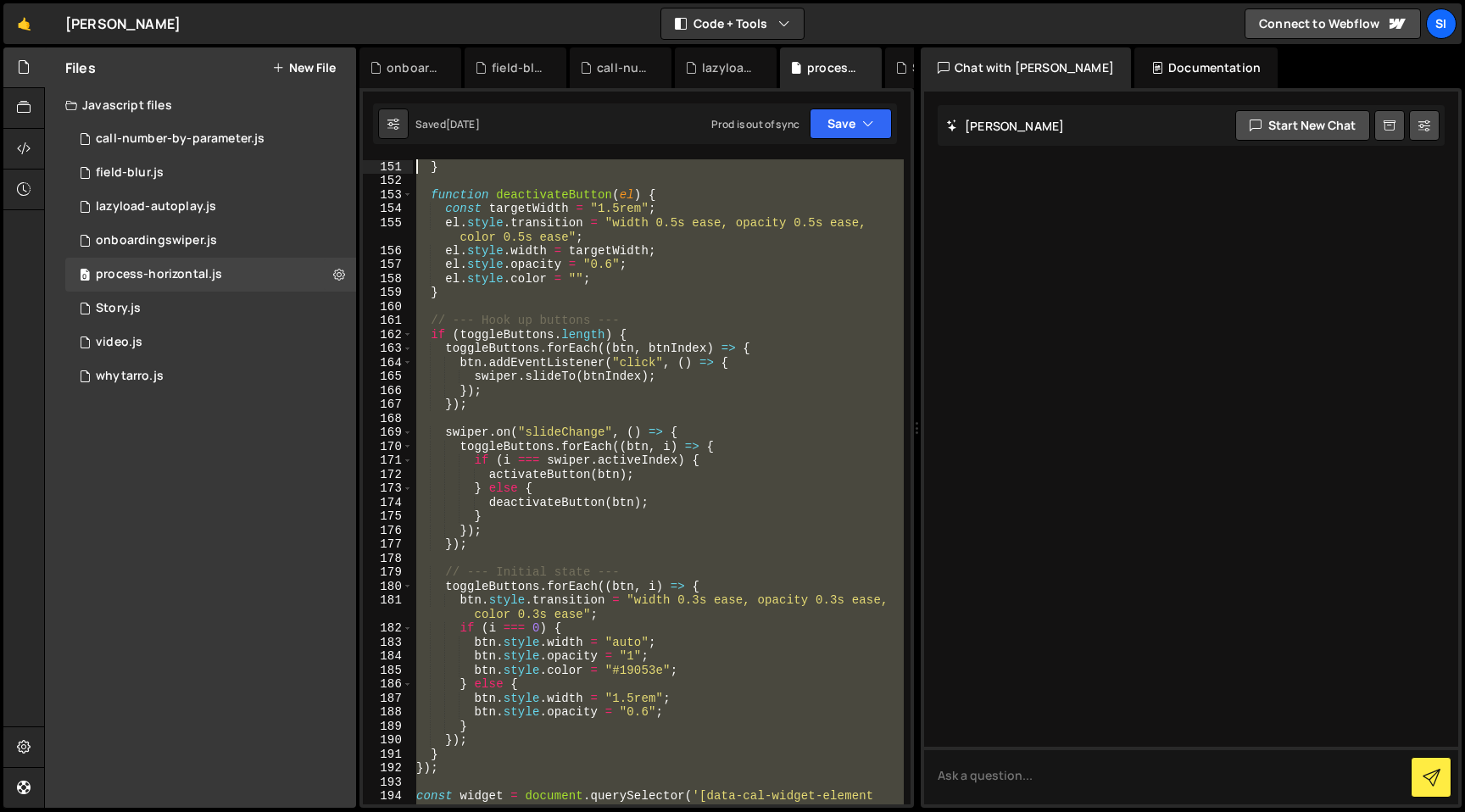
drag, startPoint x: 528, startPoint y: 685, endPoint x: 410, endPoint y: 159, distance: 539.1
click at [410, 159] on div "XXXXXXXXXXXXXXXXXXXXXXXXXXXXXXXXXXXXXXXXXXXXXXXXXXXXXXXXXXXXXXXXXXXXXXXXXXXXXXX…" at bounding box center [637, 447] width 555 height 719
type textarea "el.addEventListener("
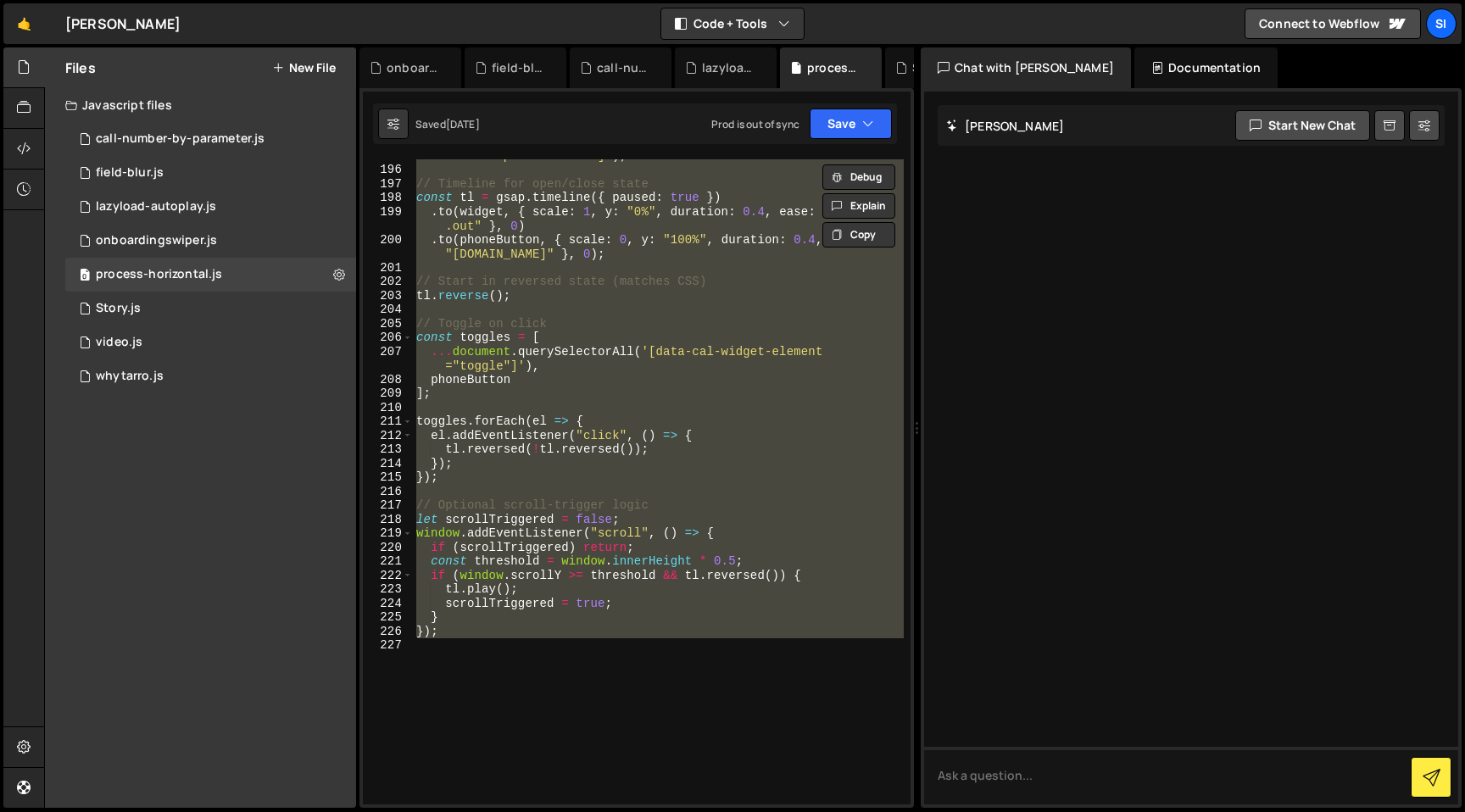
scroll to position [3017, 0]
click at [657, 273] on div "const phoneButton = document . querySelector ( '[data-cal-widget -element="phon…" at bounding box center [659, 482] width 491 height 645
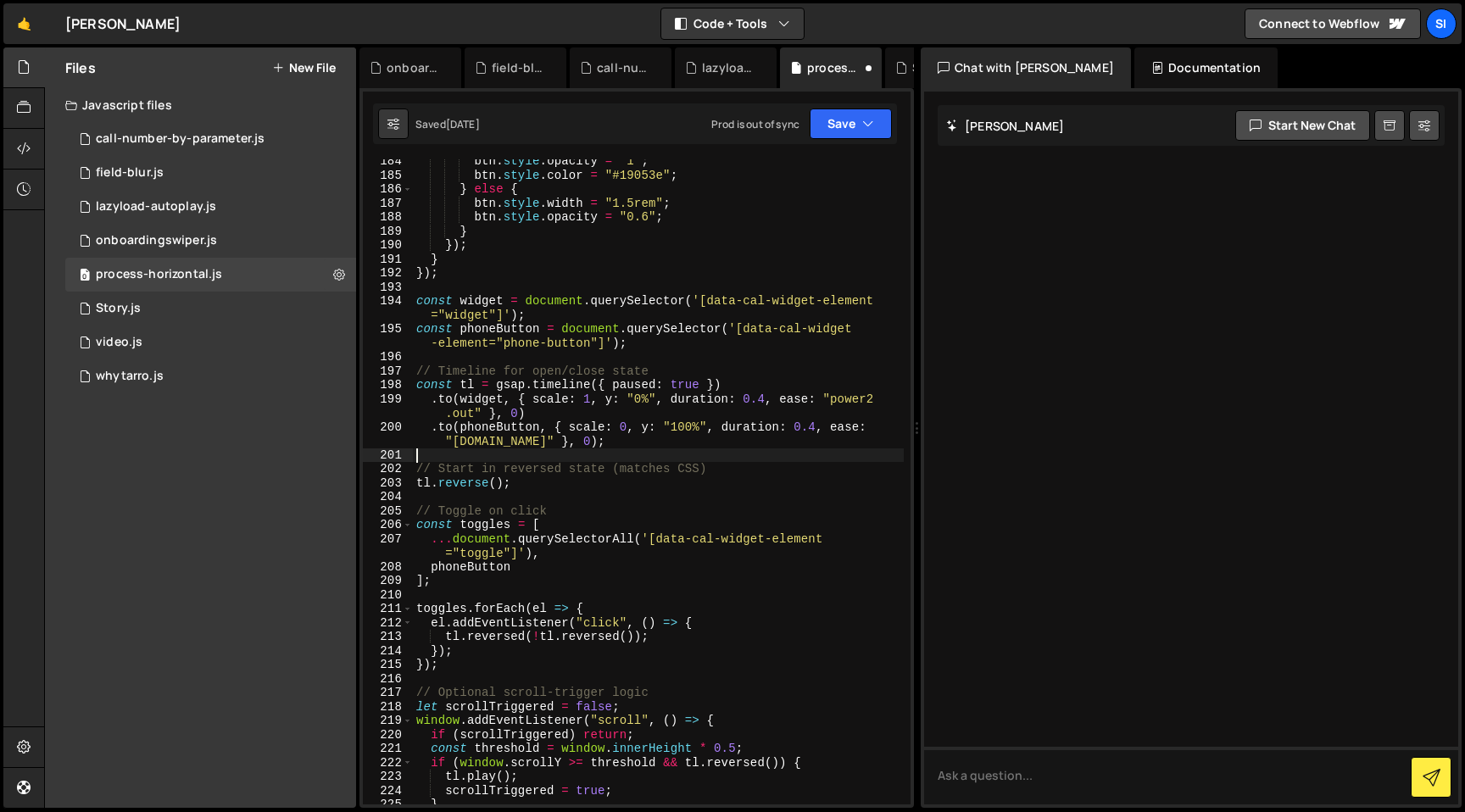
scroll to position [2819, 0]
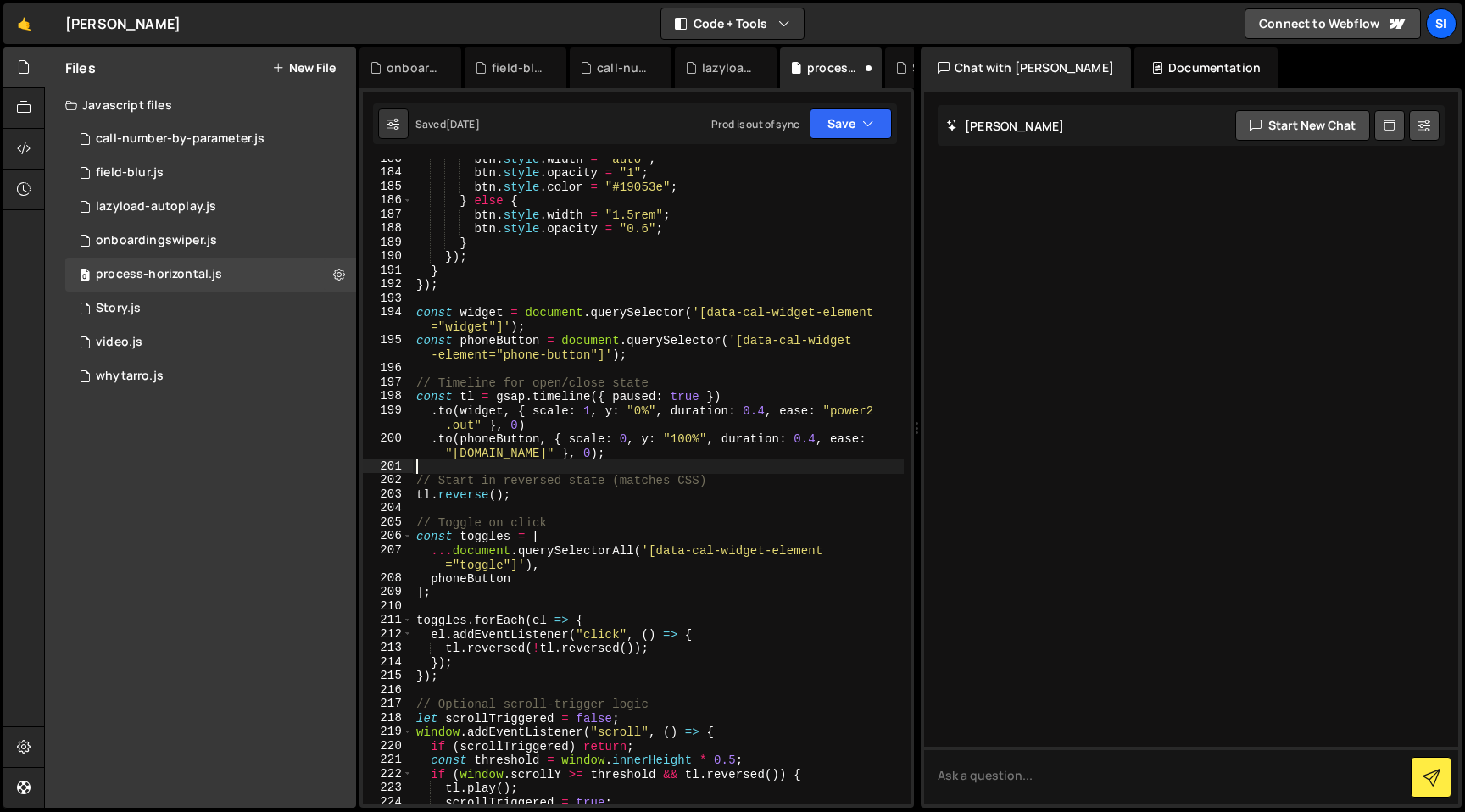
click at [588, 294] on div "btn . style . width = "auto" ; btn . style . opacity = "1" ; btn . style . colo…" at bounding box center [659, 488] width 491 height 673
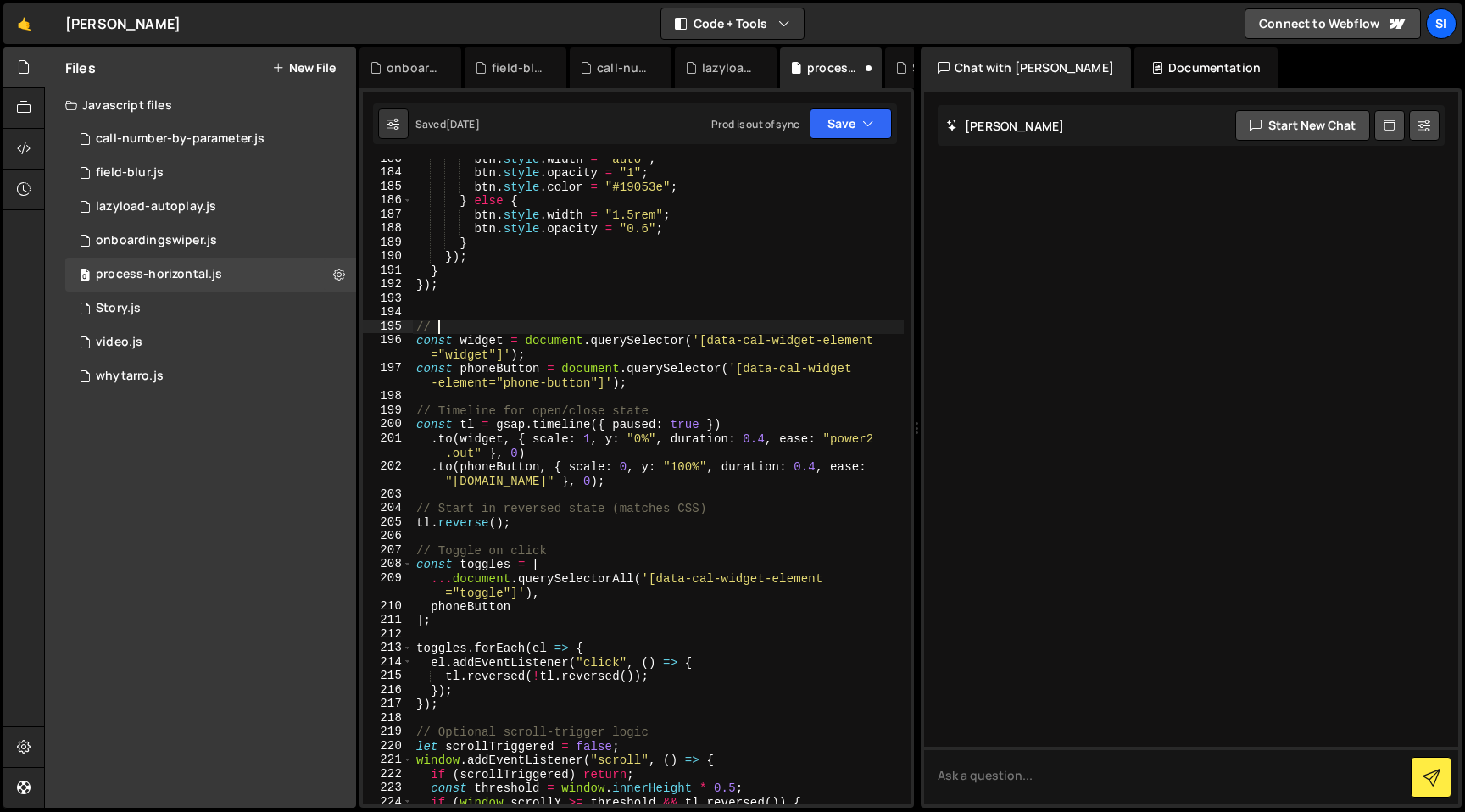
scroll to position [0, 0]
type textarea "// OLD WIDGET"
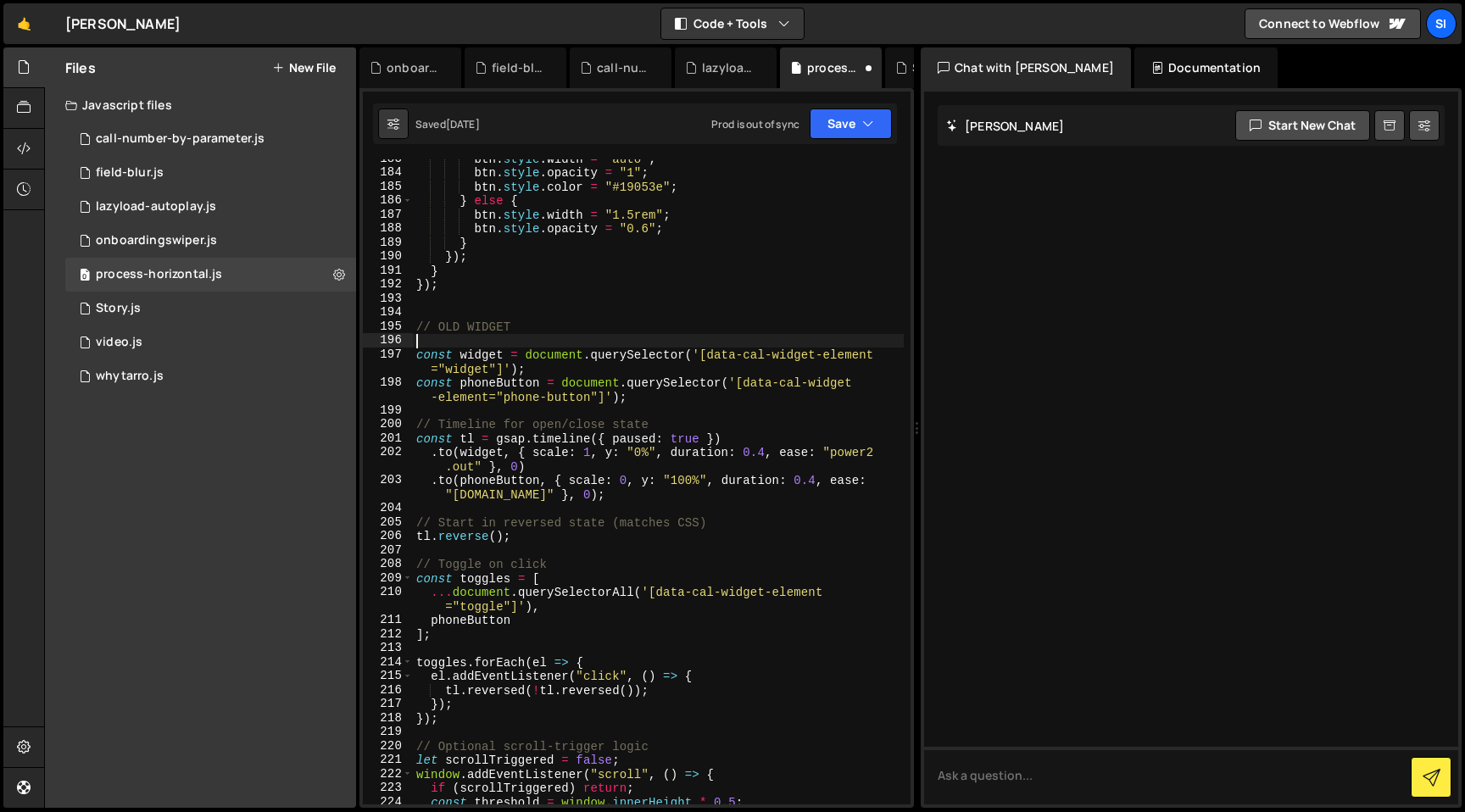
type textarea "/*"
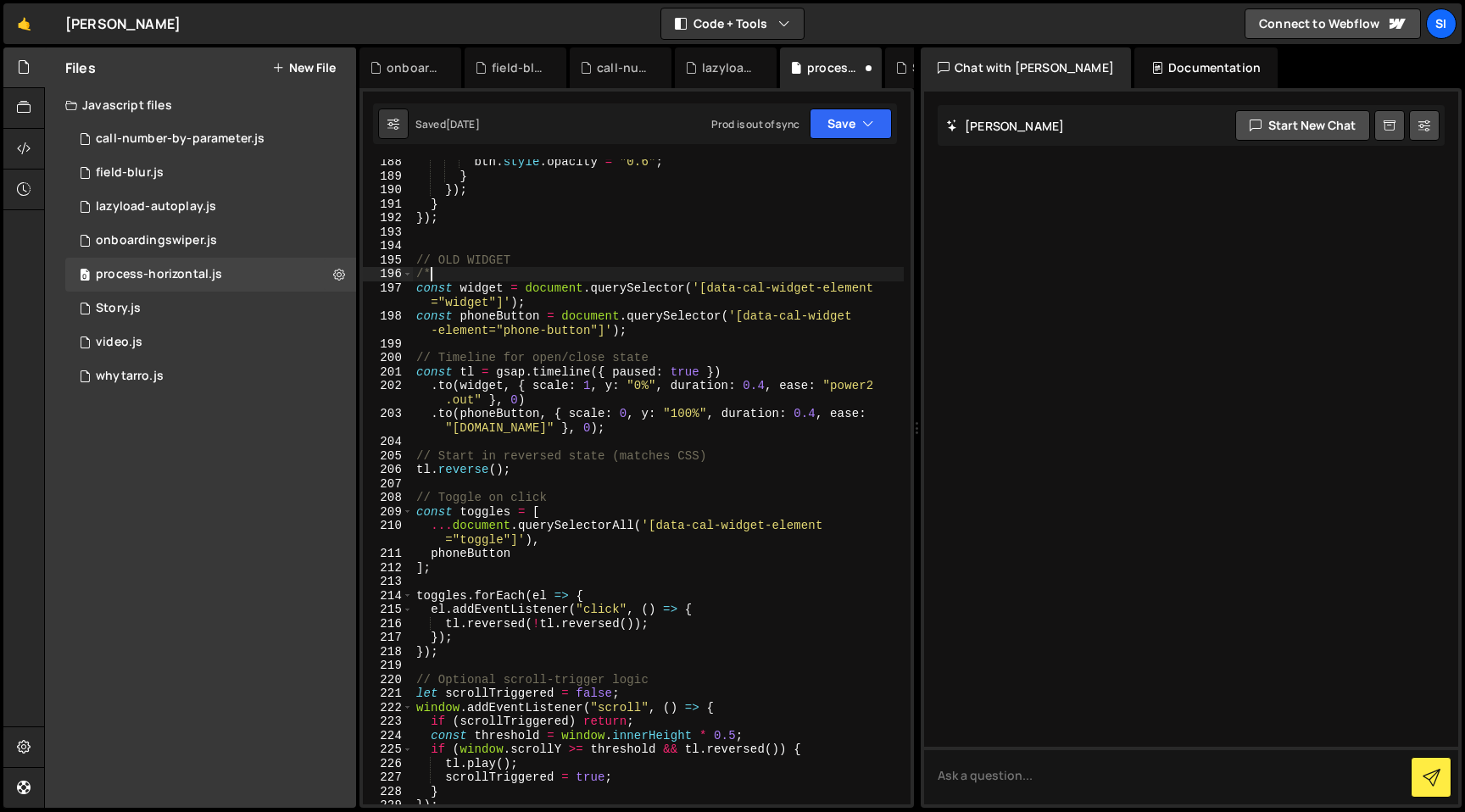
scroll to position [3222, 0]
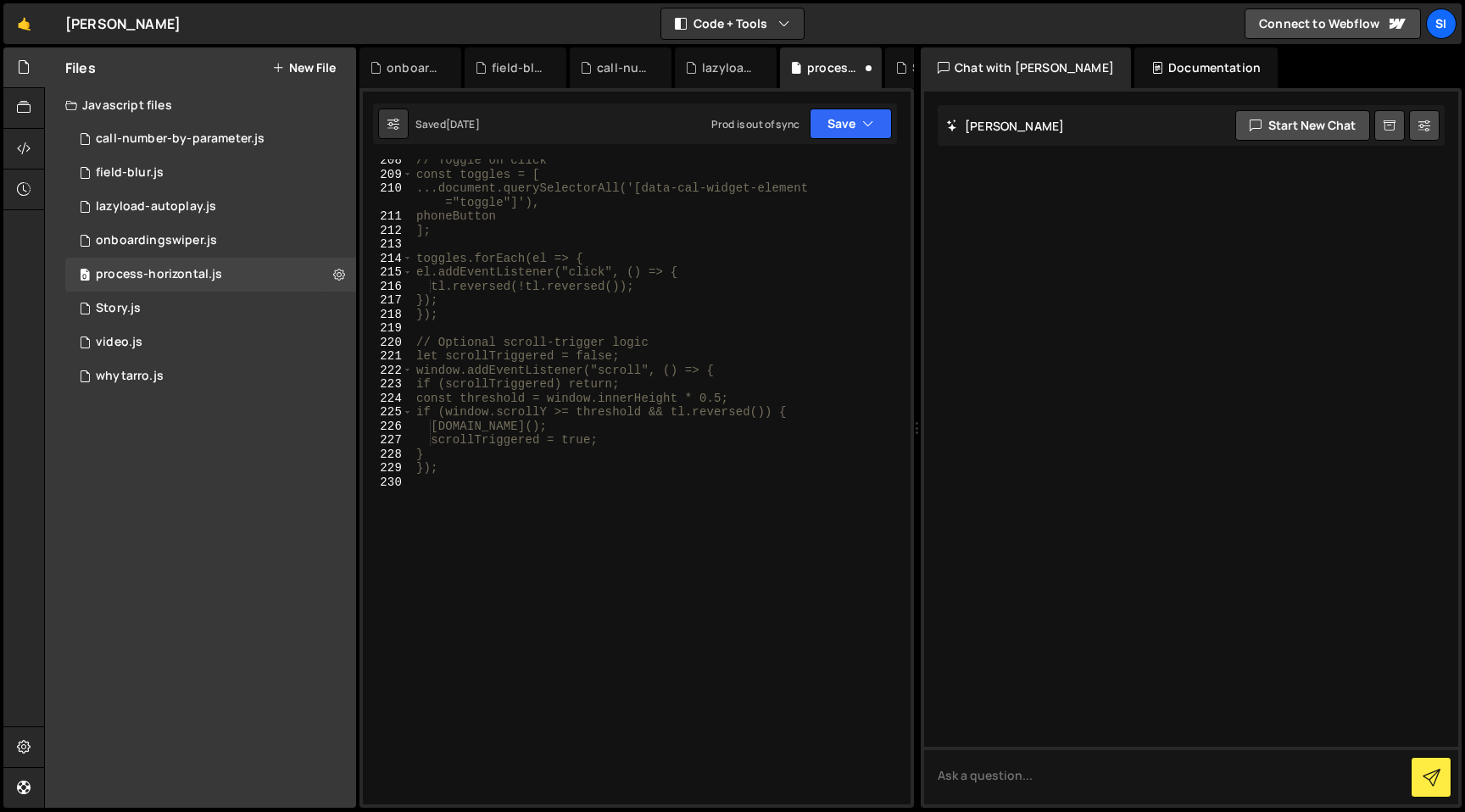
click at [528, 523] on div "// Toggle on click const toggles = [ ...document.querySelectorAll('[data-cal-wi…" at bounding box center [659, 490] width 491 height 673
type textarea "*/"
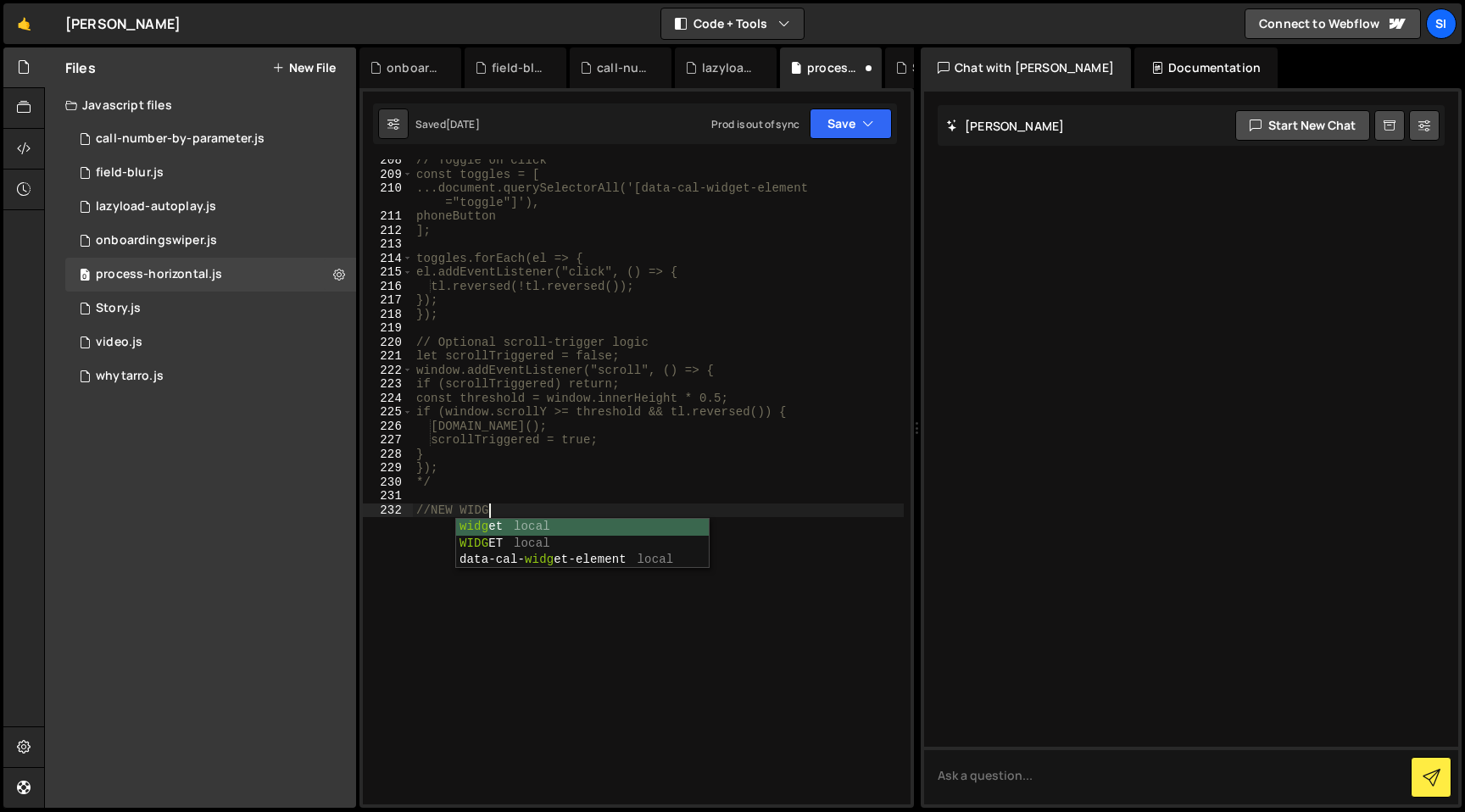
scroll to position [0, 5]
type textarea "//NEW widget"
paste textarea "//NEW widget"
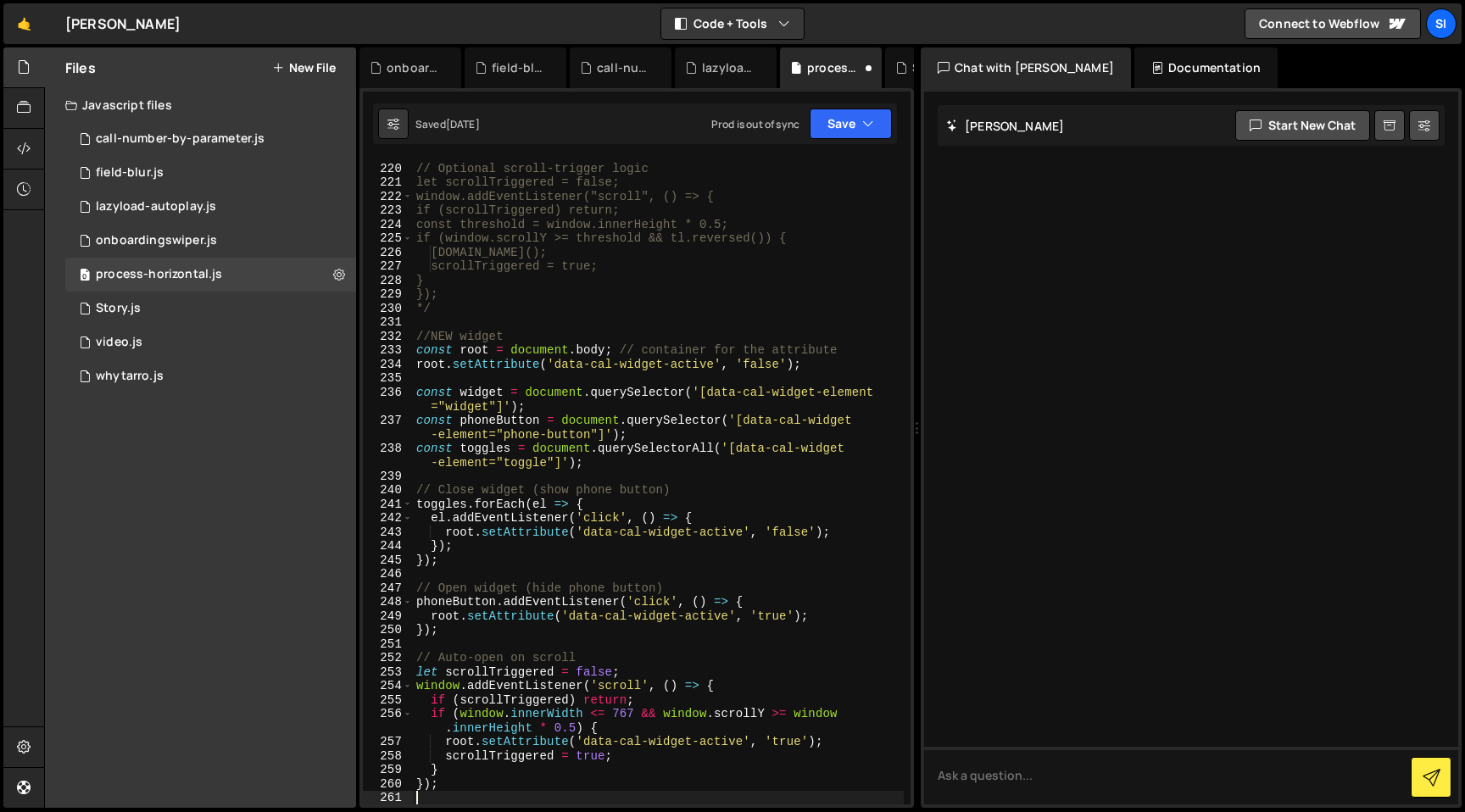
scroll to position [3264, 0]
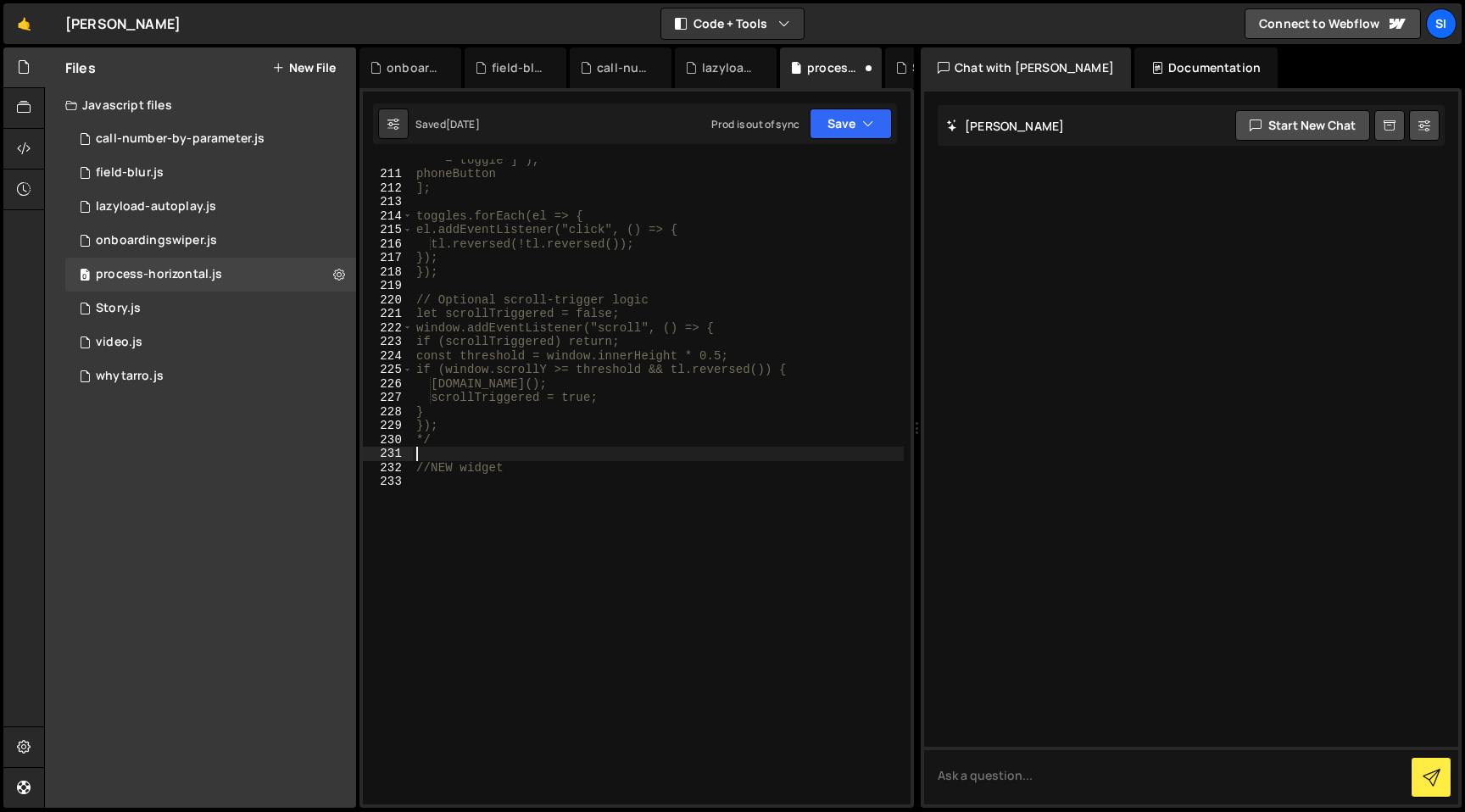
click at [502, 457] on div "...document.querySelectorAll('[data-cal-widget-element ="toggle"]'), phoneButto…" at bounding box center [659, 482] width 491 height 687
click at [494, 465] on div "...document.querySelectorAll('[data-cal-widget-element ="toggle"]'), phoneButto…" at bounding box center [659, 482] width 491 height 687
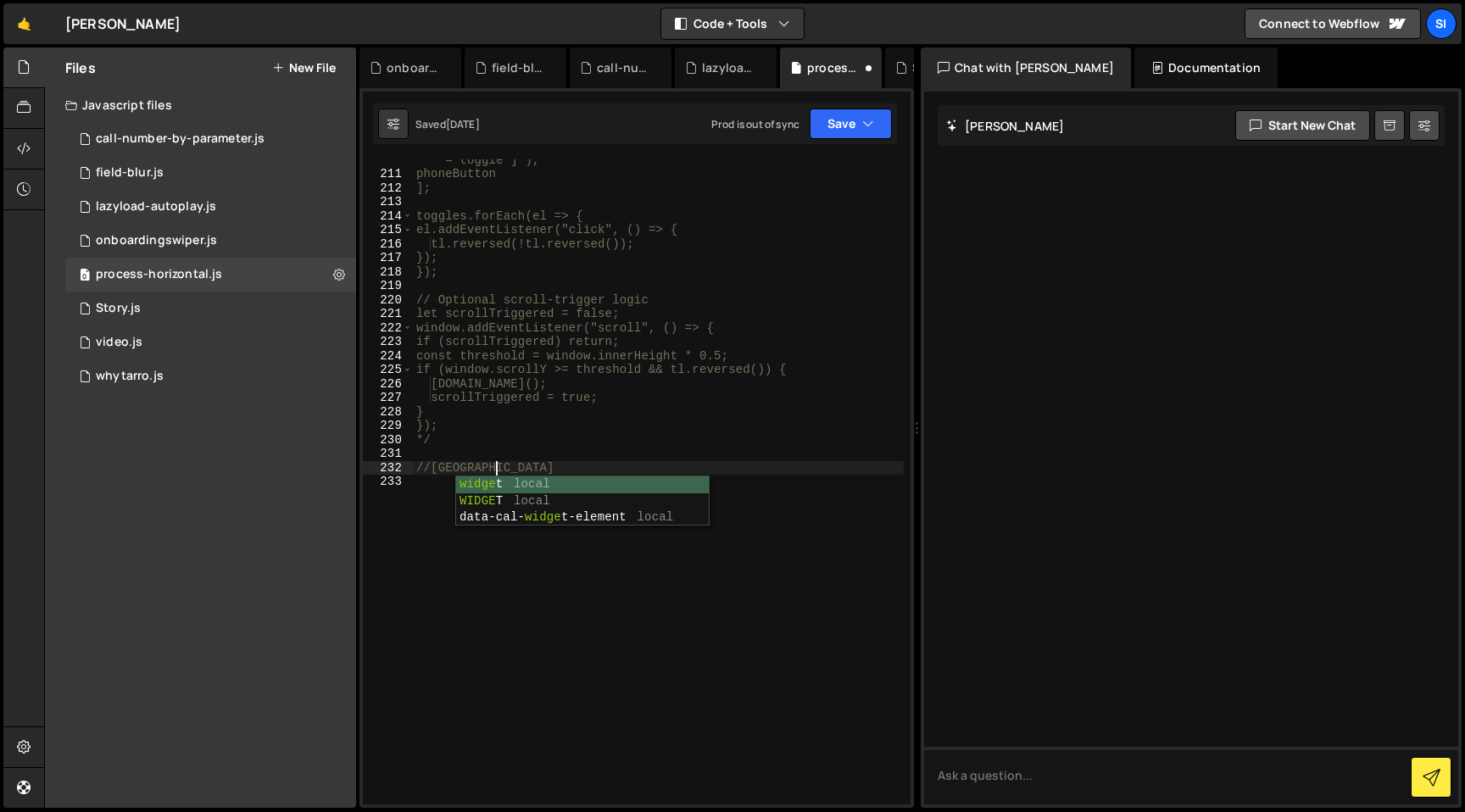
scroll to position [0, 5]
click at [526, 445] on div "...document.querySelectorAll('[data-cal-widget-element ="toggle"]'), phoneButto…" at bounding box center [659, 482] width 491 height 687
type textarea "*/"
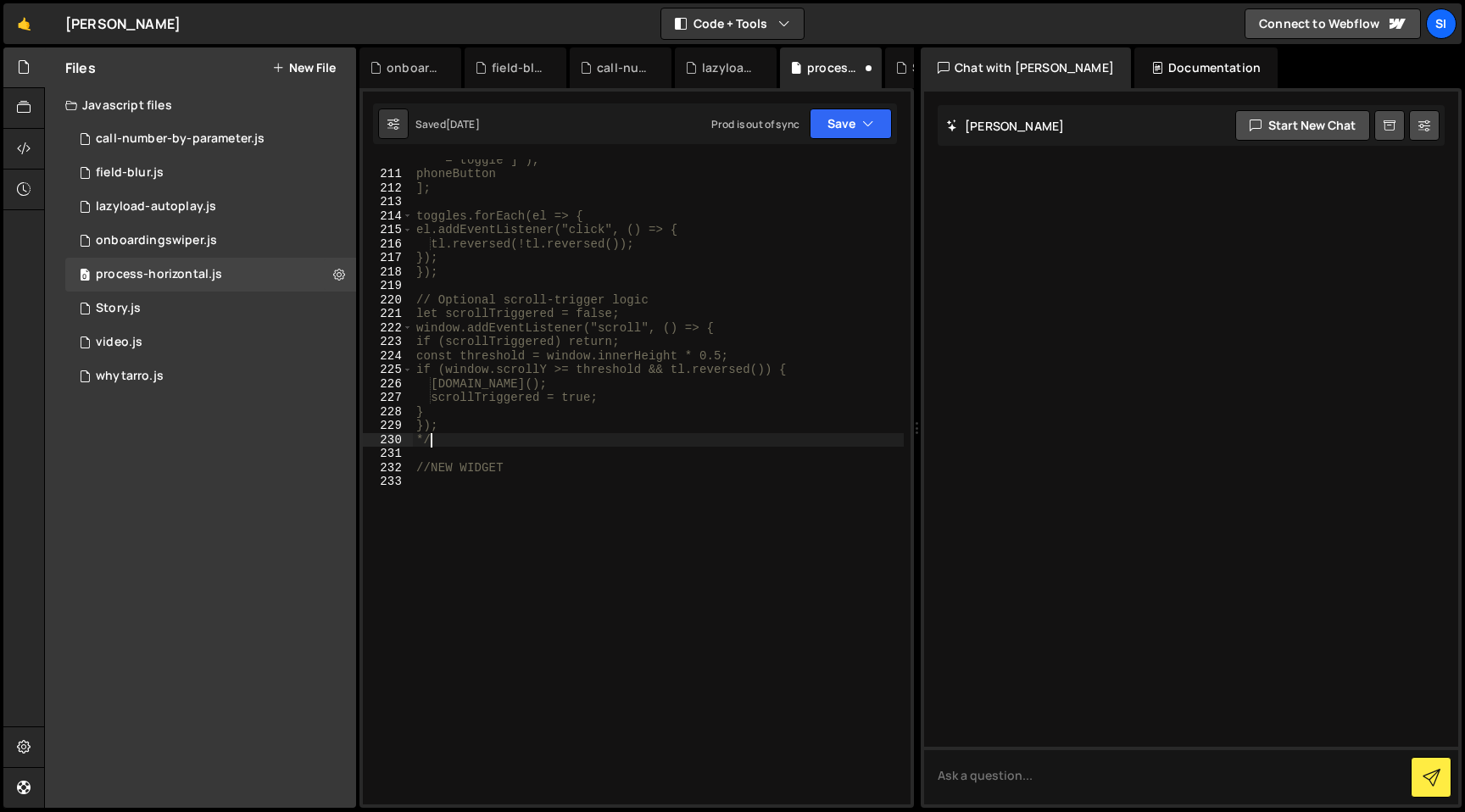
click at [520, 498] on div "...document.querySelectorAll('[data-cal-widget-element ="toggle"]'), phoneButto…" at bounding box center [659, 482] width 491 height 687
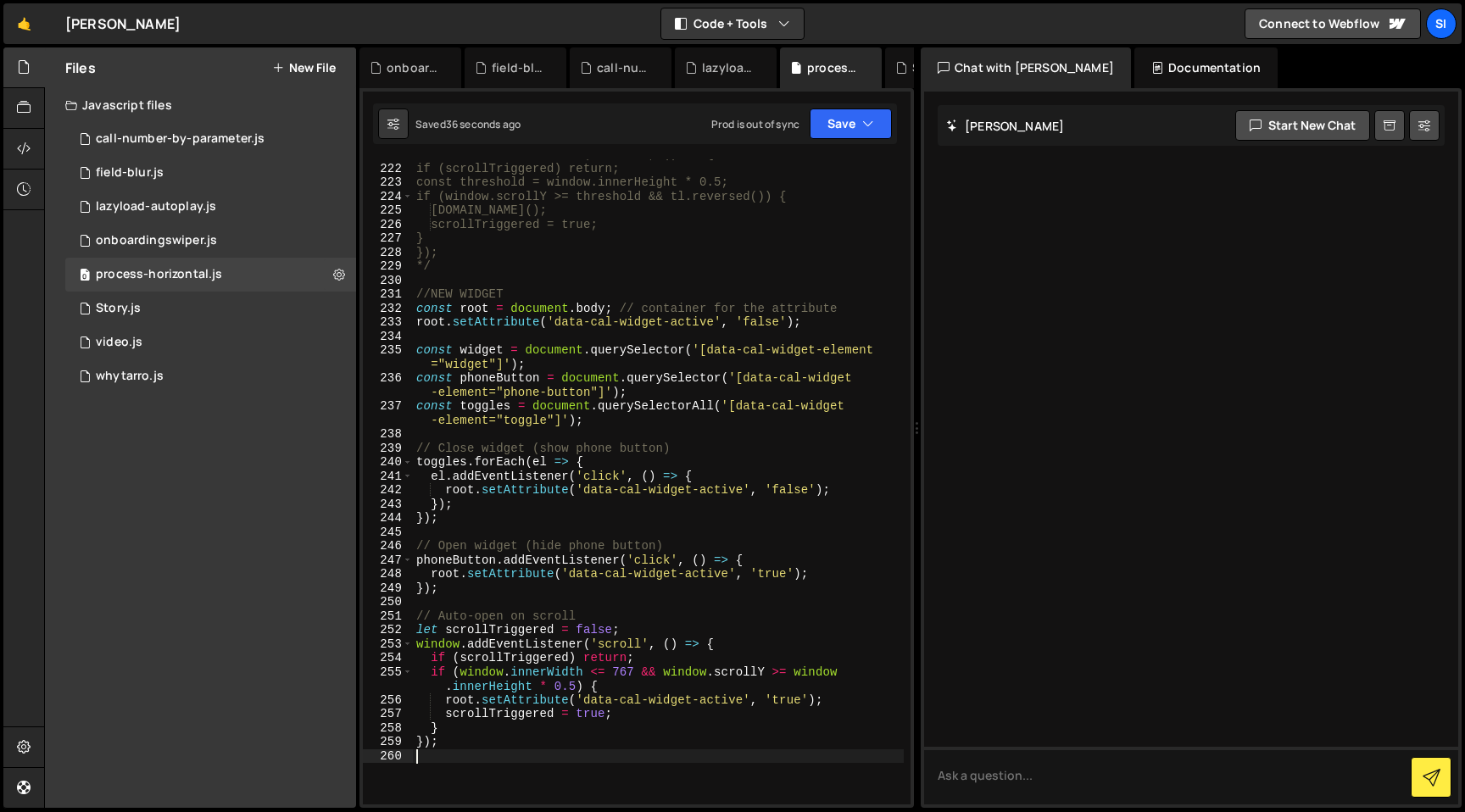
scroll to position [3485, 0]
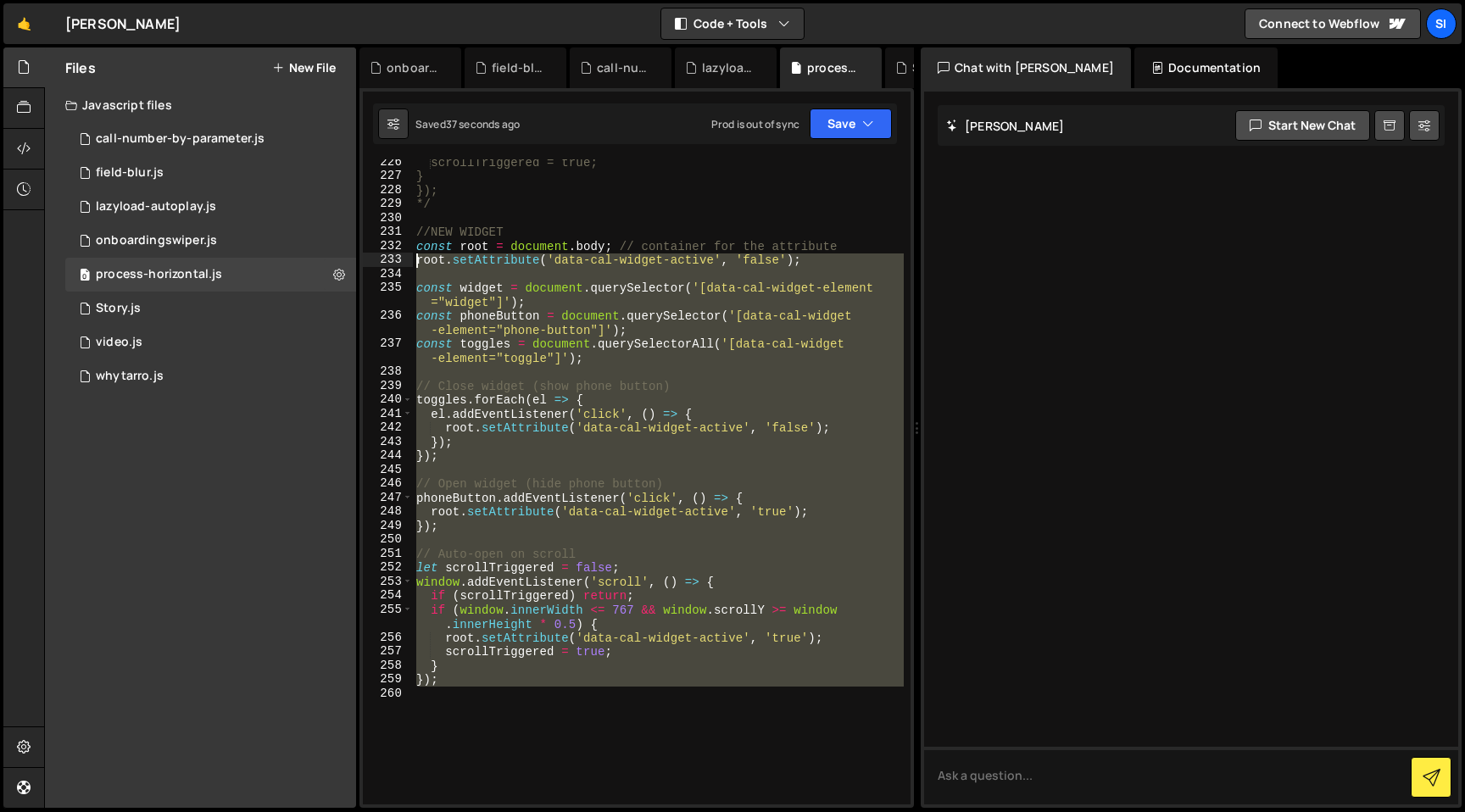
drag, startPoint x: 529, startPoint y: 688, endPoint x: 406, endPoint y: 242, distance: 462.6
click at [406, 251] on div "226 227 228 229 230 231 232 233 234 235 236 237 238 239 240 241 242 243 244 245…" at bounding box center [637, 482] width 548 height 645
type textarea "const root = document.body; // container for the attribute root.setAttribute('d…"
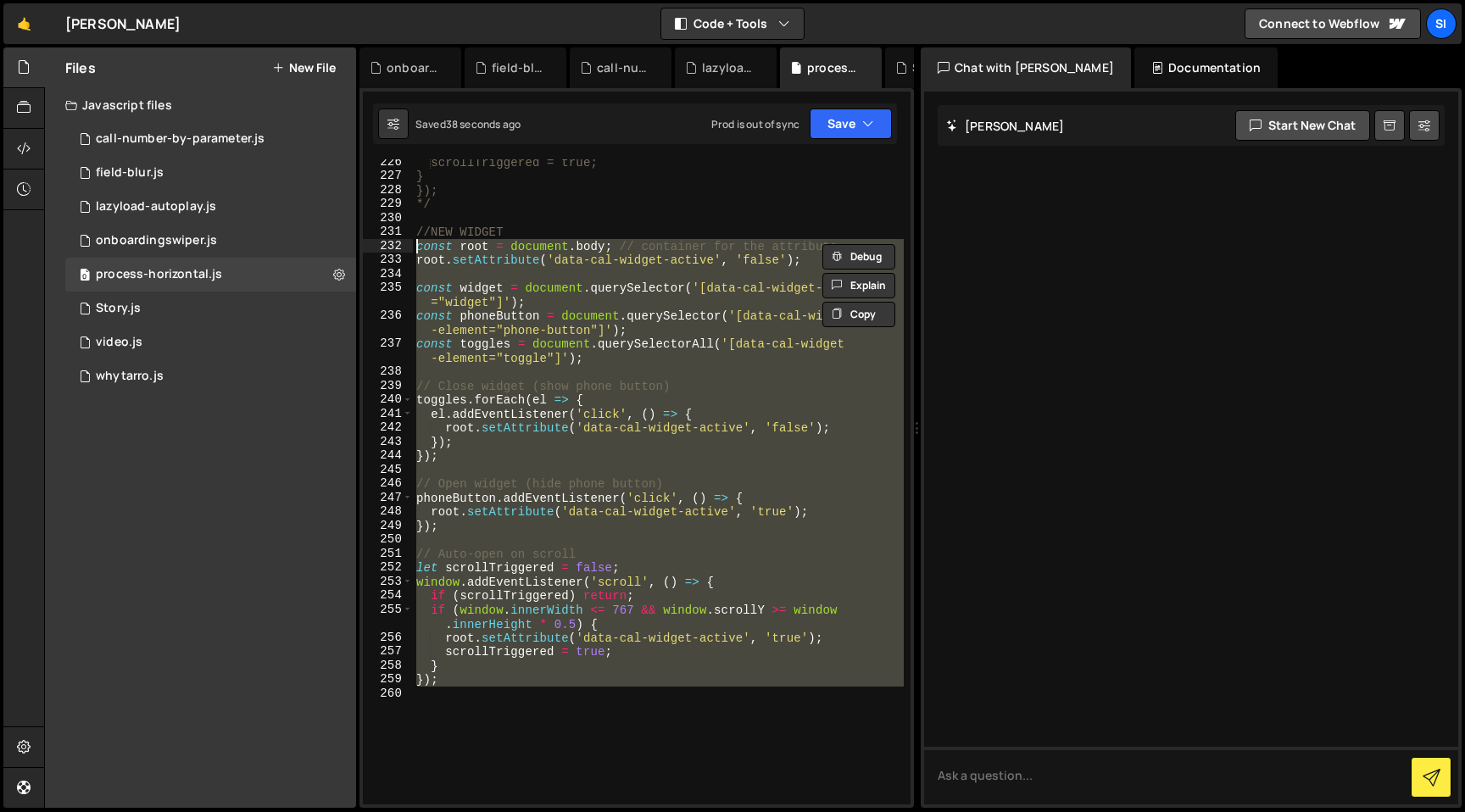
paste textarea
drag, startPoint x: 593, startPoint y: 711, endPoint x: 399, endPoint y: 248, distance: 502.0
click at [400, 248] on div "226 227 228 229 230 231 232 233 234 235 236 237 238 239 240 241 242 243 244 245…" at bounding box center [637, 482] width 548 height 645
type textarea "const root = document.body; // container for the attribute root.setAttribute('d…"
paste textarea
